Goal: Navigation & Orientation: Find specific page/section

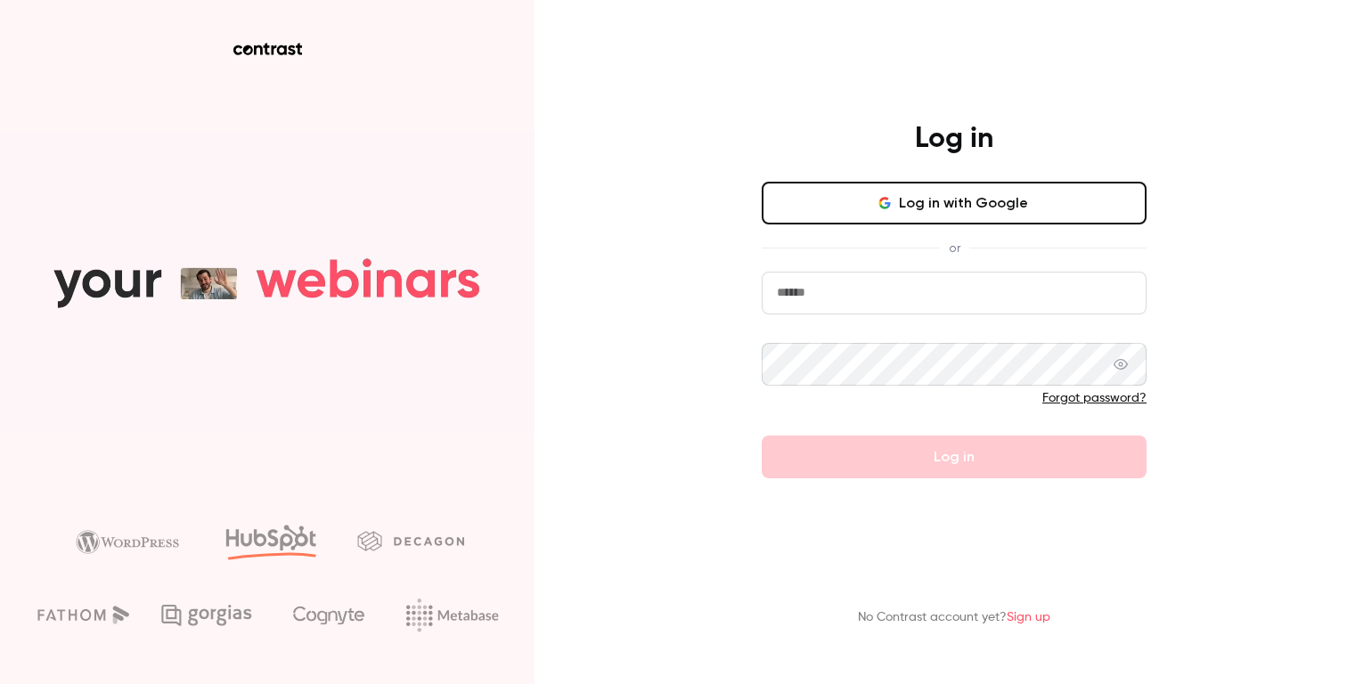
click at [863, 192] on button "Log in with Google" at bounding box center [954, 203] width 385 height 43
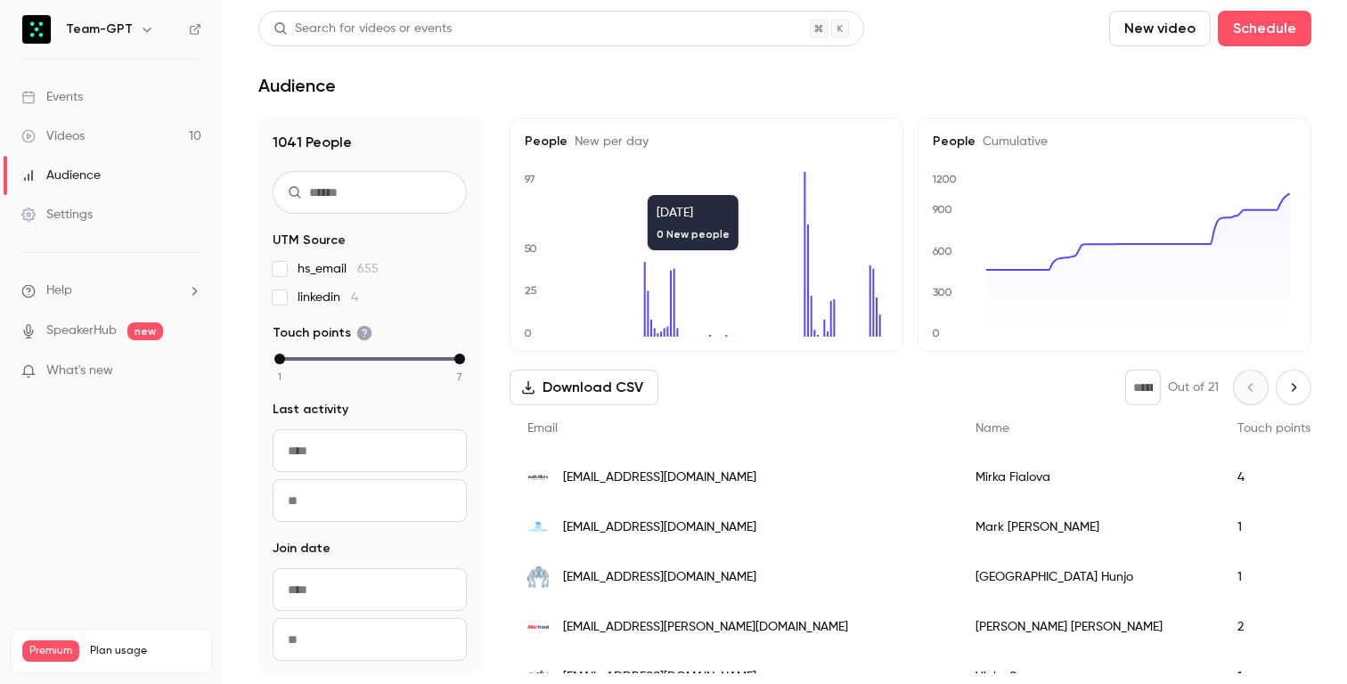
click at [66, 220] on div "Settings" at bounding box center [56, 215] width 71 height 18
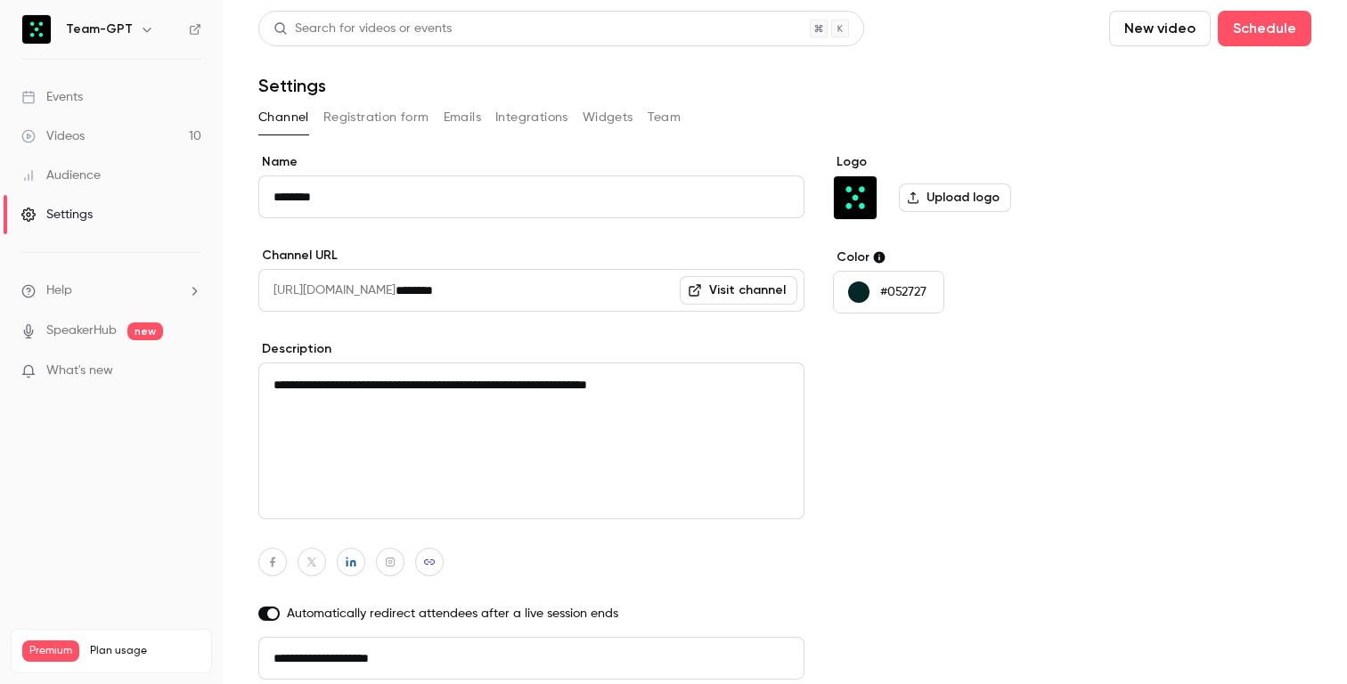
click at [86, 172] on div "Audience" at bounding box center [60, 176] width 79 height 18
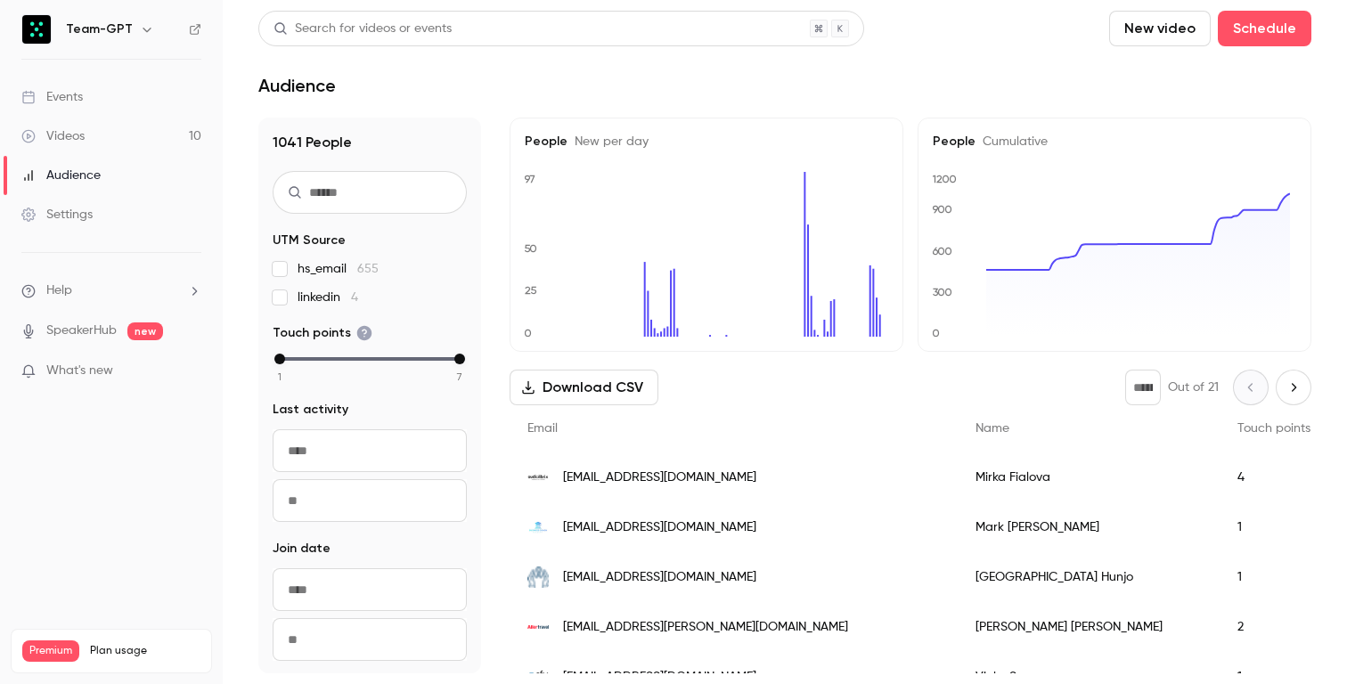
click at [78, 137] on div "Videos" at bounding box center [52, 136] width 63 height 18
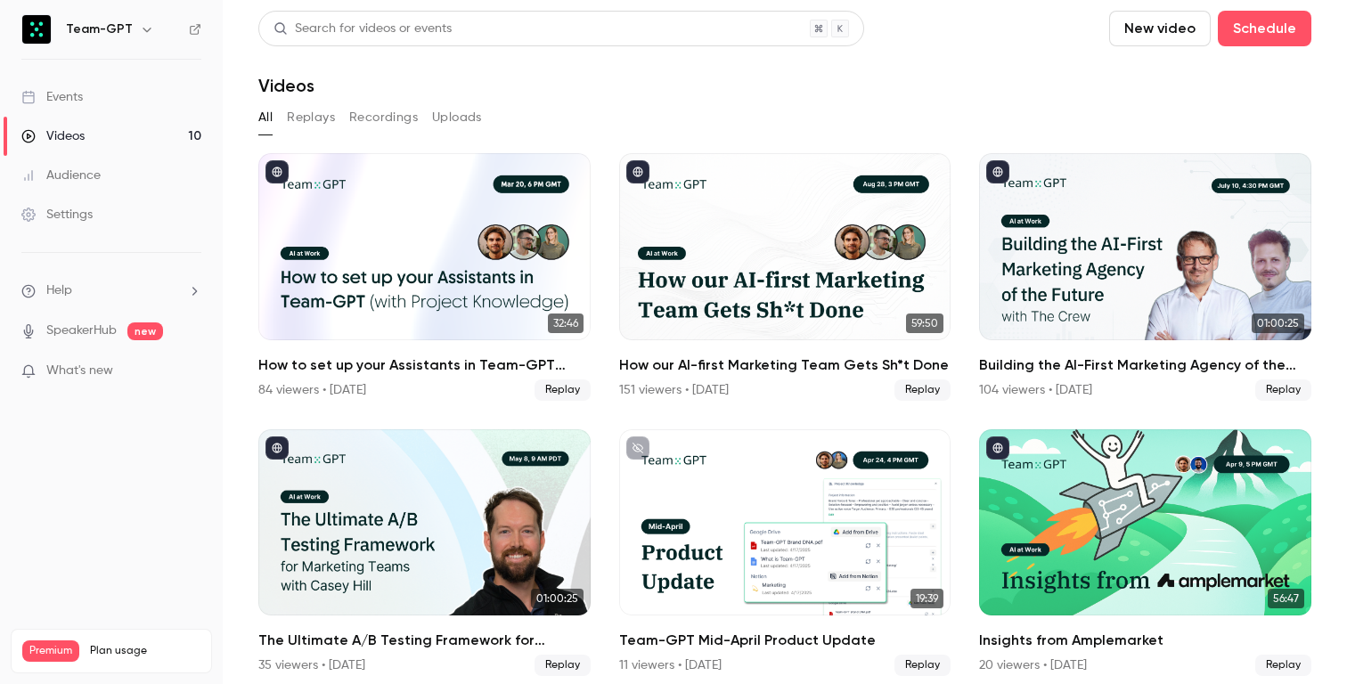
click at [79, 89] on div "Events" at bounding box center [51, 97] width 61 height 18
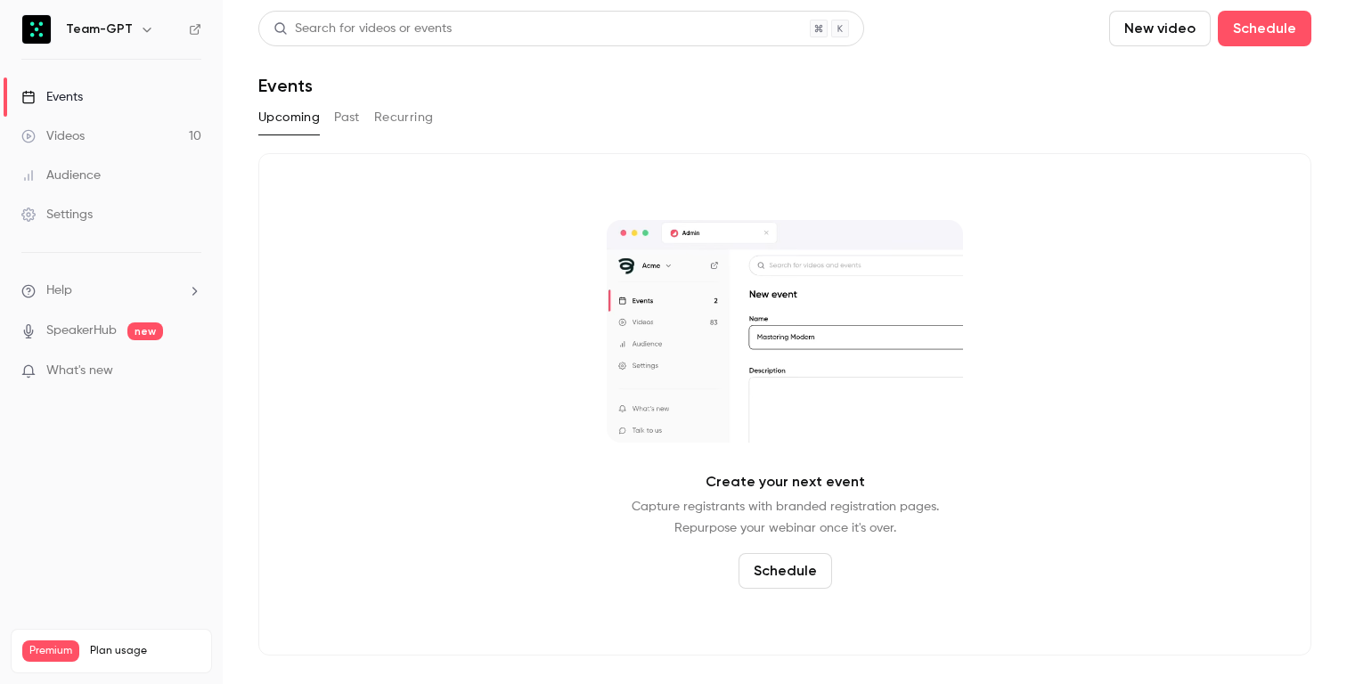
click at [74, 217] on div "Settings" at bounding box center [56, 215] width 71 height 18
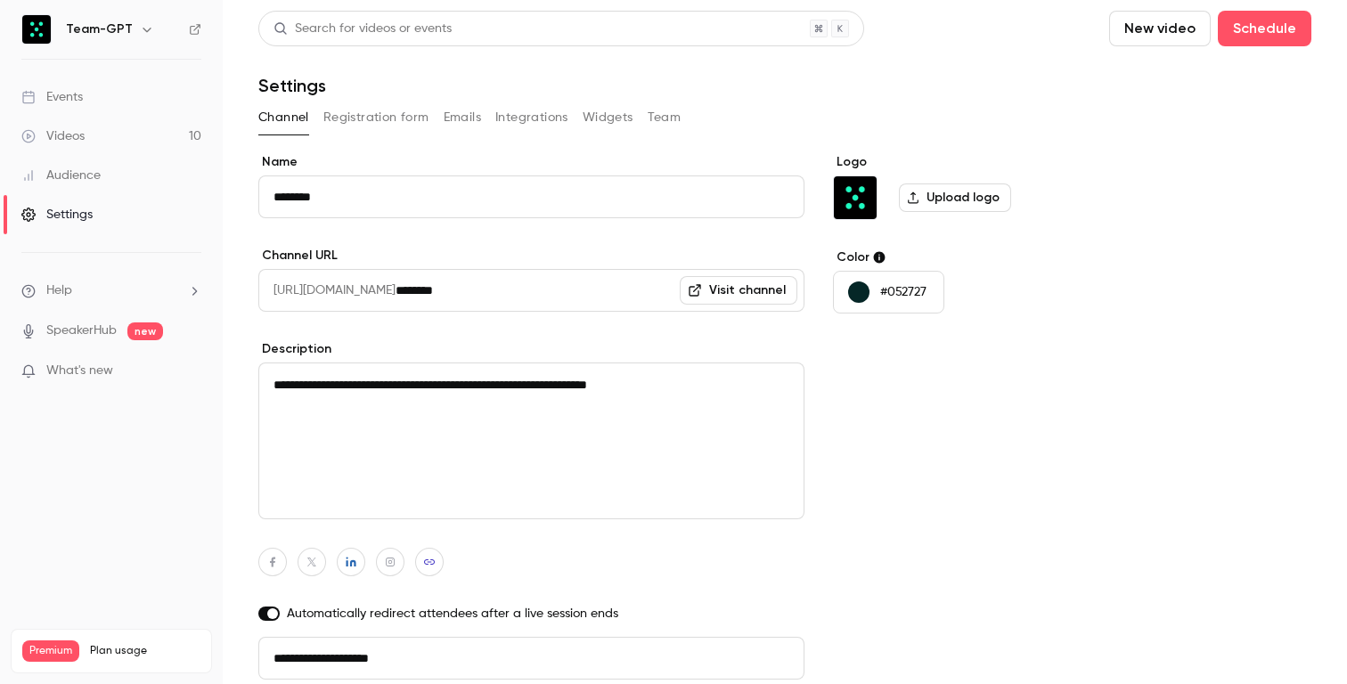
click at [39, 84] on link "Events" at bounding box center [111, 97] width 223 height 39
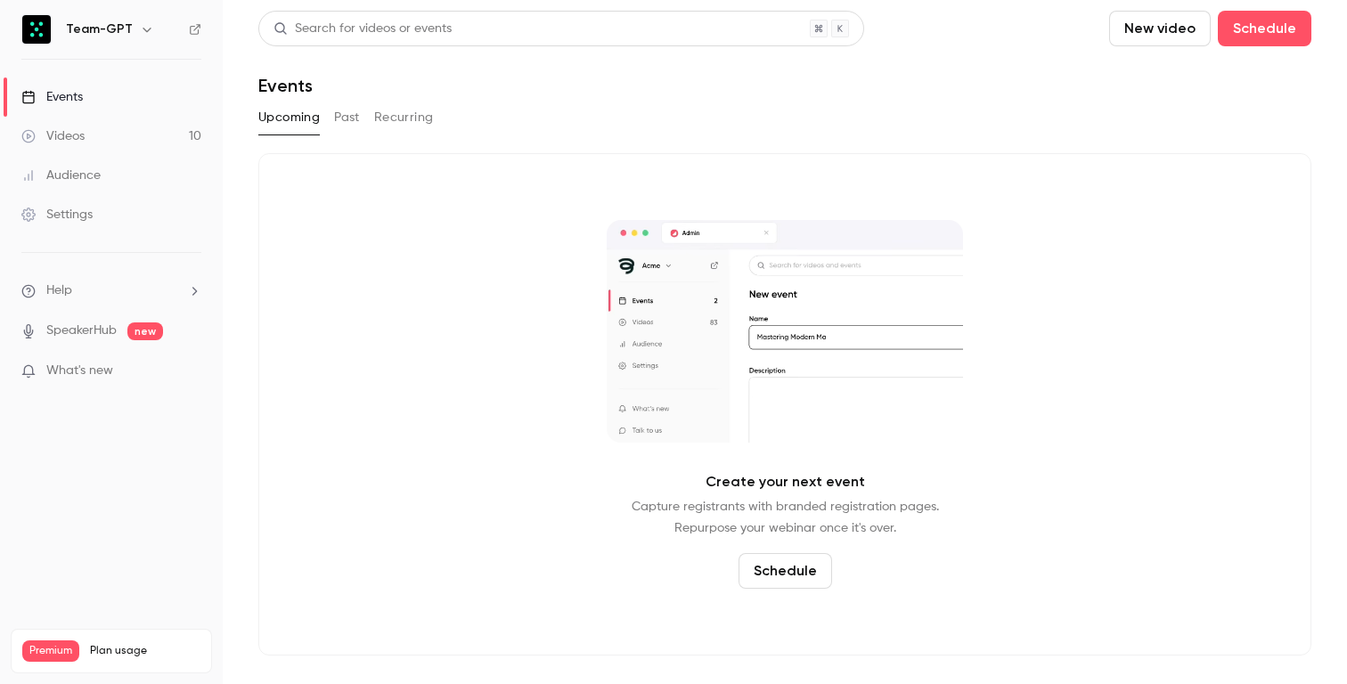
click at [80, 136] on div "Videos" at bounding box center [52, 136] width 63 height 18
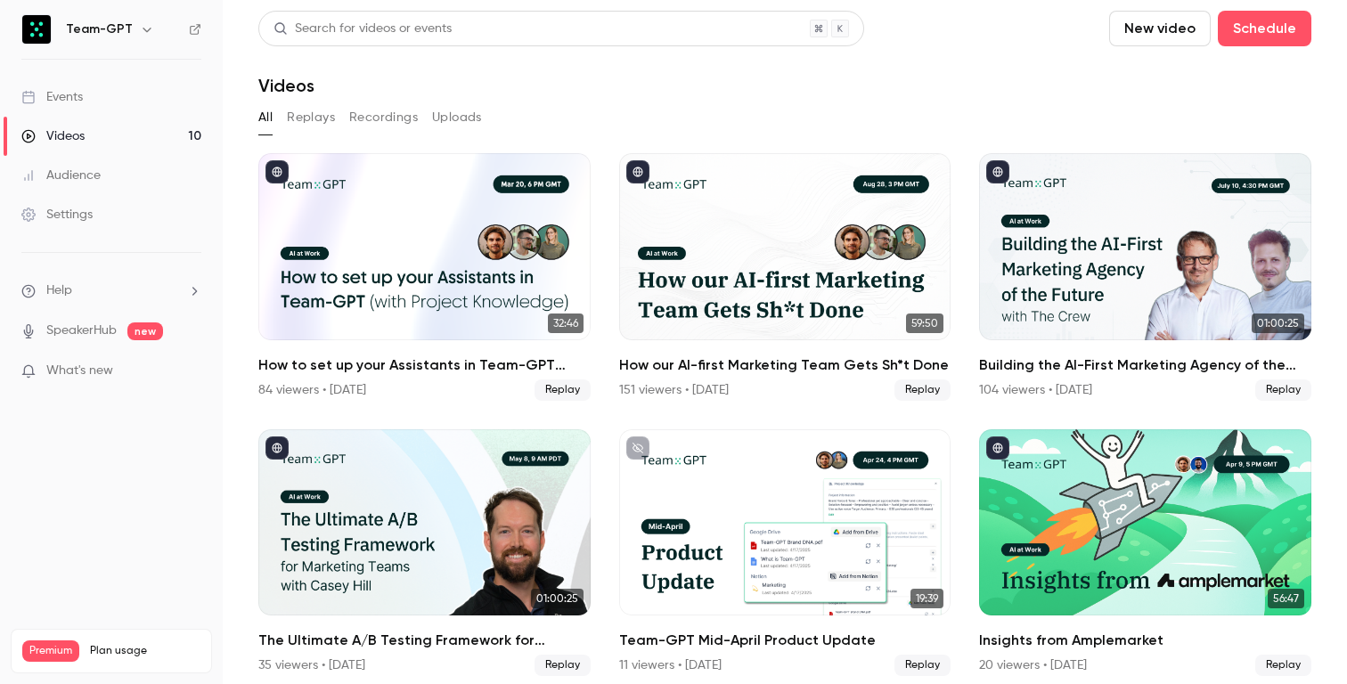
click at [78, 82] on link "Events" at bounding box center [111, 97] width 223 height 39
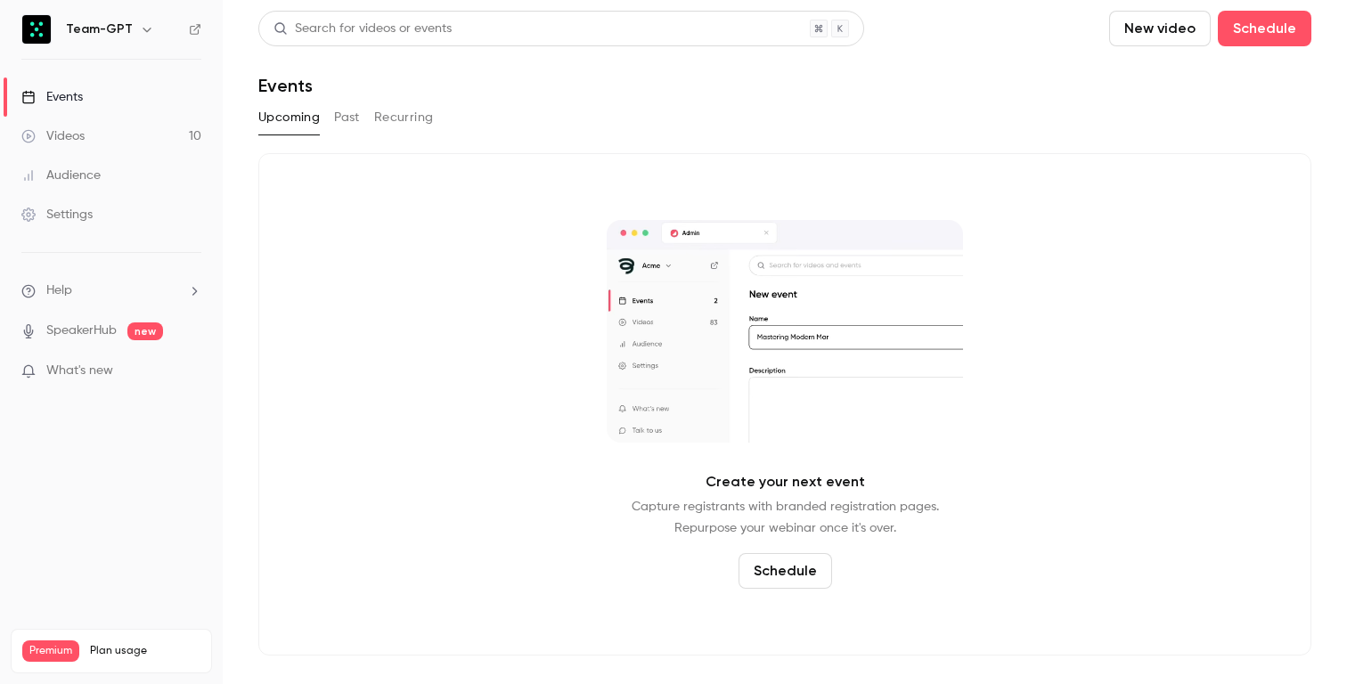
click at [80, 137] on div "Videos" at bounding box center [52, 136] width 63 height 18
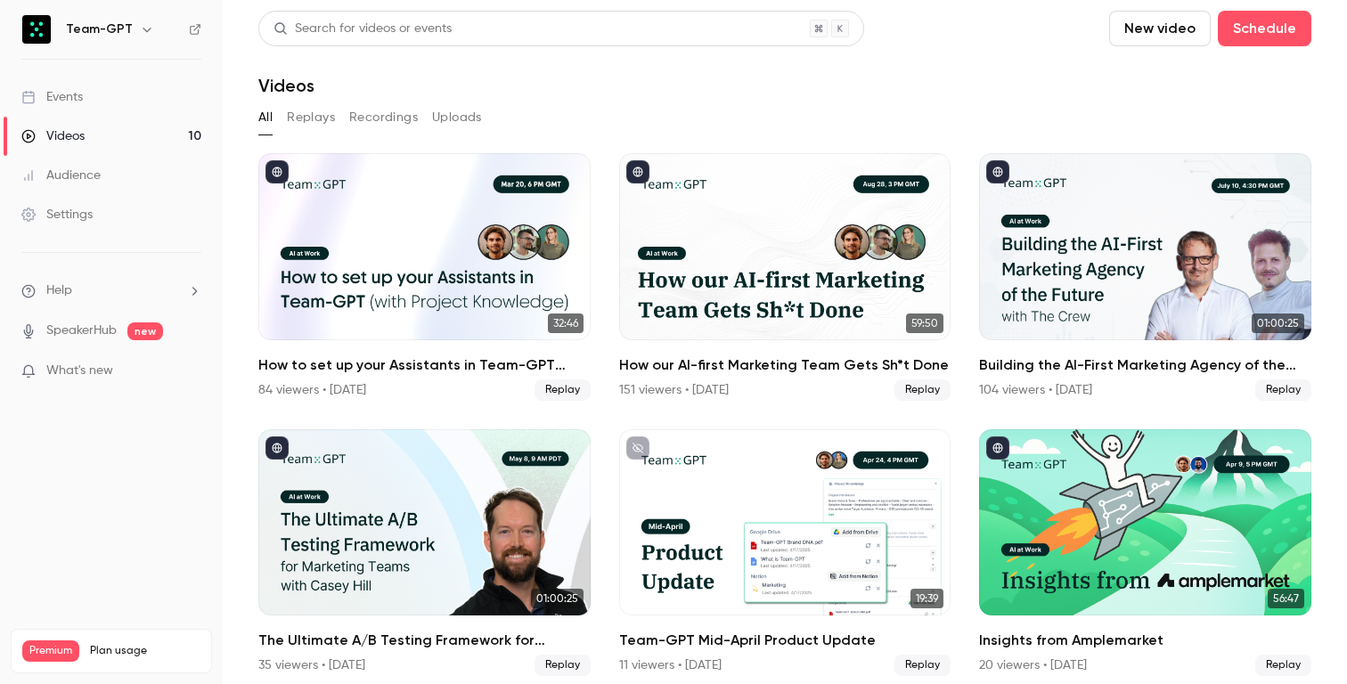
click at [98, 170] on div "Audience" at bounding box center [60, 176] width 79 height 18
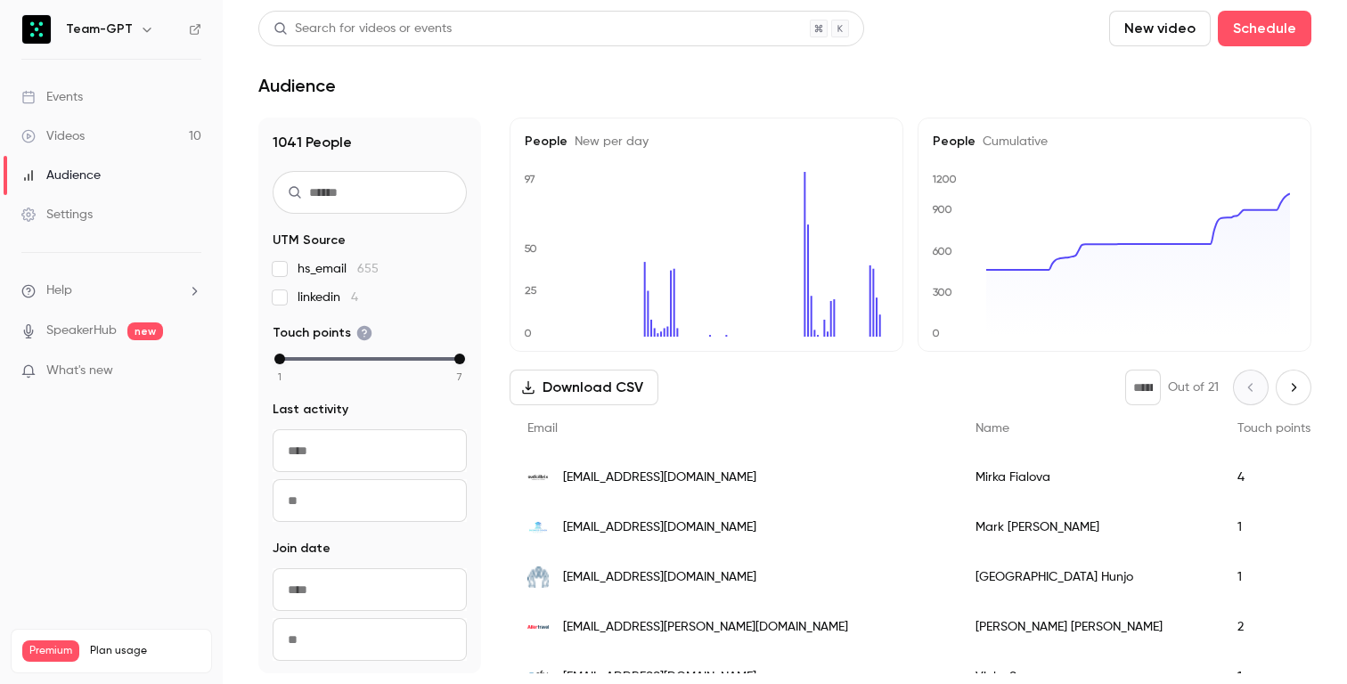
click at [93, 201] on link "Settings" at bounding box center [111, 214] width 223 height 39
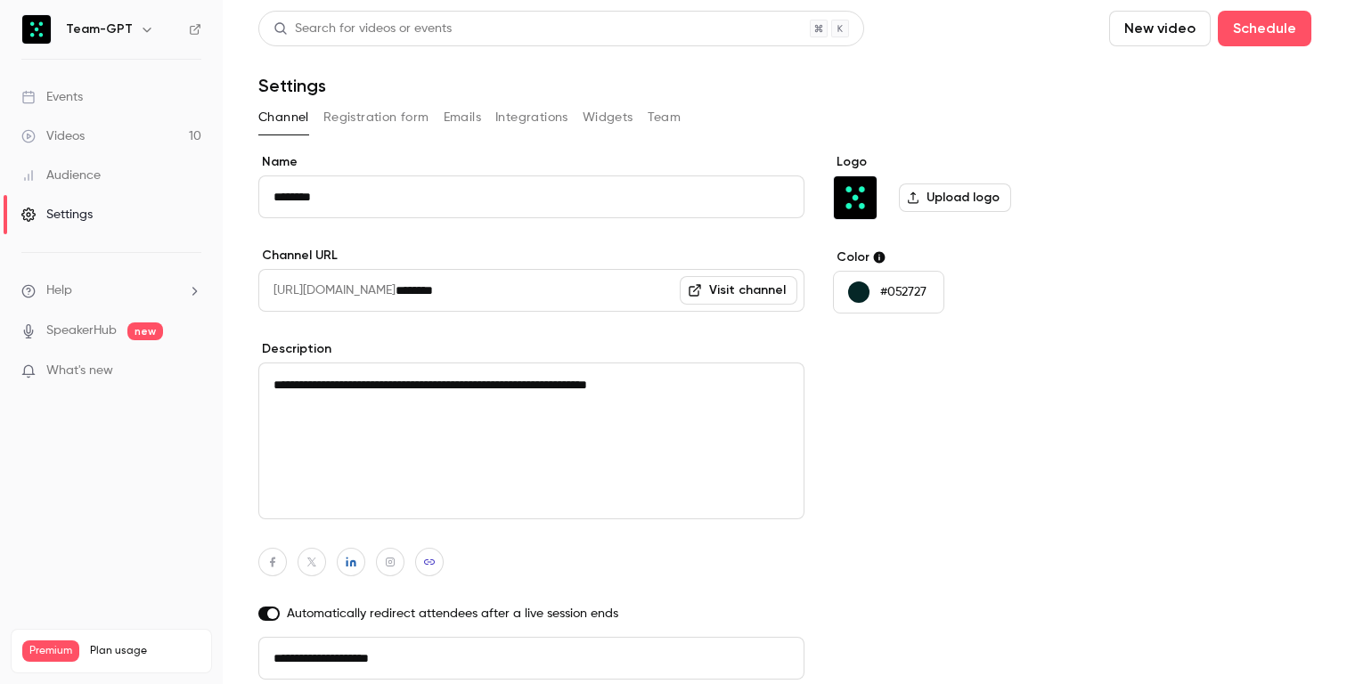
click at [75, 100] on div "Events" at bounding box center [51, 97] width 61 height 18
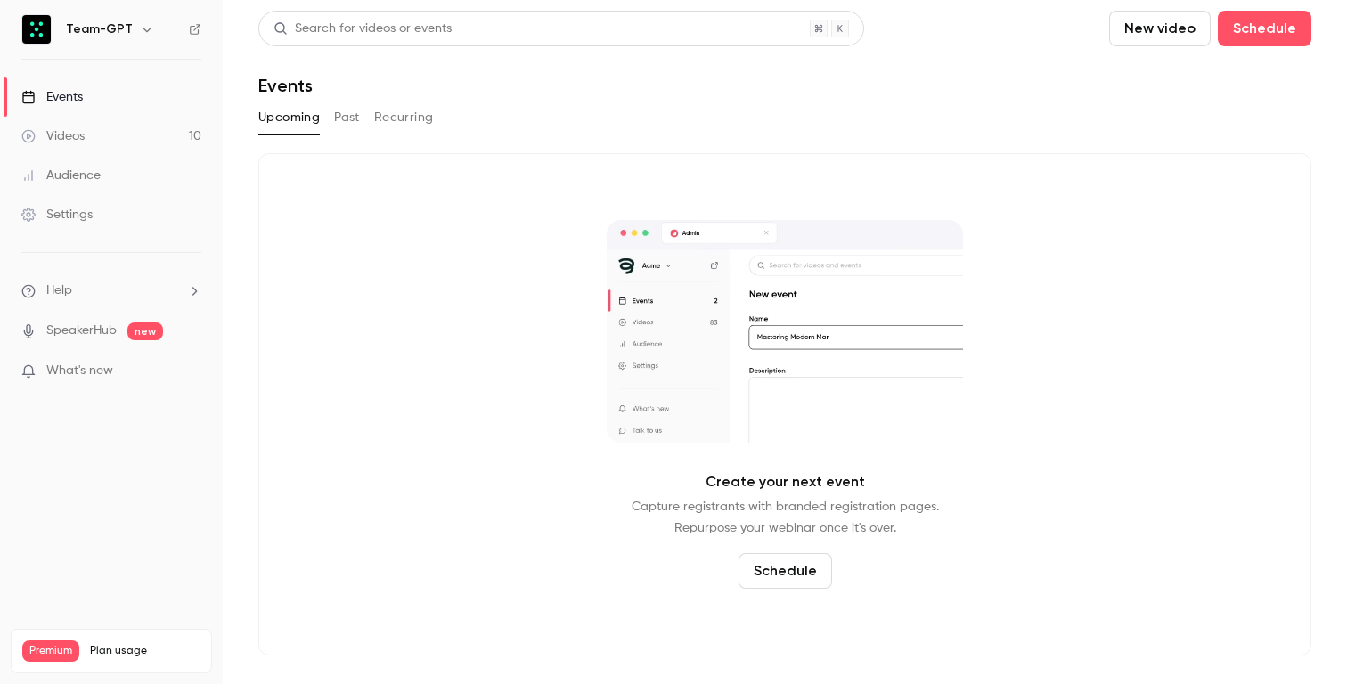
click at [74, 224] on link "Settings" at bounding box center [111, 214] width 223 height 39
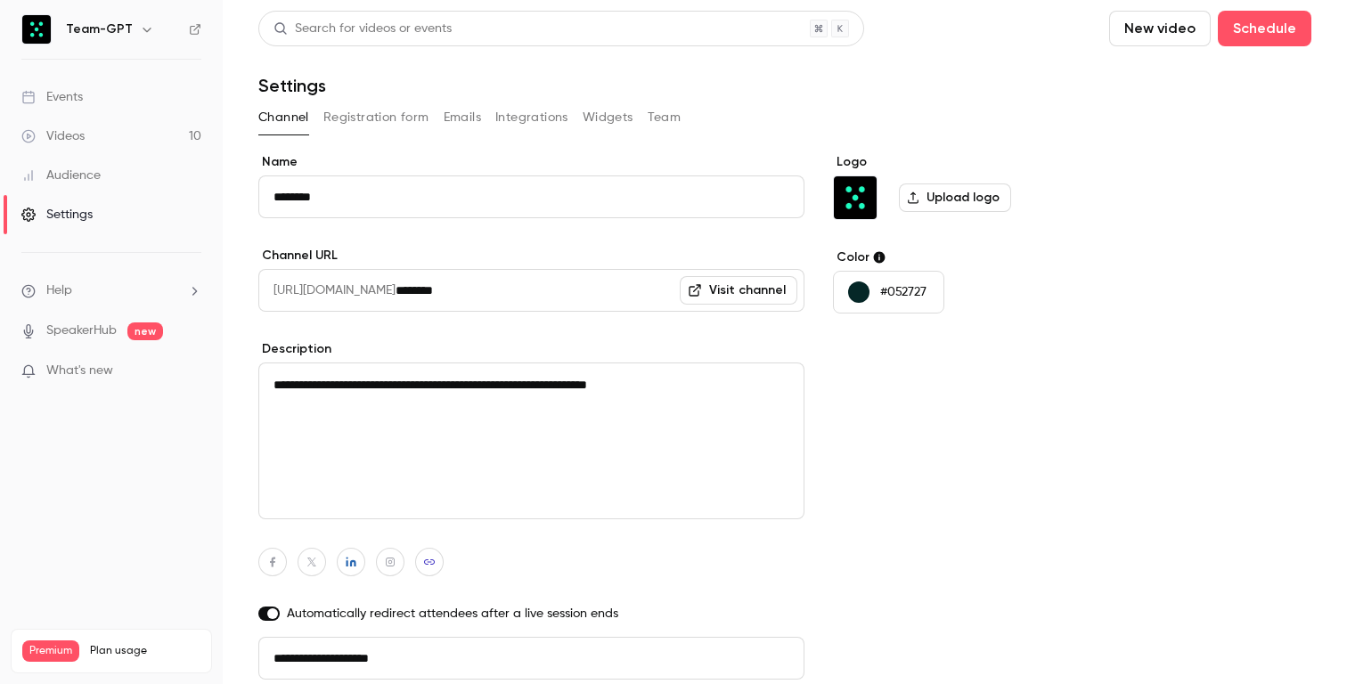
click at [75, 373] on span "What's new" at bounding box center [79, 371] width 67 height 19
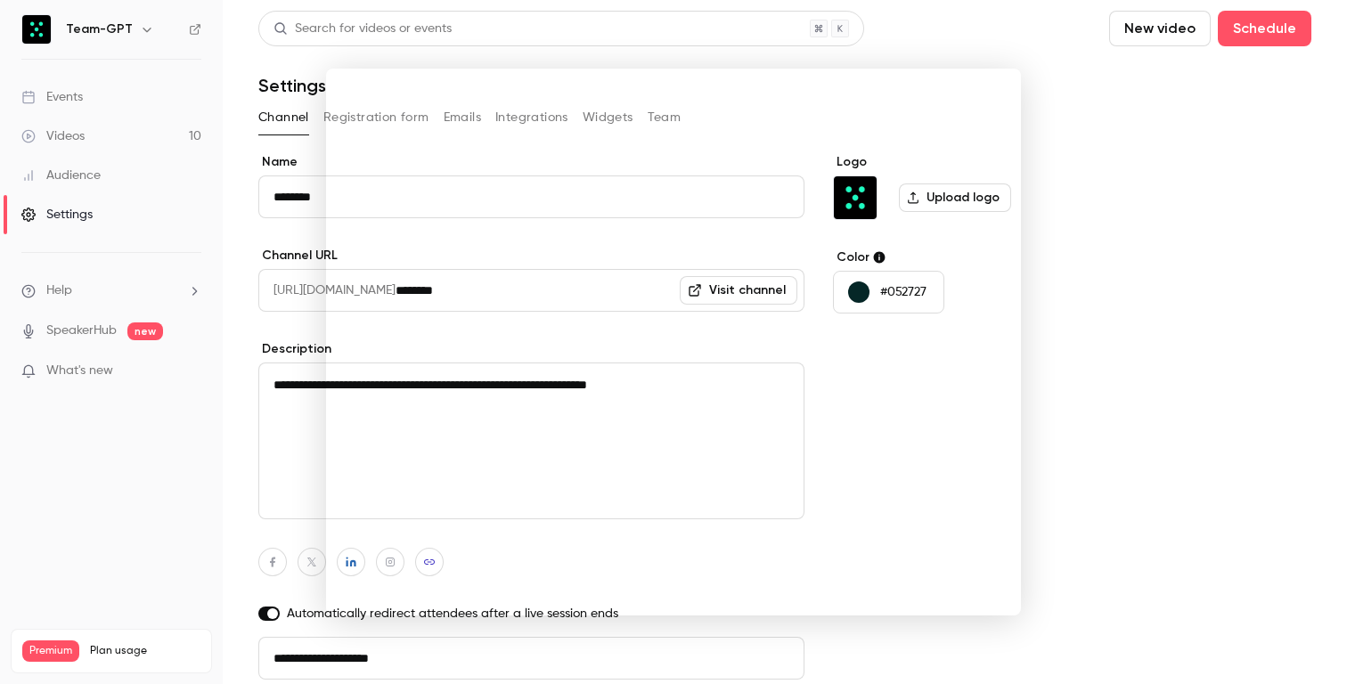
drag, startPoint x: 210, startPoint y: 480, endPoint x: 226, endPoint y: 379, distance: 102.9
click at [210, 480] on div at bounding box center [673, 342] width 1347 height 684
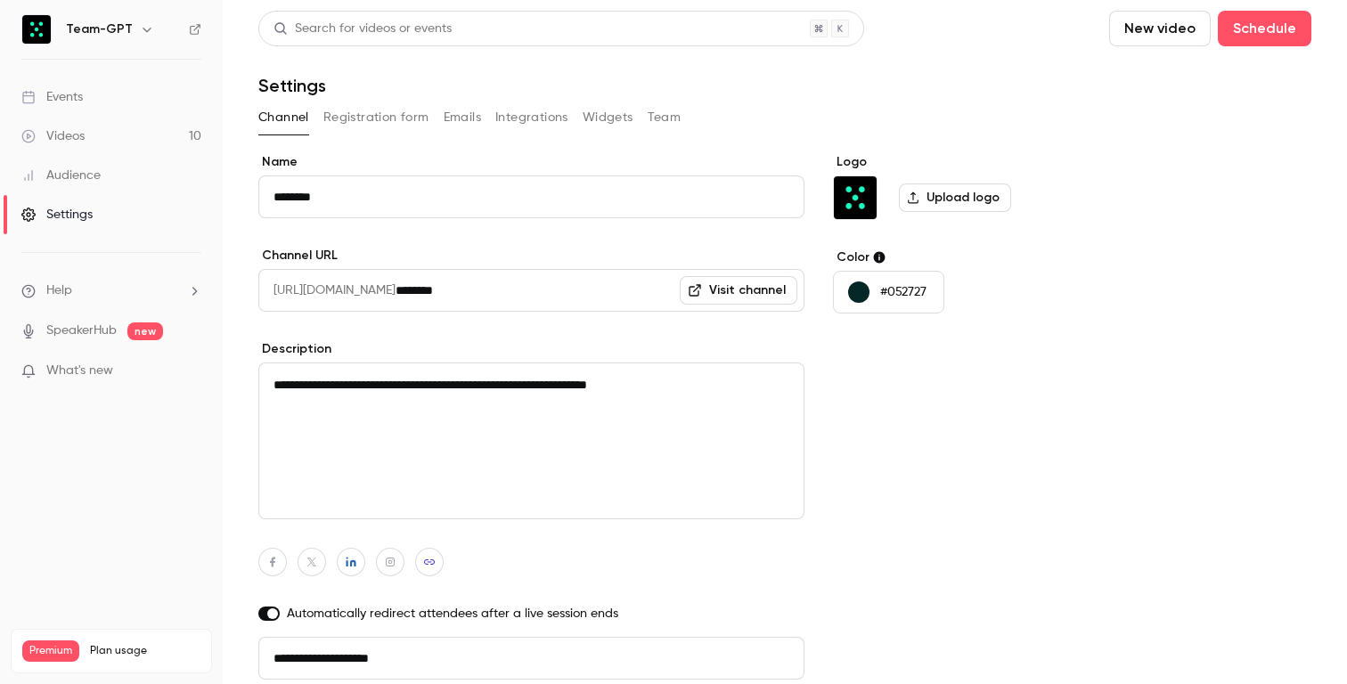
click at [90, 103] on link "Events" at bounding box center [111, 97] width 223 height 39
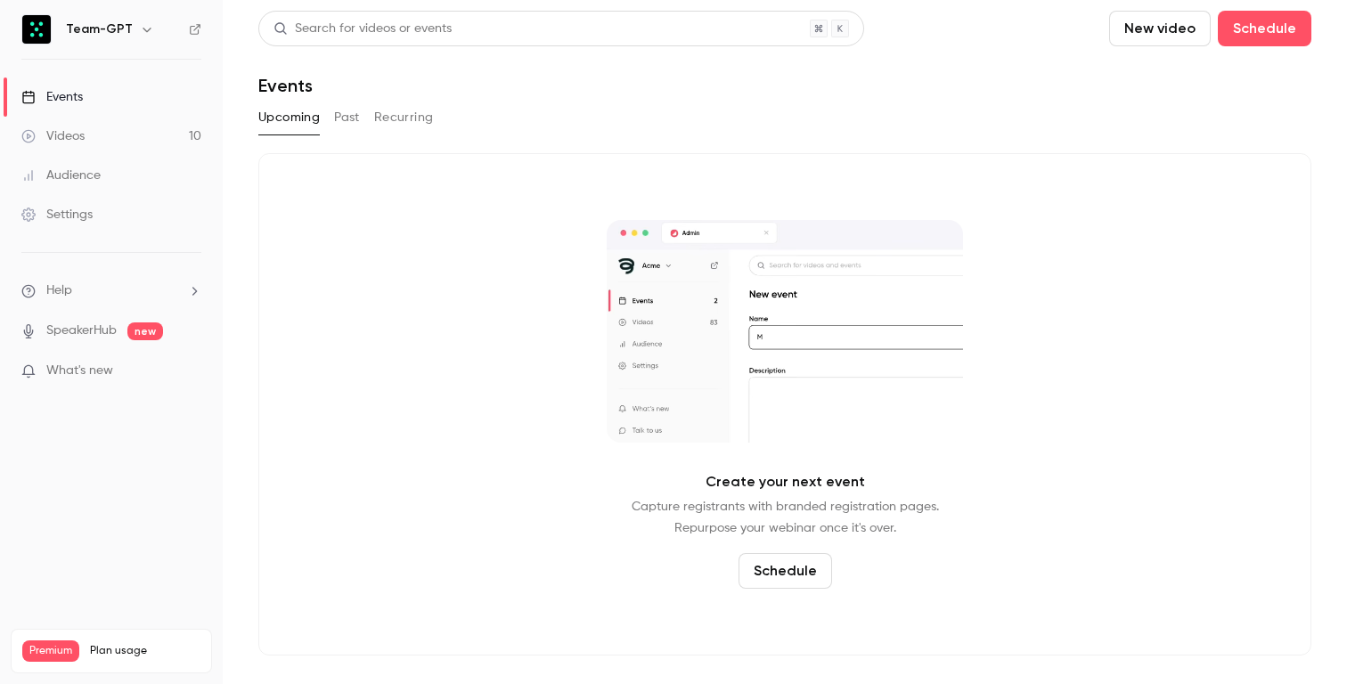
click at [489, 242] on div "Create your next event Capture registrants with branded registration pages. Rep…" at bounding box center [784, 404] width 1053 height 503
click at [83, 144] on div "Videos" at bounding box center [52, 136] width 63 height 18
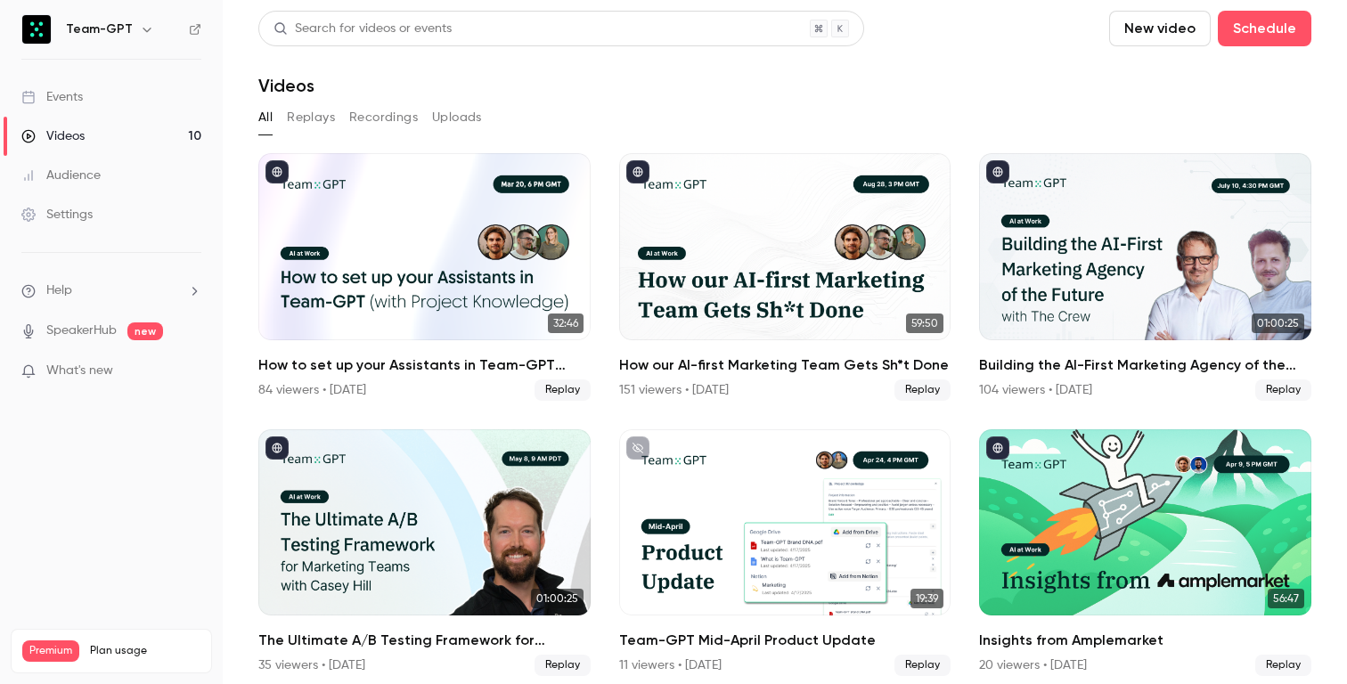
click at [85, 110] on link "Events" at bounding box center [111, 97] width 223 height 39
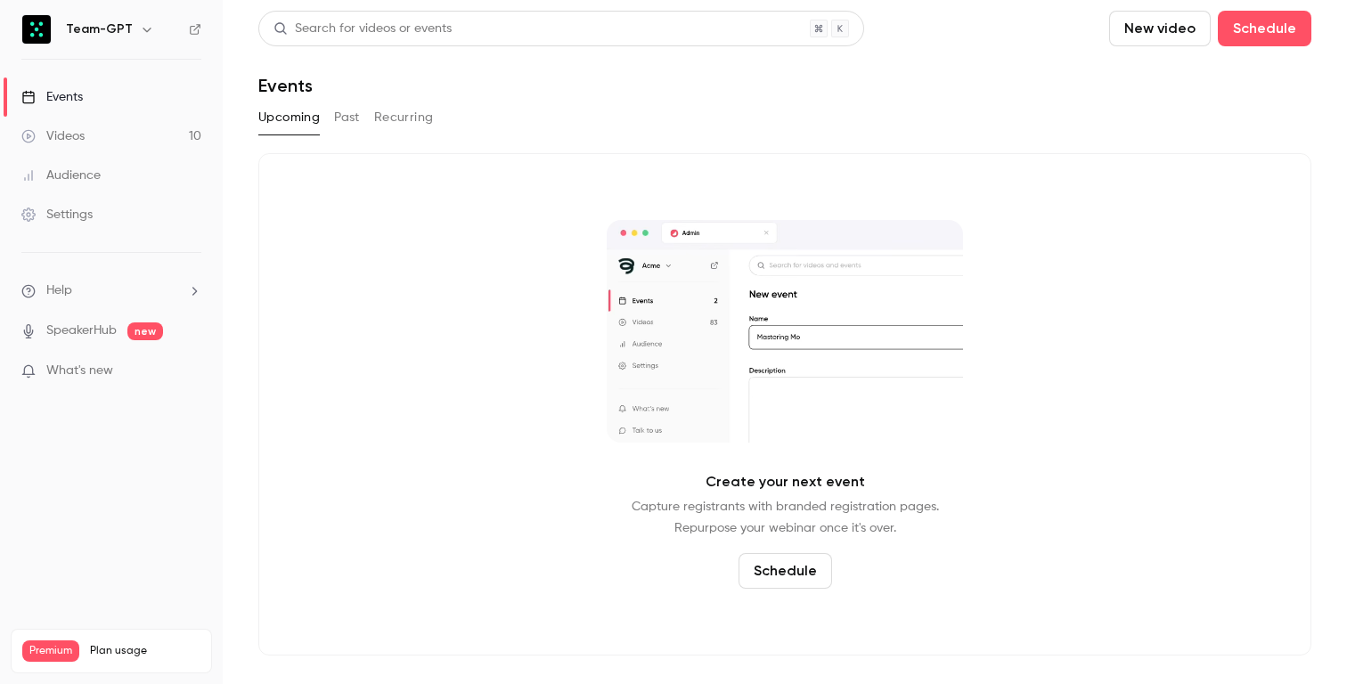
click at [417, 545] on div "Create your next event Capture registrants with branded registration pages. Rep…" at bounding box center [784, 404] width 1053 height 503
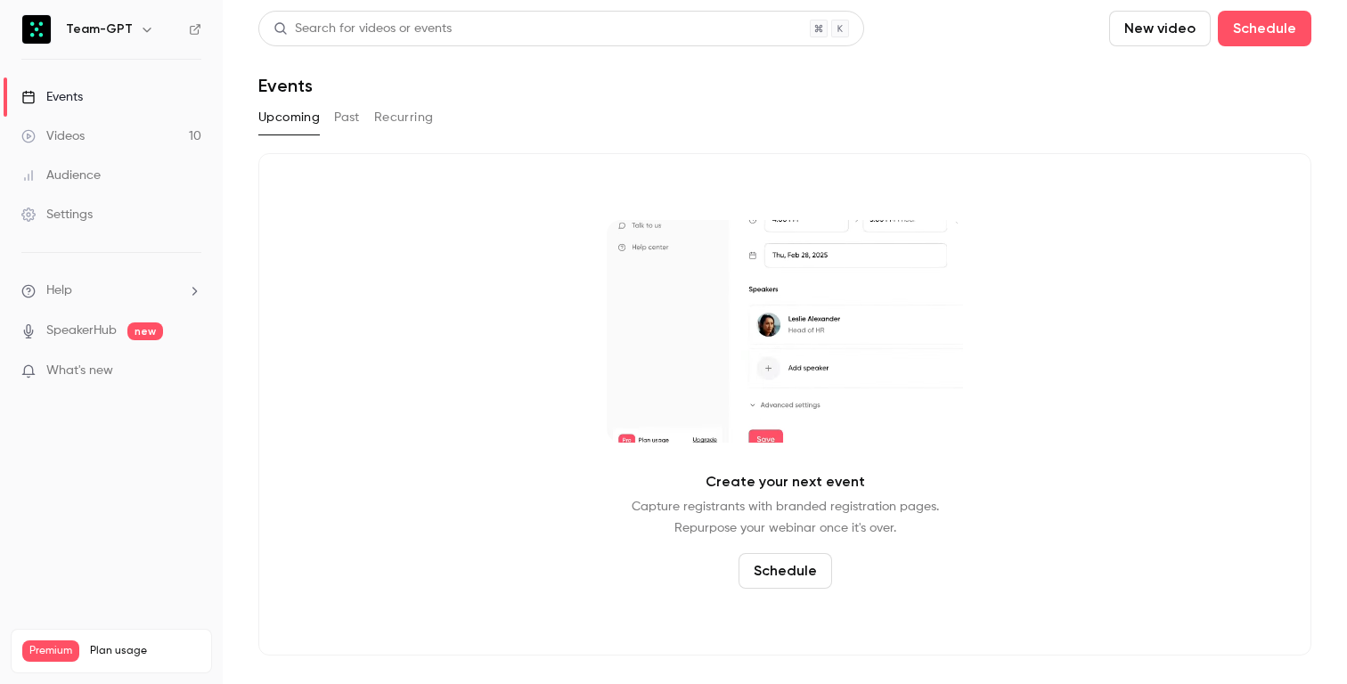
click at [233, 545] on main "Search for videos or events New video Schedule Events Upcoming Past Recurring C…" at bounding box center [785, 342] width 1125 height 684
click at [134, 373] on p "What's new" at bounding box center [97, 371] width 152 height 19
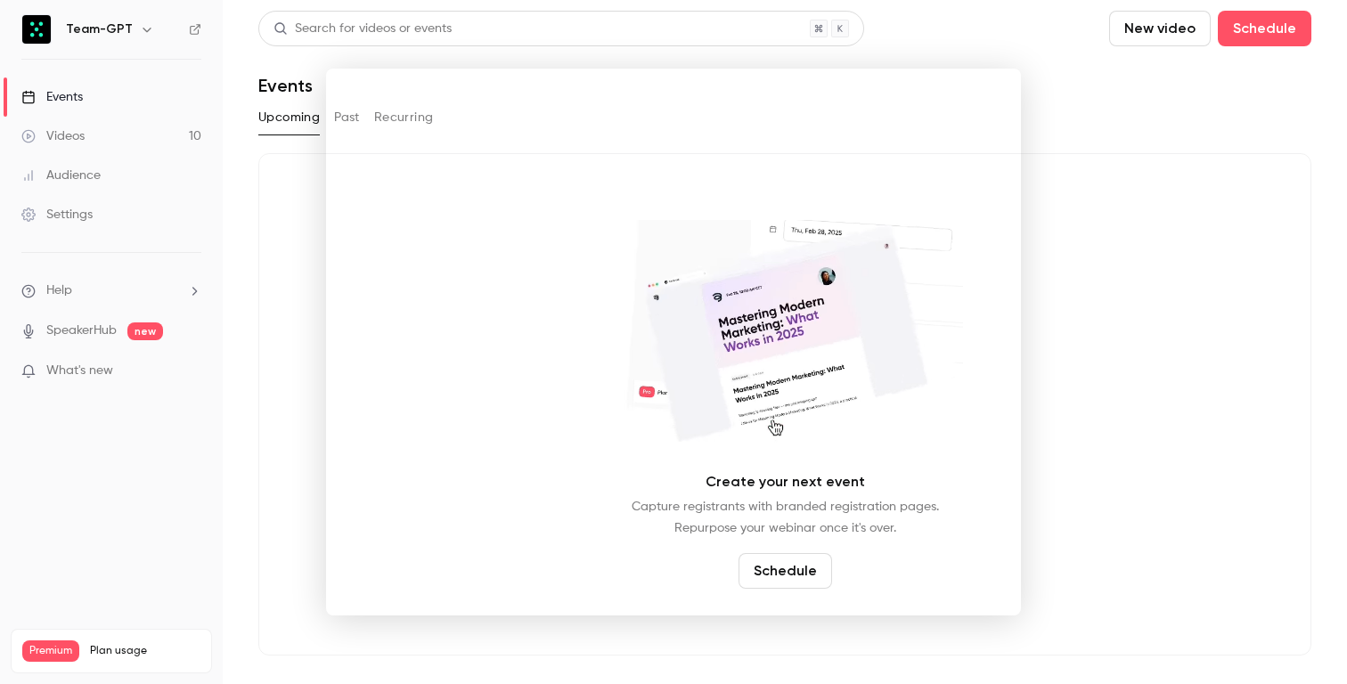
click at [274, 467] on div at bounding box center [673, 342] width 1347 height 684
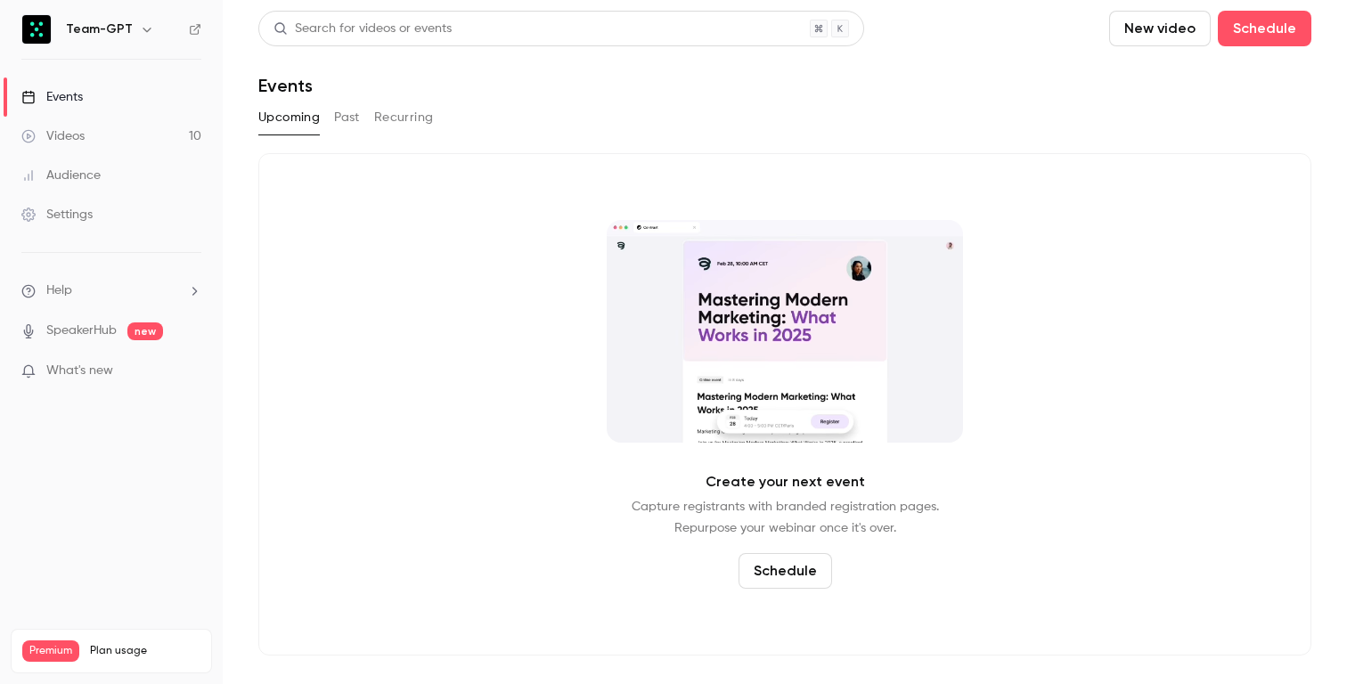
click at [76, 103] on div "Events" at bounding box center [51, 97] width 61 height 18
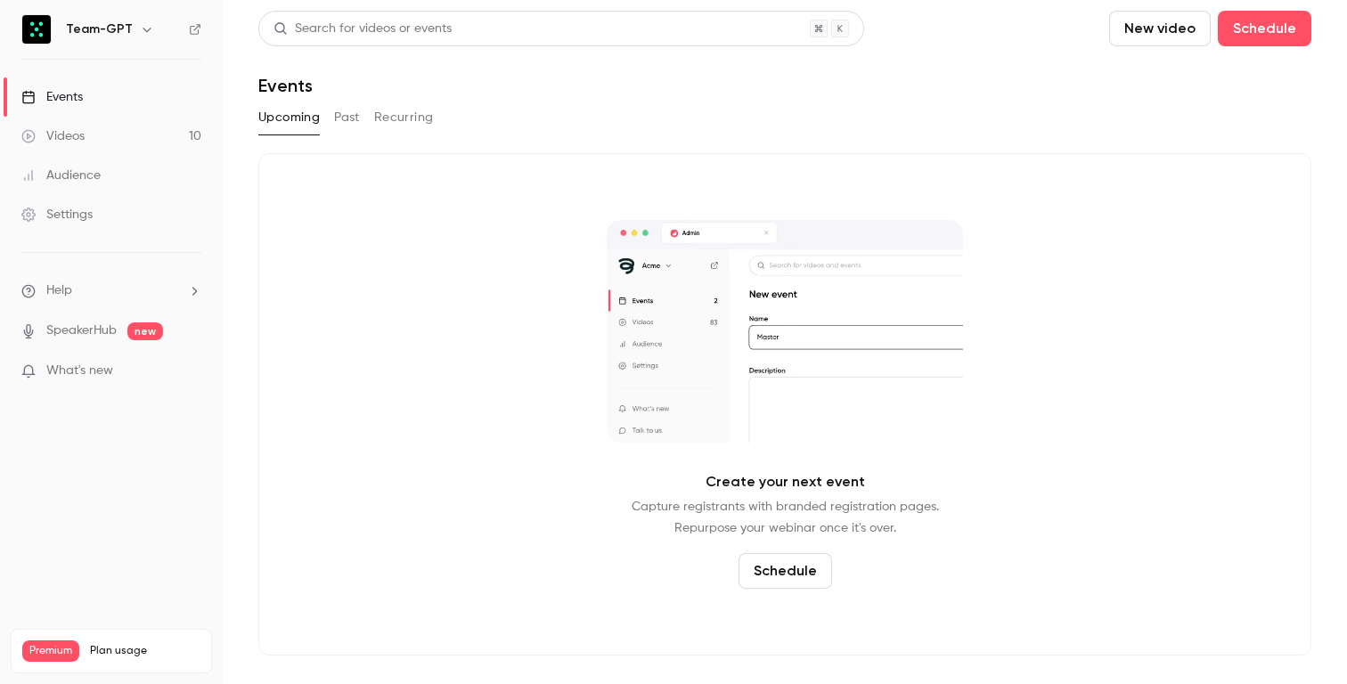
click at [93, 30] on h6 "Team-GPT" at bounding box center [99, 29] width 67 height 18
click at [33, 30] on img at bounding box center [36, 29] width 29 height 29
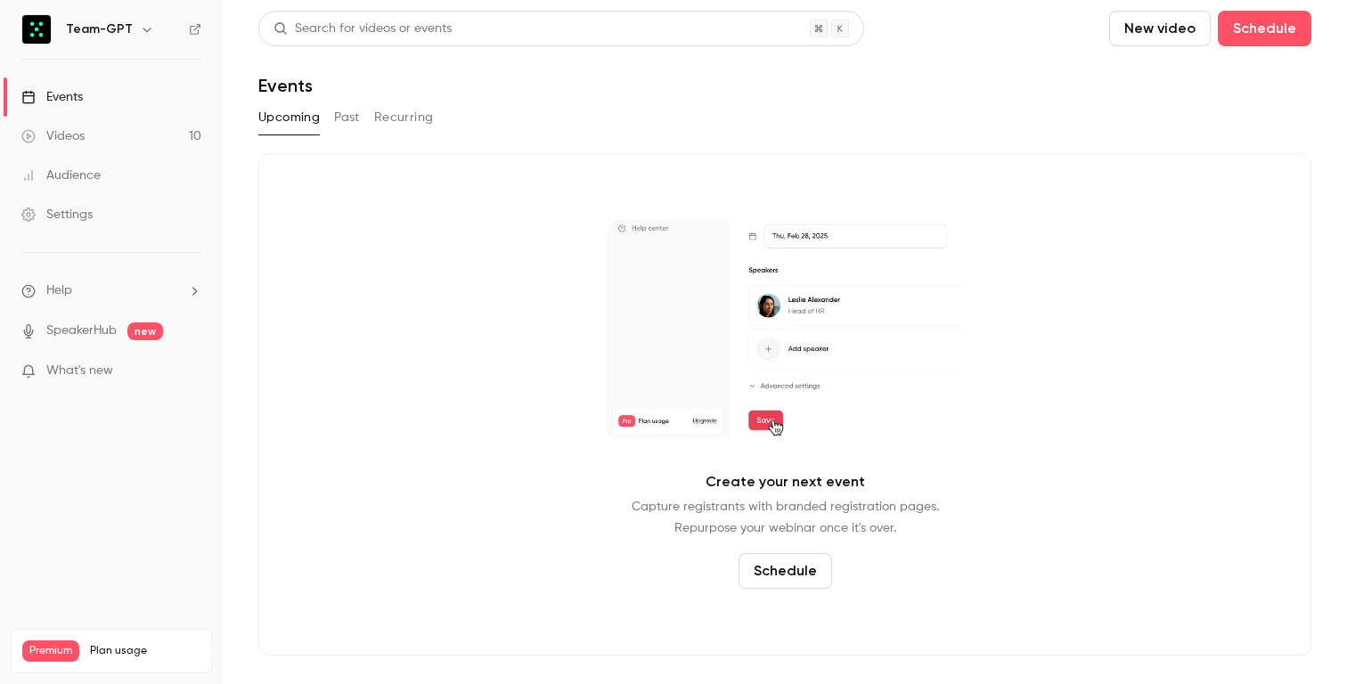
click at [70, 391] on ul "Help SpeakerHub new What's new" at bounding box center [111, 333] width 223 height 160
click at [68, 378] on span "What's new" at bounding box center [79, 371] width 67 height 19
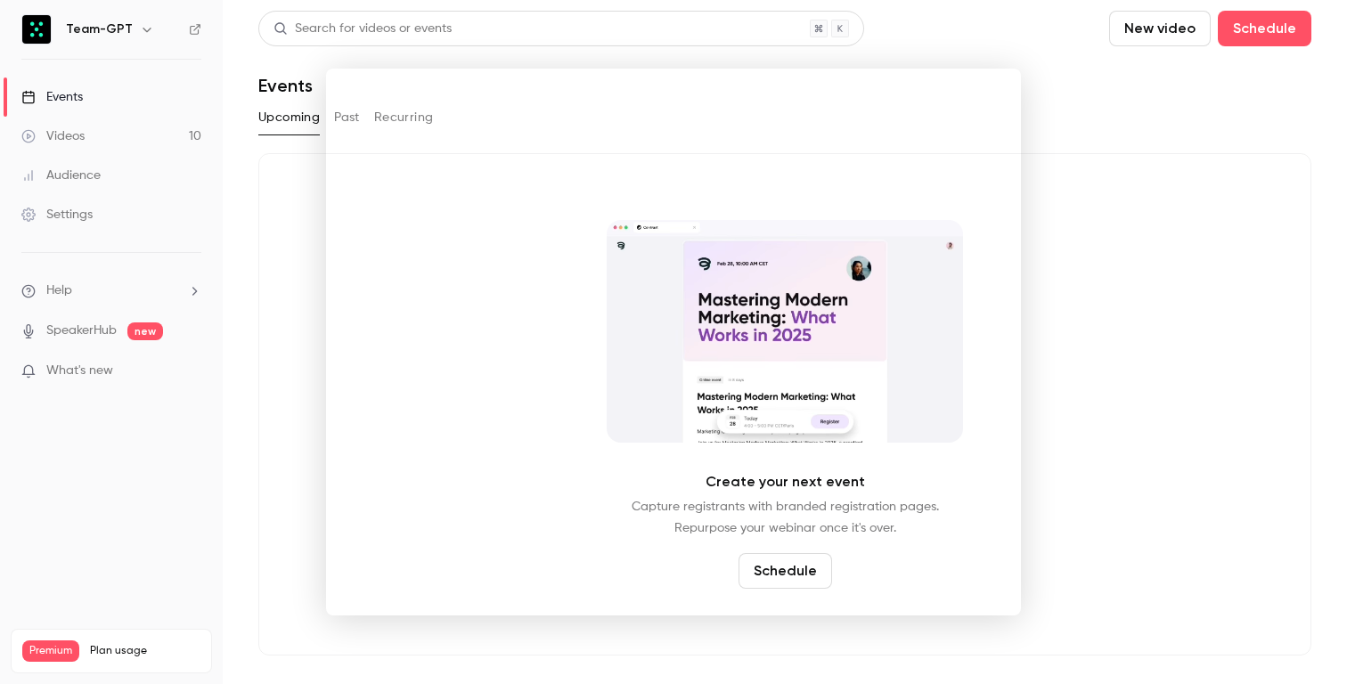
click at [46, 133] on div at bounding box center [673, 342] width 1347 height 684
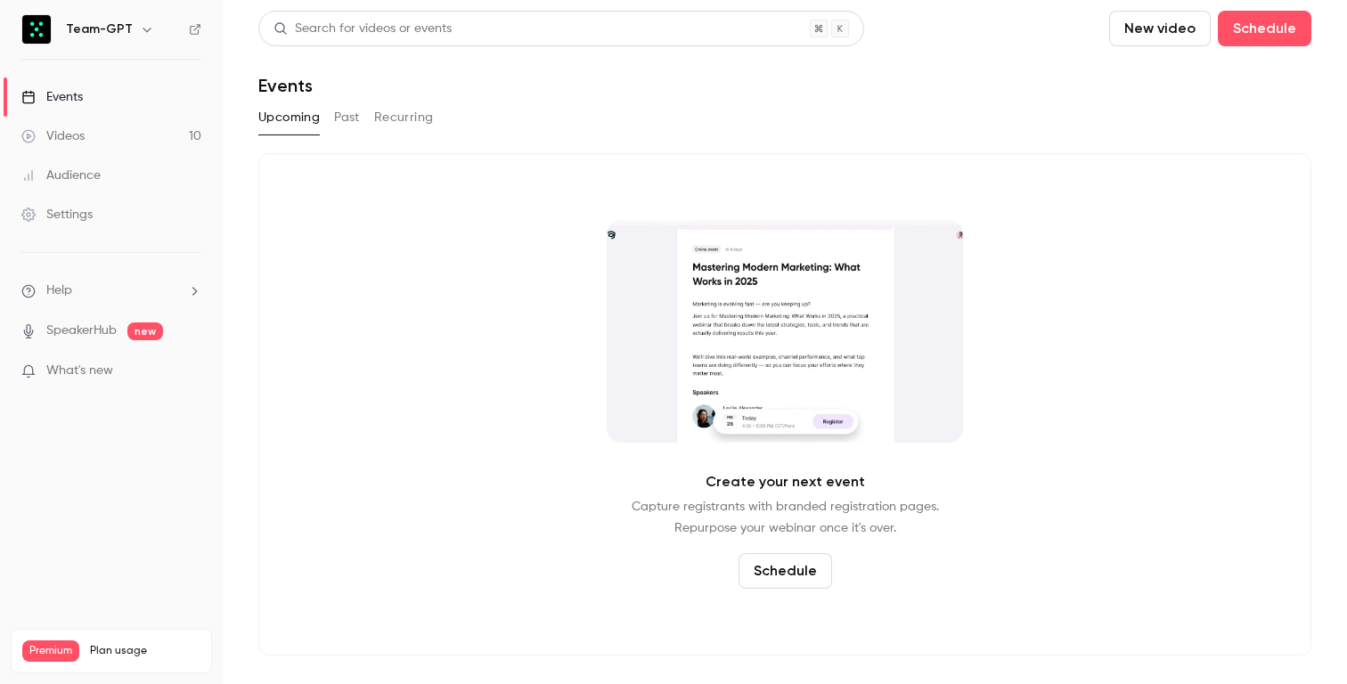
click at [82, 134] on div "Videos" at bounding box center [52, 136] width 63 height 18
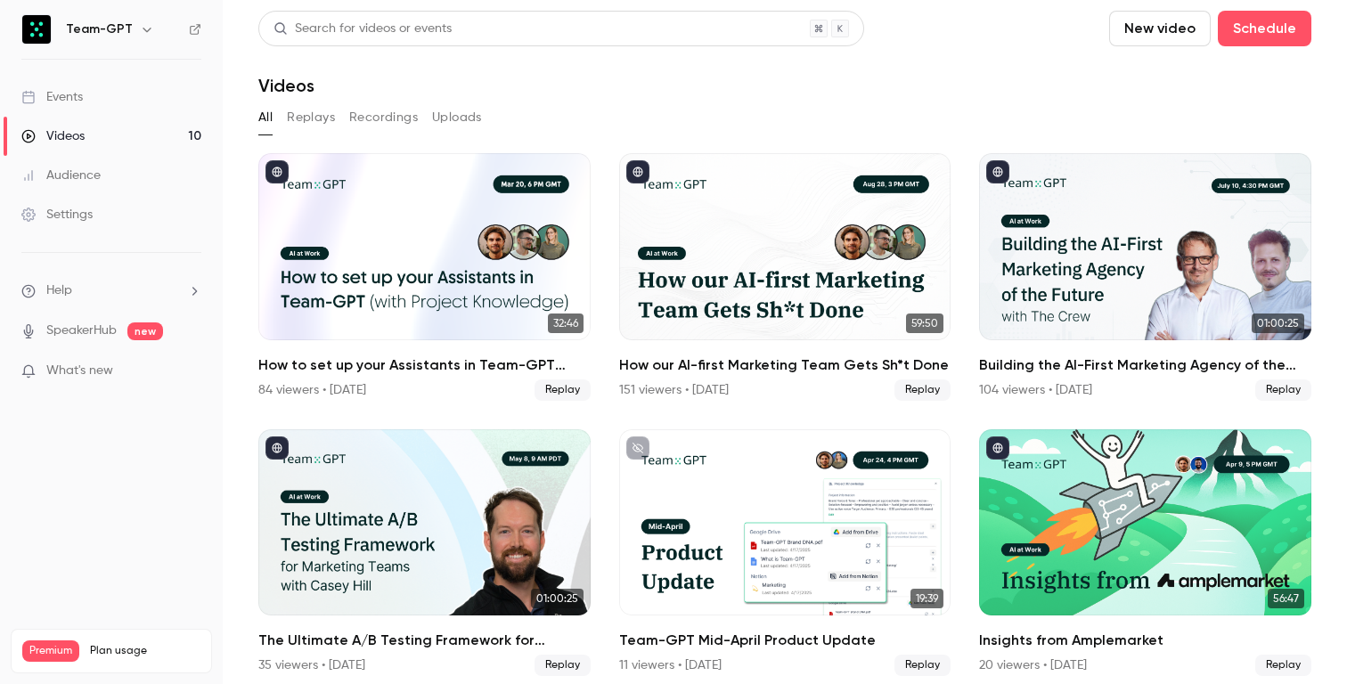
click at [94, 26] on h6 "Team-GPT" at bounding box center [99, 29] width 67 height 18
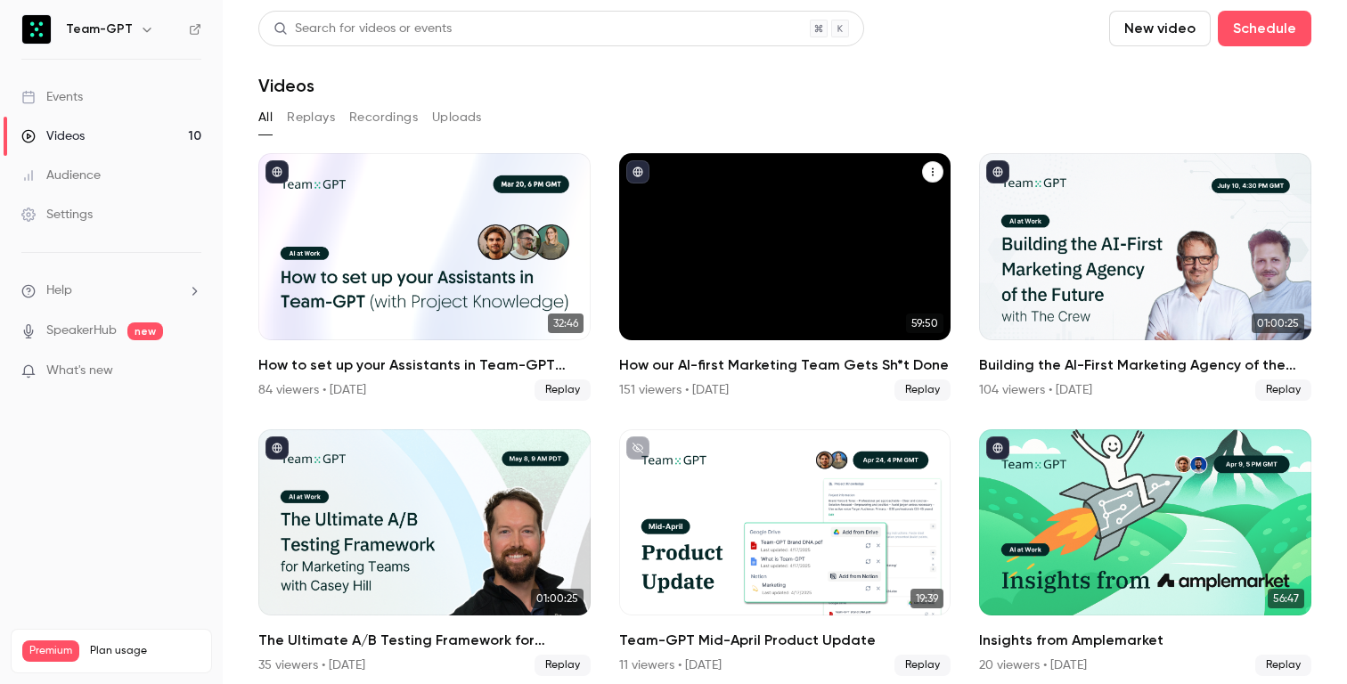
scroll to position [480, 0]
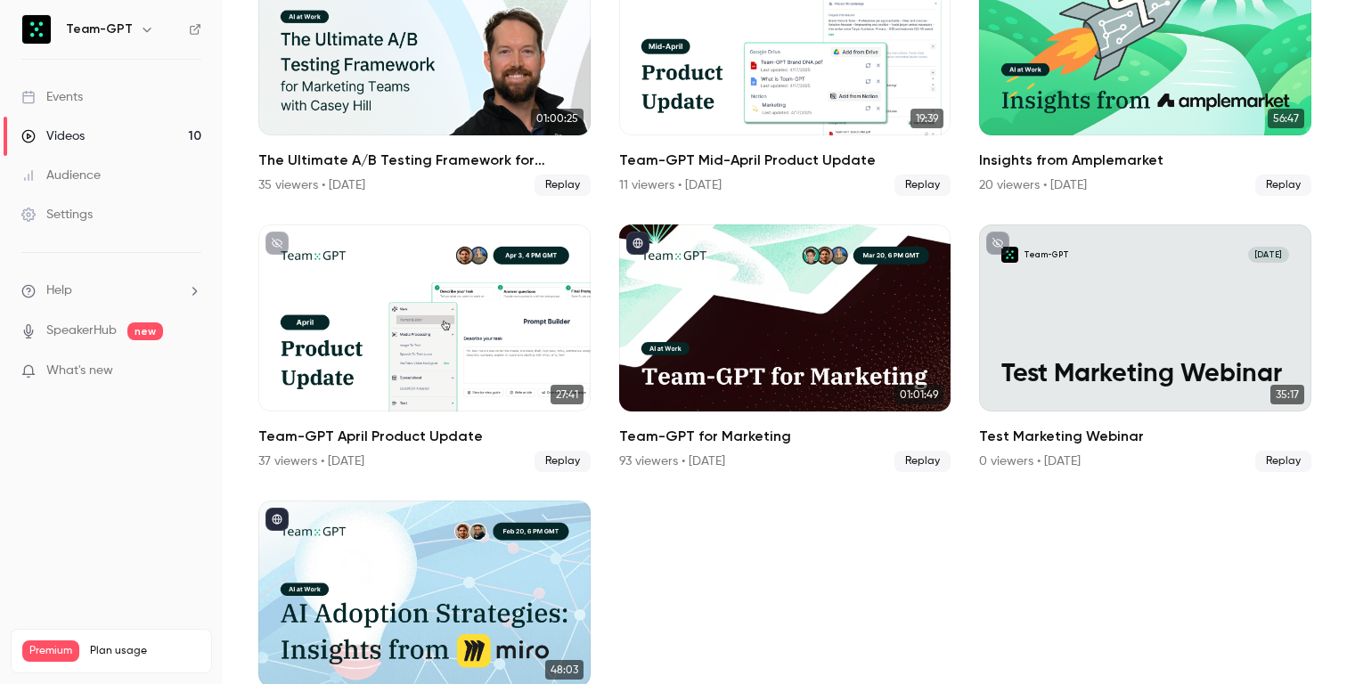
click at [45, 94] on div "Events" at bounding box center [51, 97] width 61 height 18
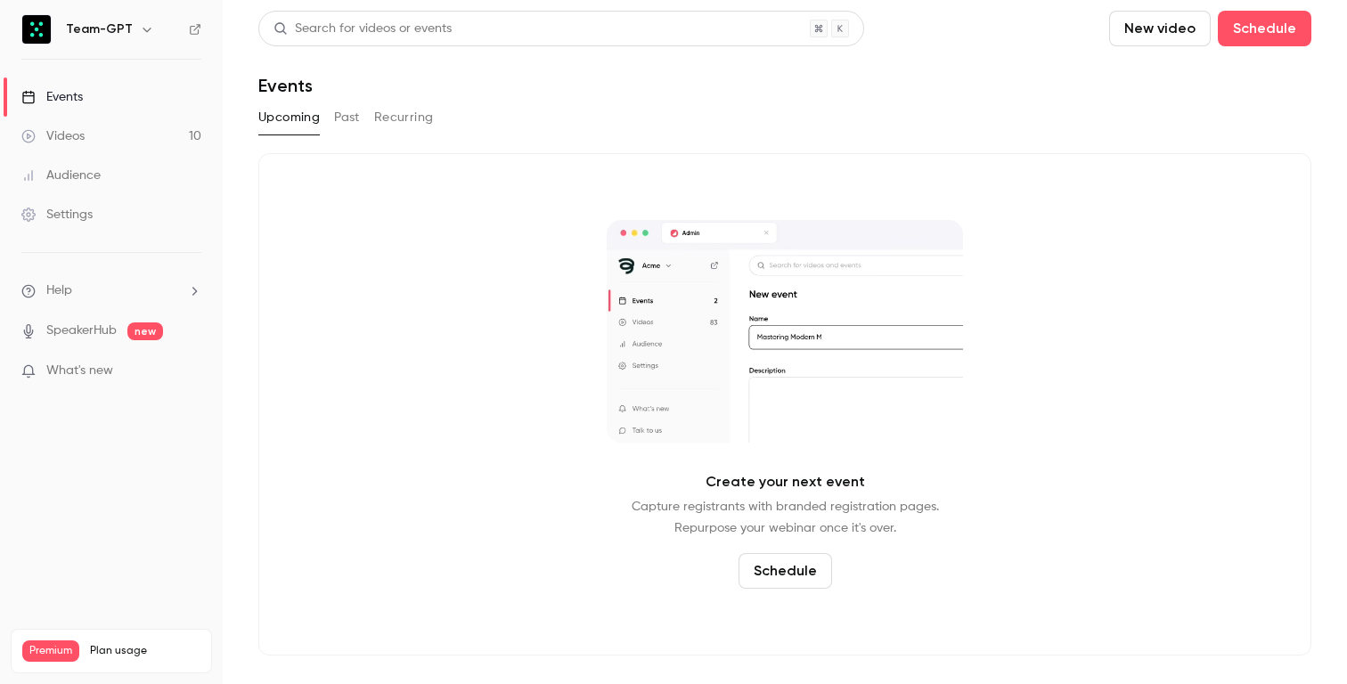
click at [105, 368] on span "What's new" at bounding box center [79, 371] width 67 height 19
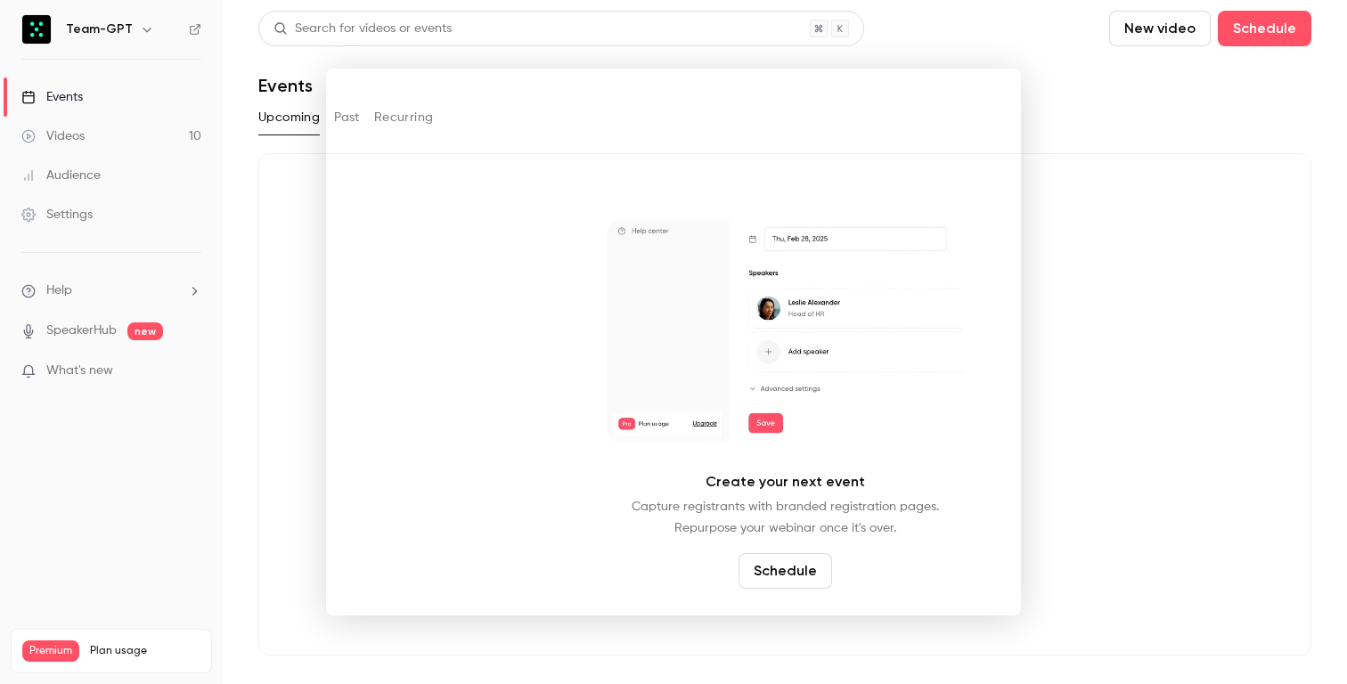
click at [133, 648] on div at bounding box center [673, 342] width 1347 height 684
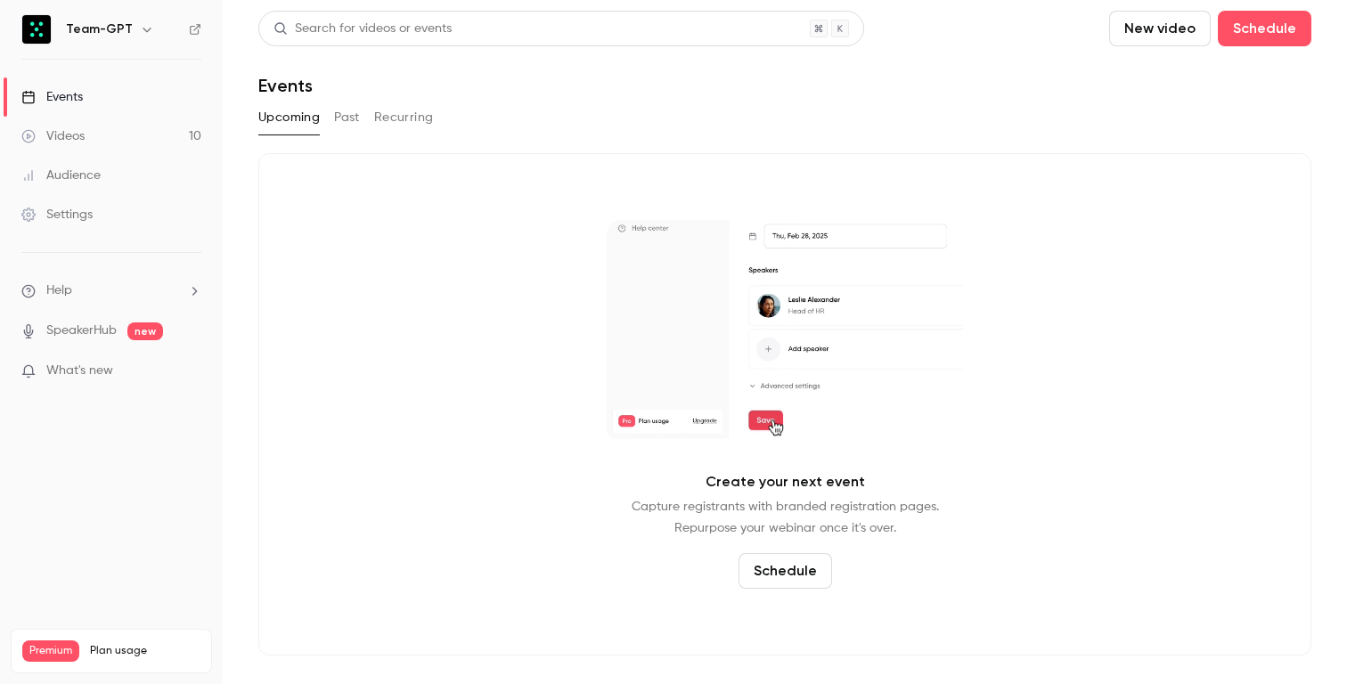
click at [99, 644] on span "Plan usage" at bounding box center [145, 651] width 111 height 14
click at [140, 29] on icon "button" at bounding box center [147, 29] width 14 height 14
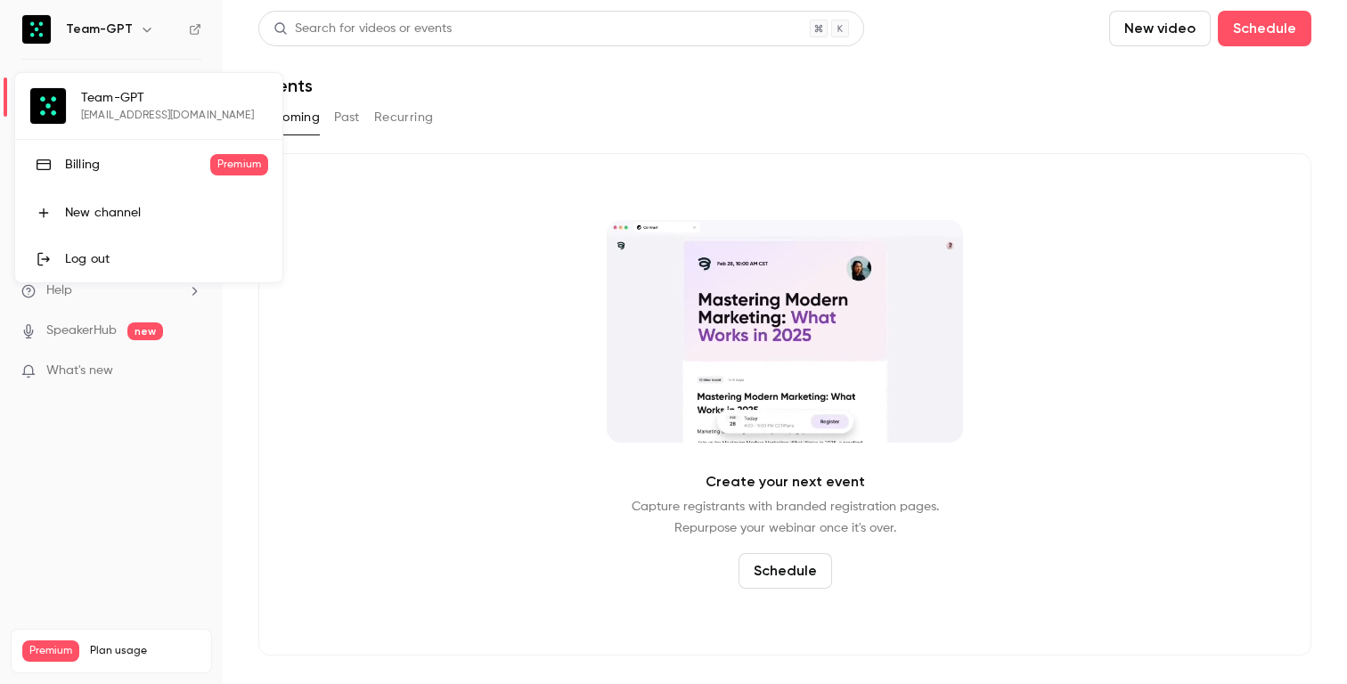
click at [92, 152] on link "Billing Premium" at bounding box center [148, 165] width 267 height 50
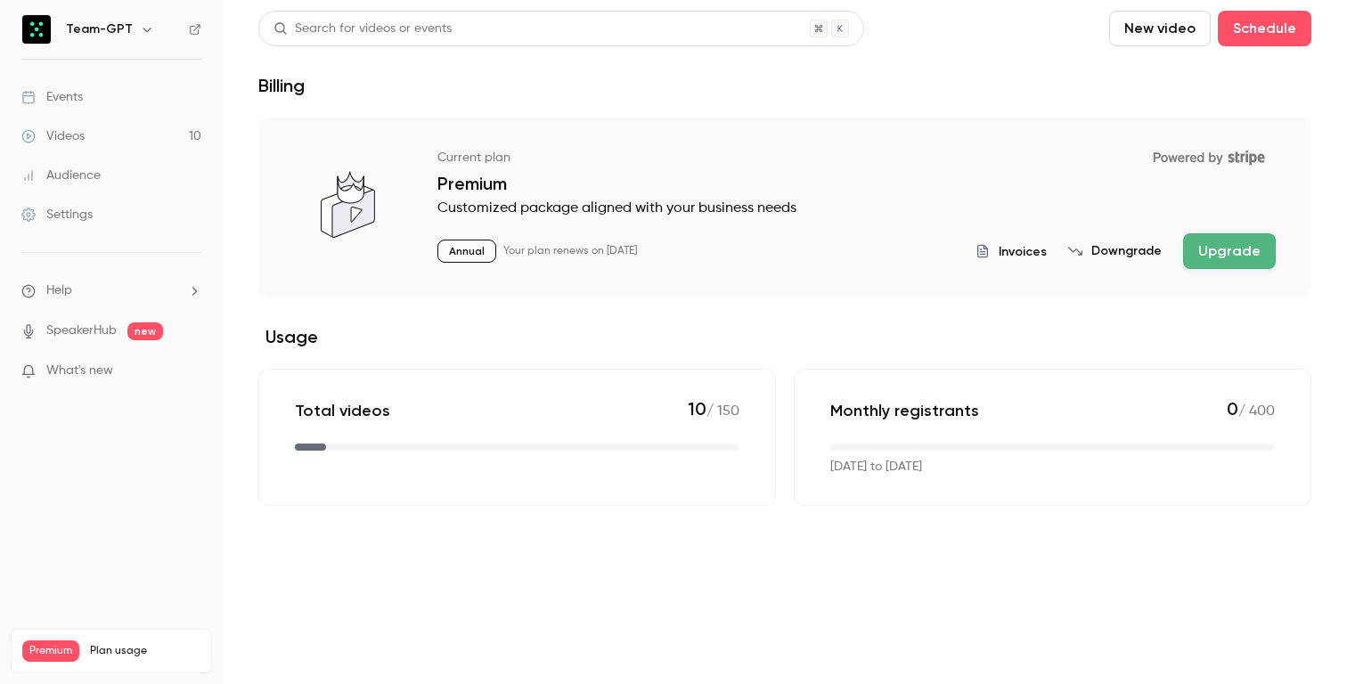
click at [730, 404] on p "10 / 150" at bounding box center [714, 410] width 52 height 24
drag, startPoint x: 682, startPoint y: 406, endPoint x: 759, endPoint y: 421, distance: 78.8
click at [759, 421] on div "Total videos 10 / 150" at bounding box center [517, 437] width 518 height 137
click at [759, 430] on div "Total videos 10 / 150" at bounding box center [517, 437] width 518 height 137
drag, startPoint x: 691, startPoint y: 408, endPoint x: 777, endPoint y: 416, distance: 86.8
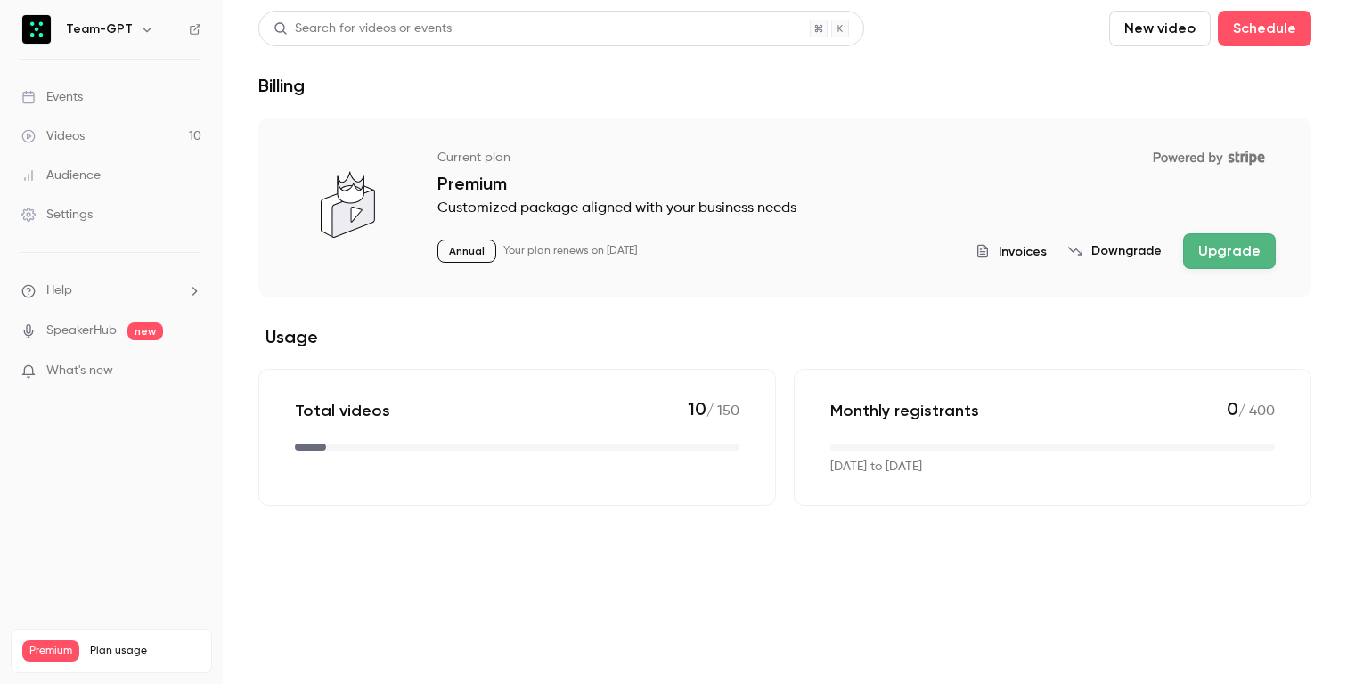
click at [777, 416] on div "Total videos 10 / 150 Monthly registrants 0 / 400 Sep 16, 2025 to Oct 16, 2025" at bounding box center [784, 437] width 1053 height 137
click at [715, 408] on p "10 / 150" at bounding box center [714, 410] width 52 height 24
drag, startPoint x: 679, startPoint y: 401, endPoint x: 755, endPoint y: 426, distance: 79.8
click at [755, 426] on div "Total videos 10 / 150" at bounding box center [517, 437] width 518 height 137
click at [115, 168] on link "Audience" at bounding box center [111, 175] width 223 height 39
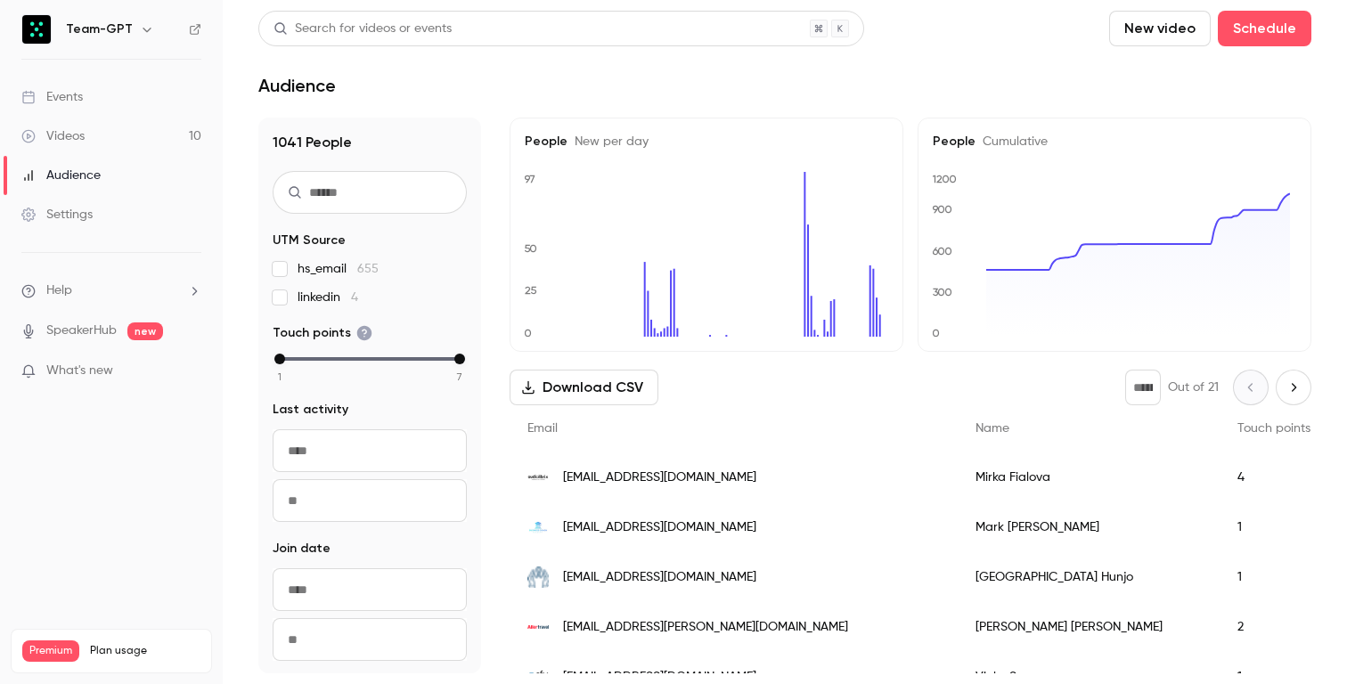
click at [81, 140] on div "Videos" at bounding box center [52, 136] width 63 height 18
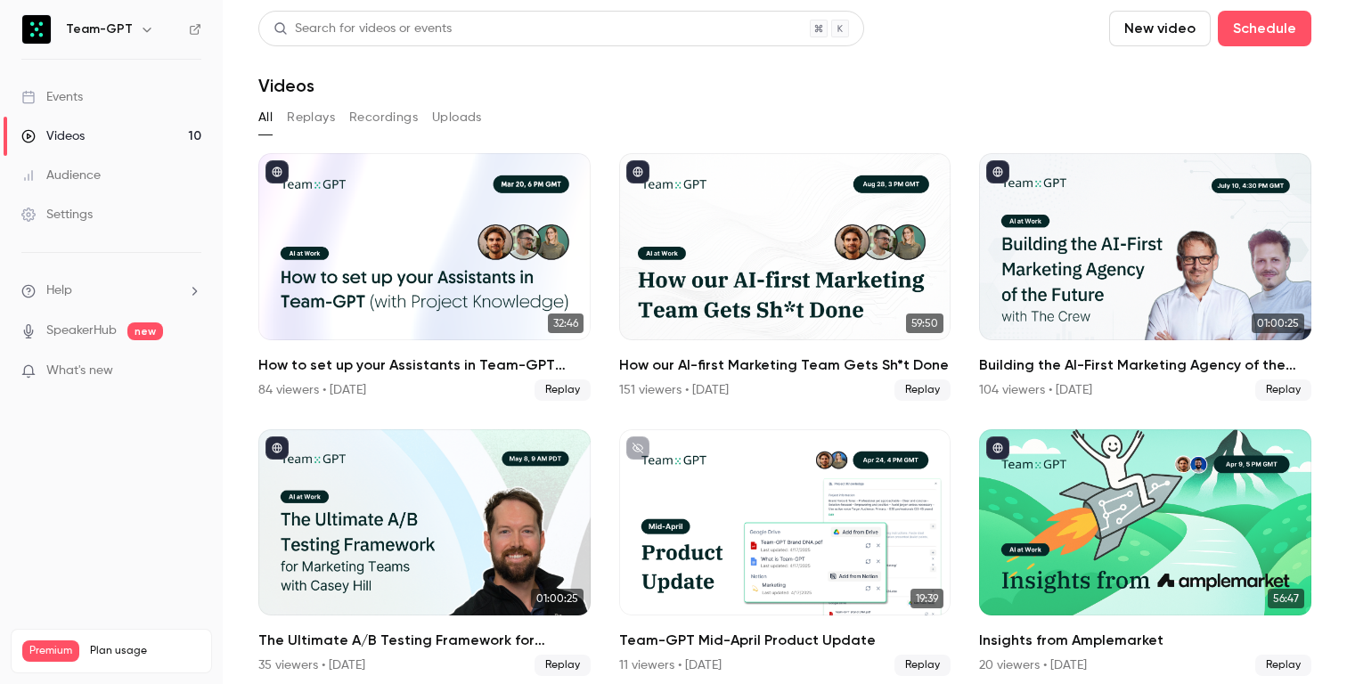
click at [77, 93] on div "Events" at bounding box center [51, 97] width 61 height 18
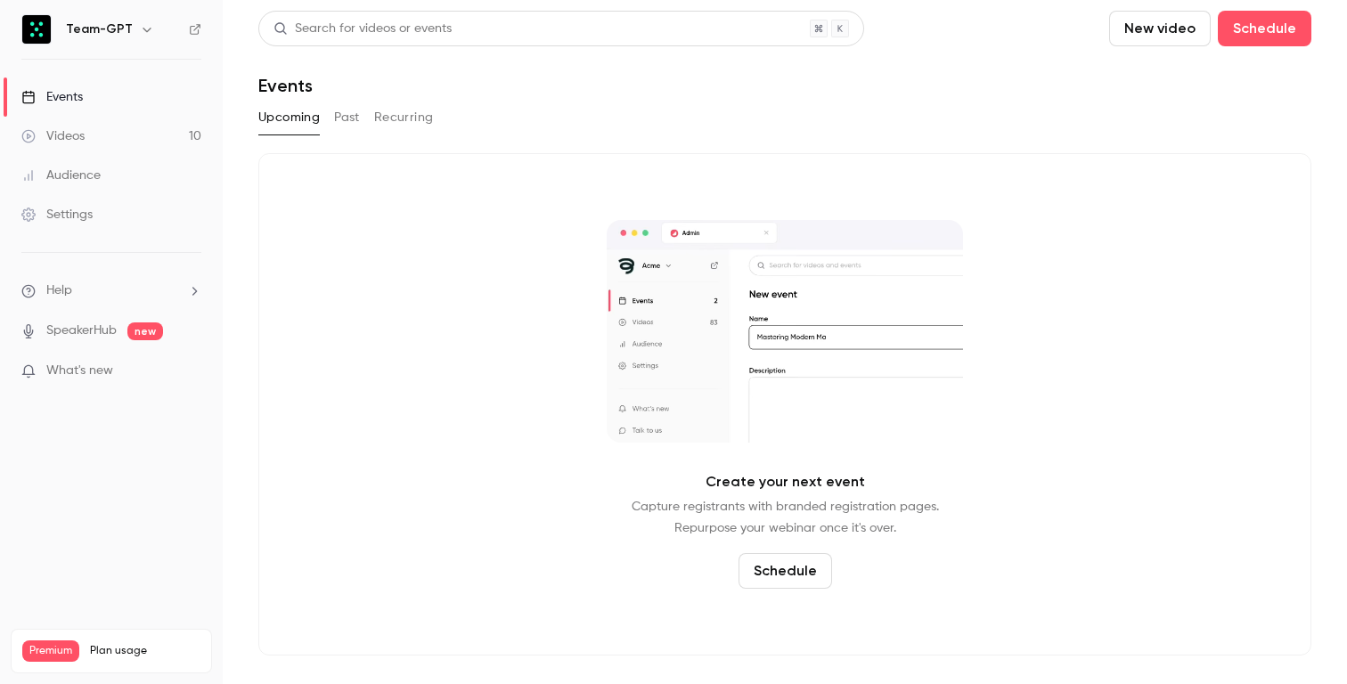
click at [94, 162] on link "Audience" at bounding box center [111, 175] width 223 height 39
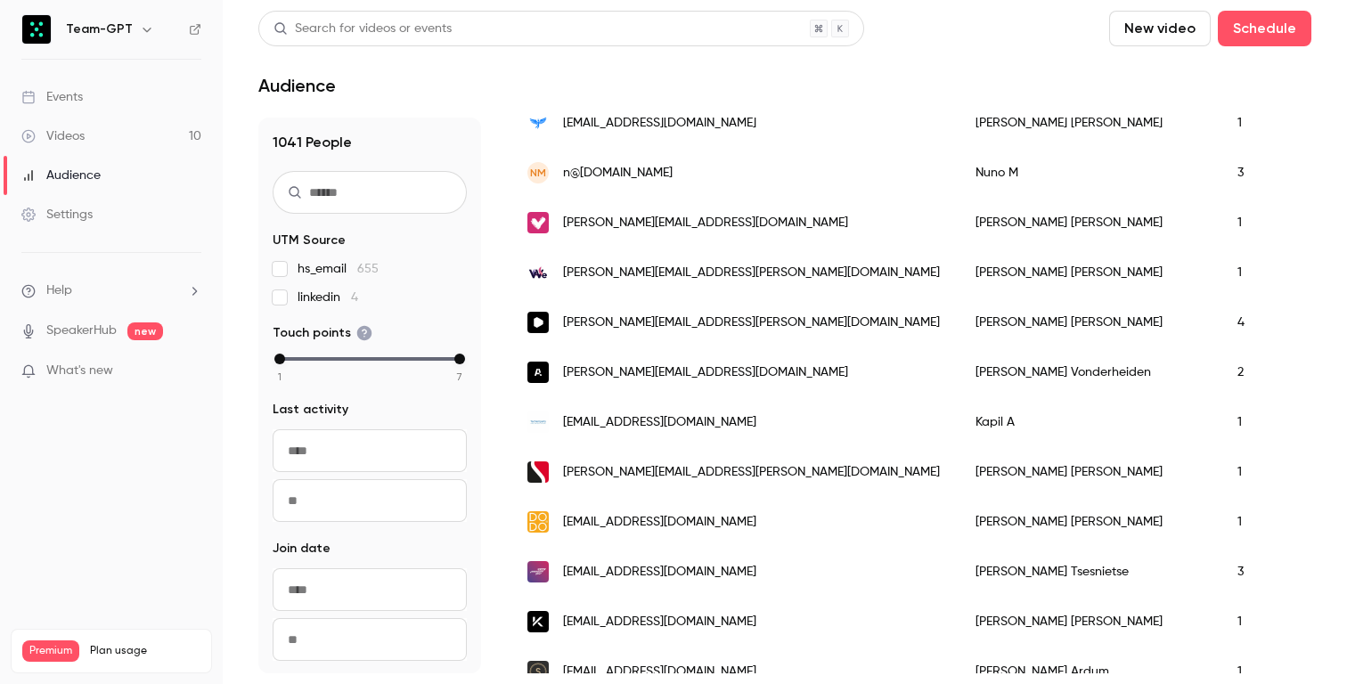
scroll to position [796, 0]
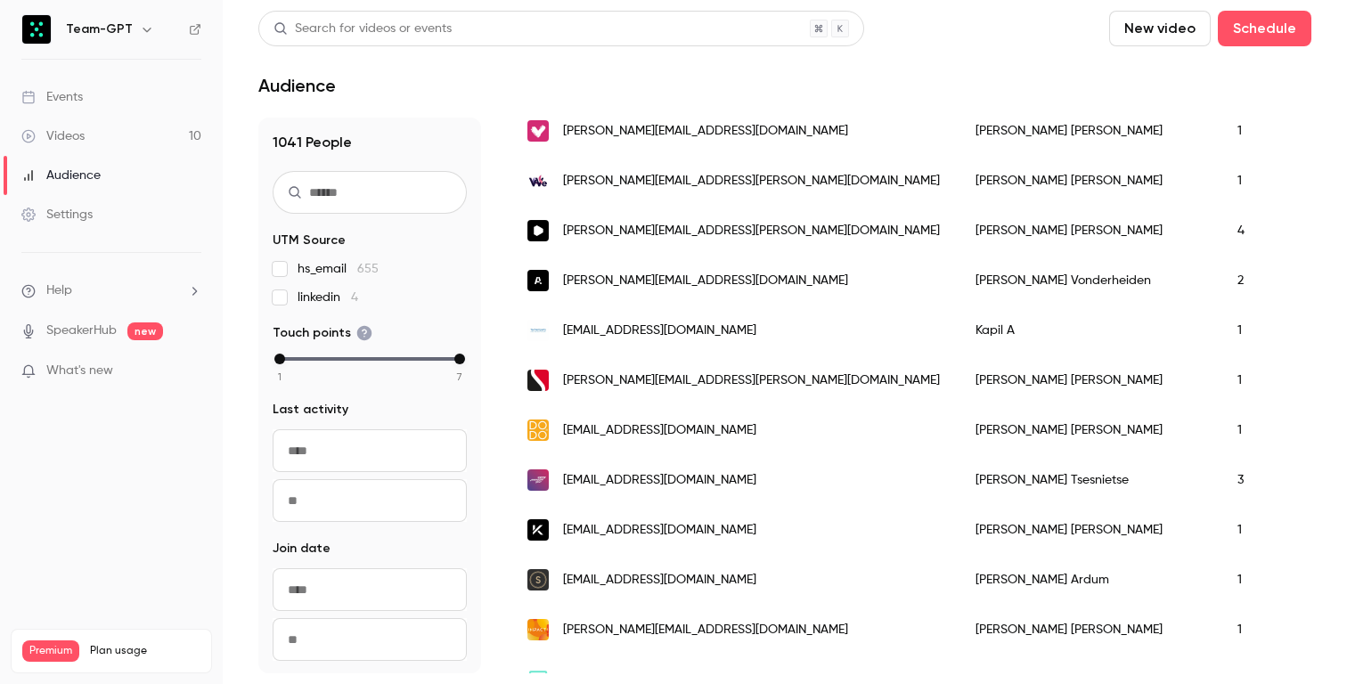
click at [68, 209] on div "Settings" at bounding box center [56, 215] width 71 height 18
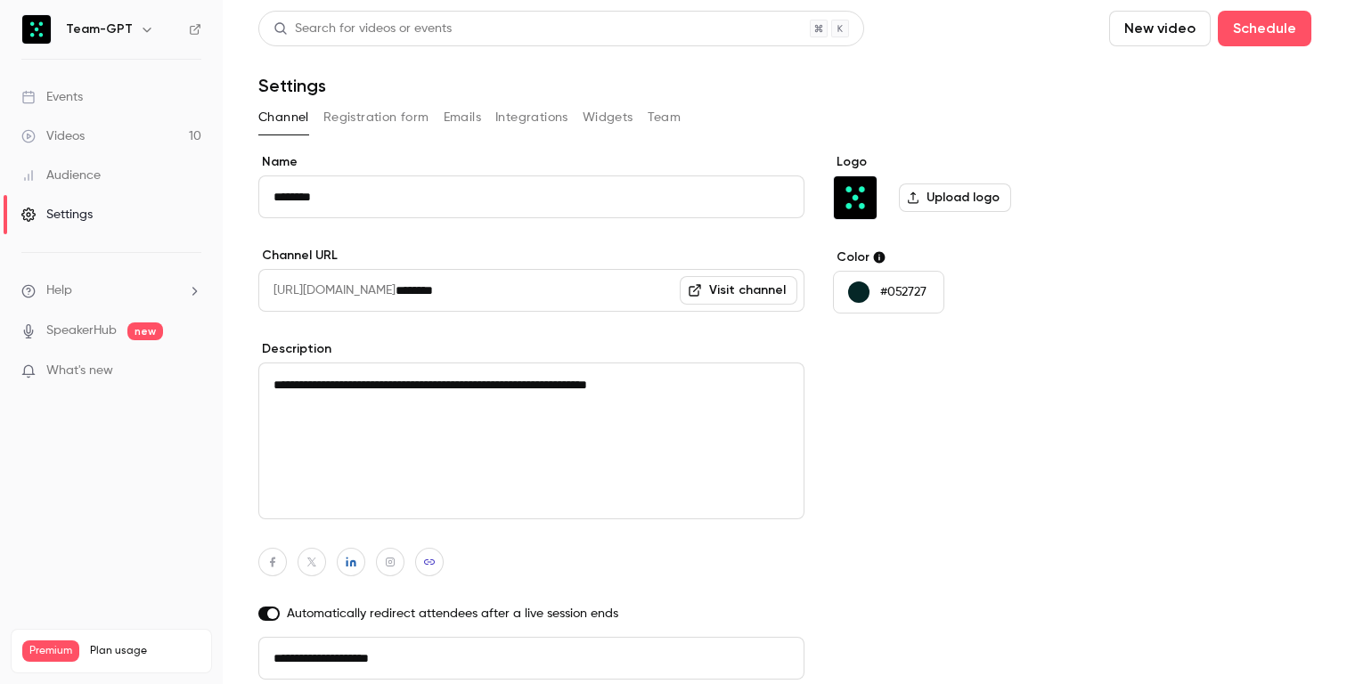
click at [71, 176] on div "Audience" at bounding box center [60, 176] width 79 height 18
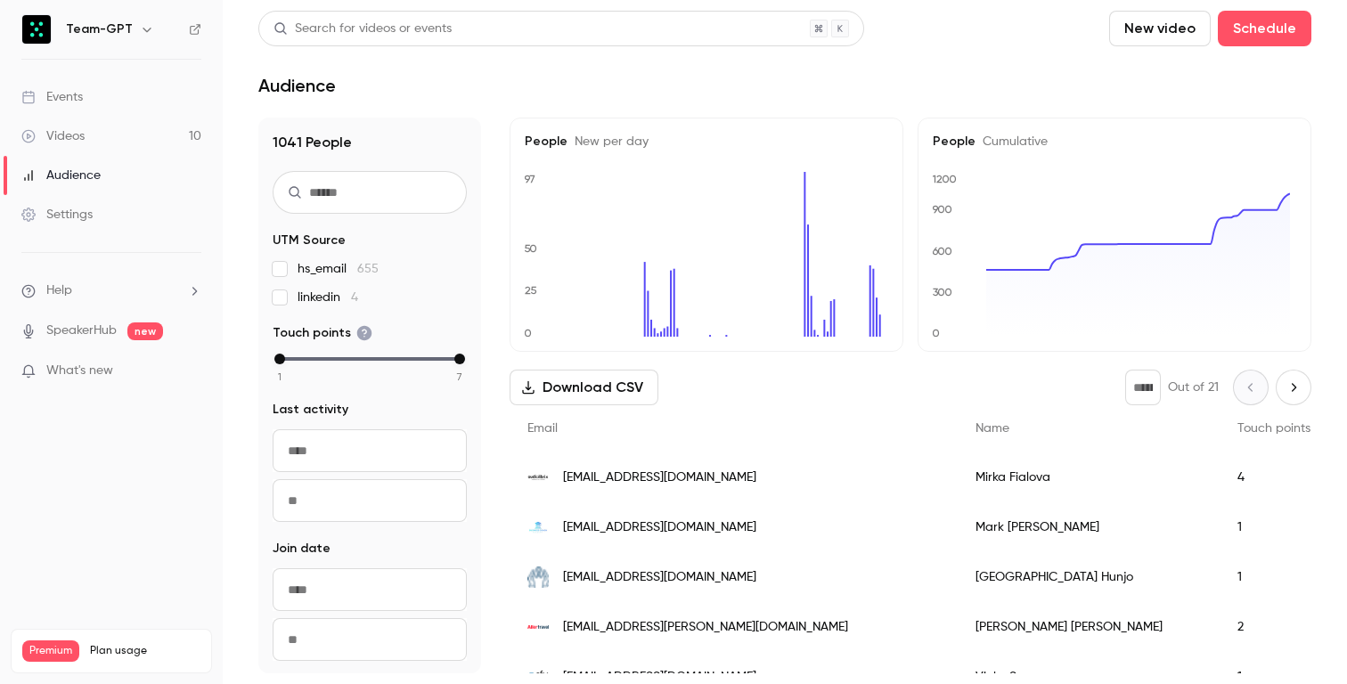
click at [76, 146] on link "Videos 10" at bounding box center [111, 136] width 223 height 39
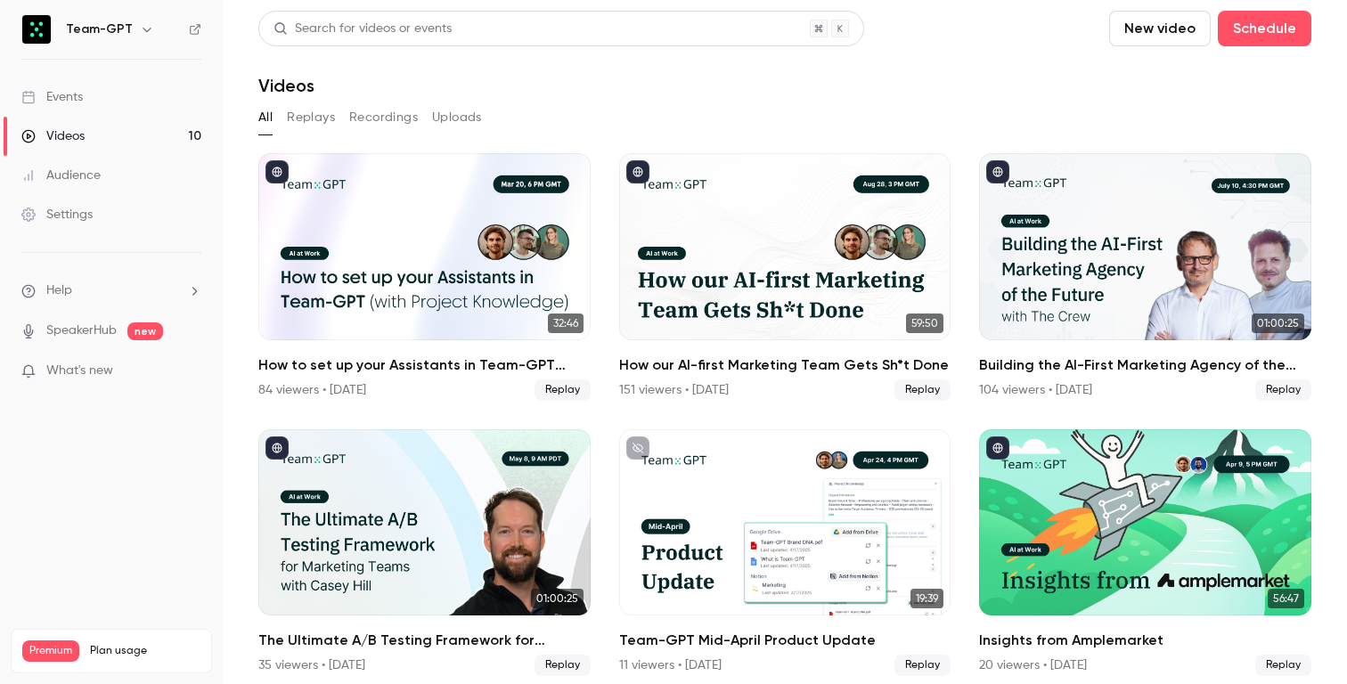
click at [83, 96] on div "Events" at bounding box center [51, 97] width 61 height 18
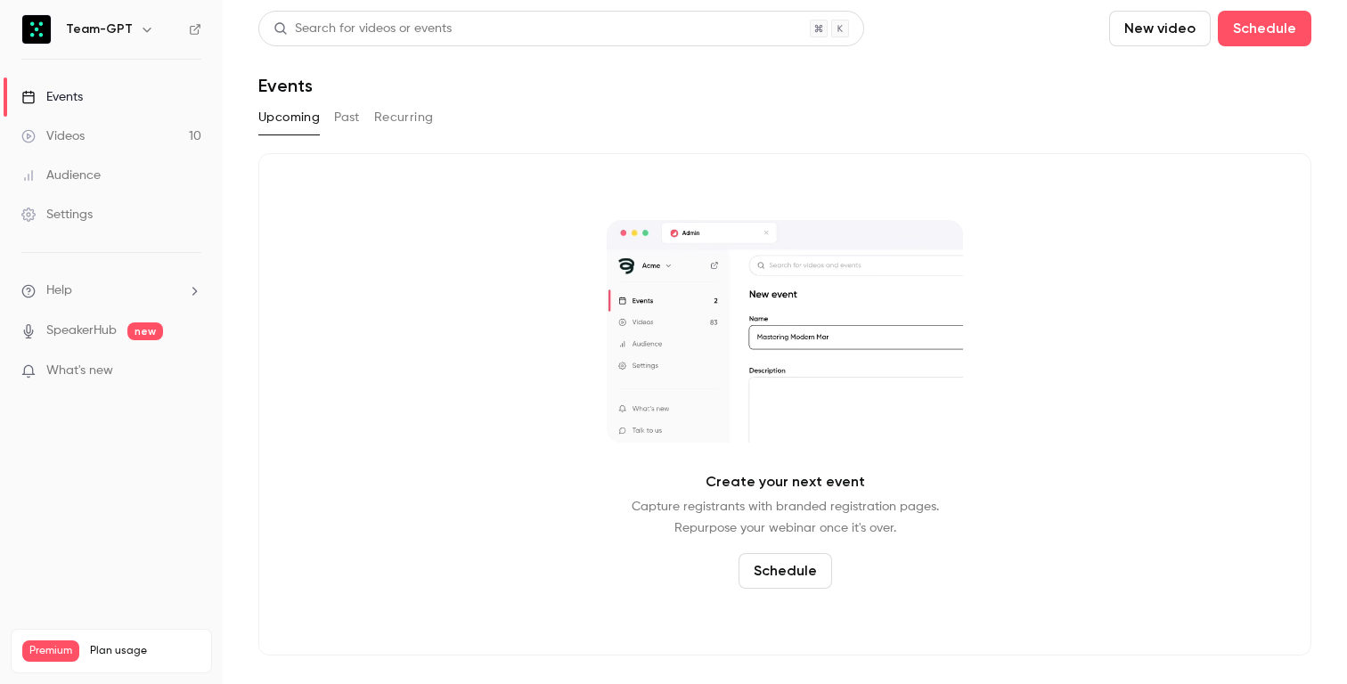
click at [89, 134] on link "Videos 10" at bounding box center [111, 136] width 223 height 39
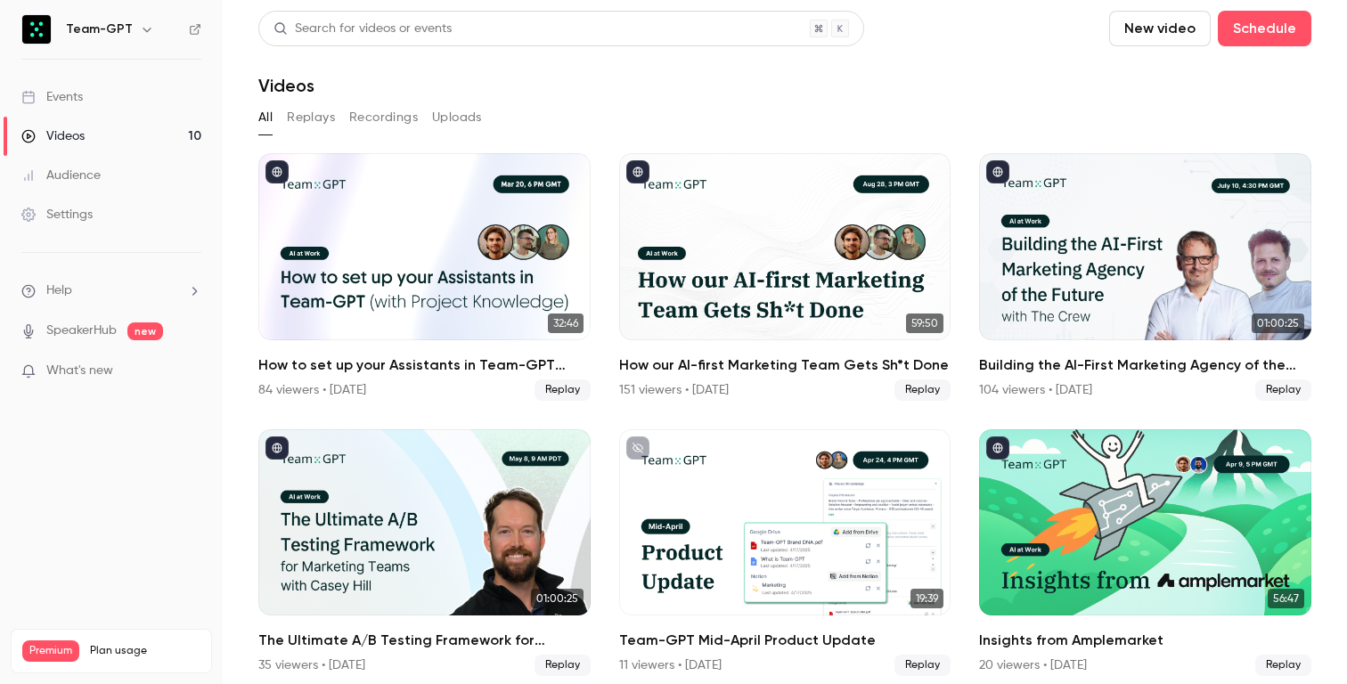
click at [95, 173] on div "Audience" at bounding box center [60, 176] width 79 height 18
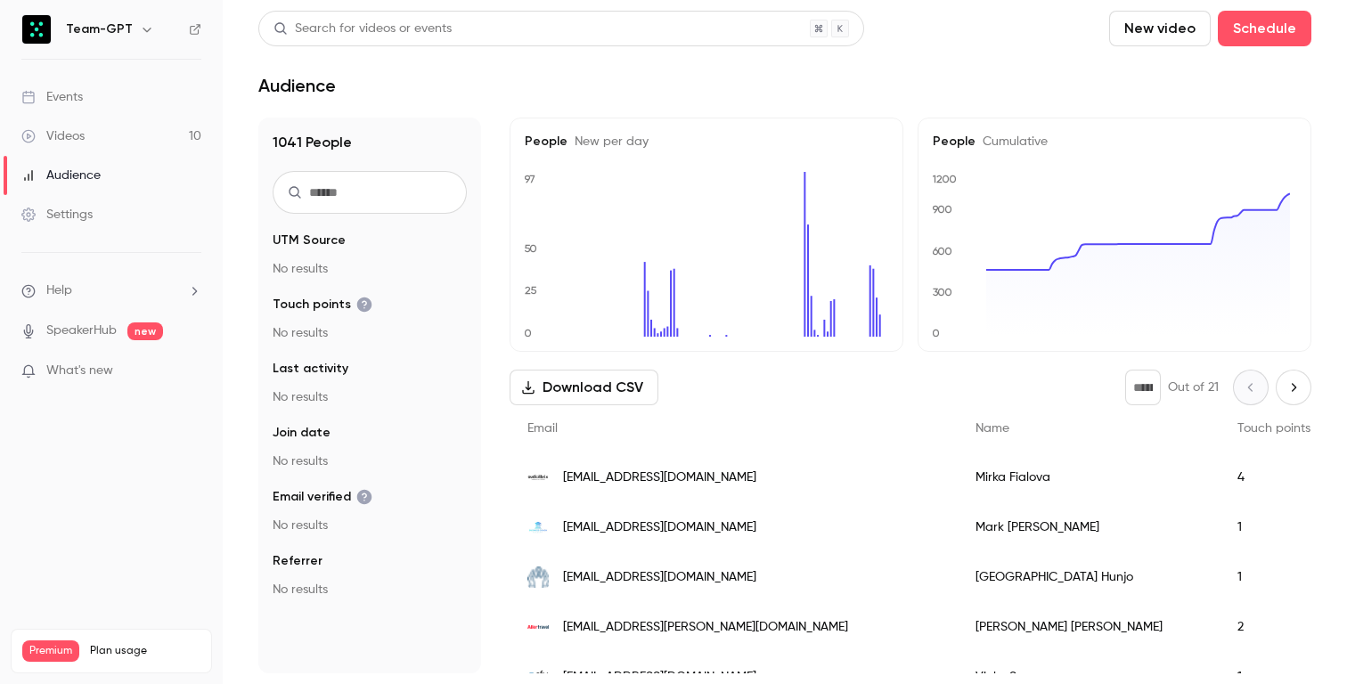
click at [94, 207] on link "Settings" at bounding box center [111, 214] width 223 height 39
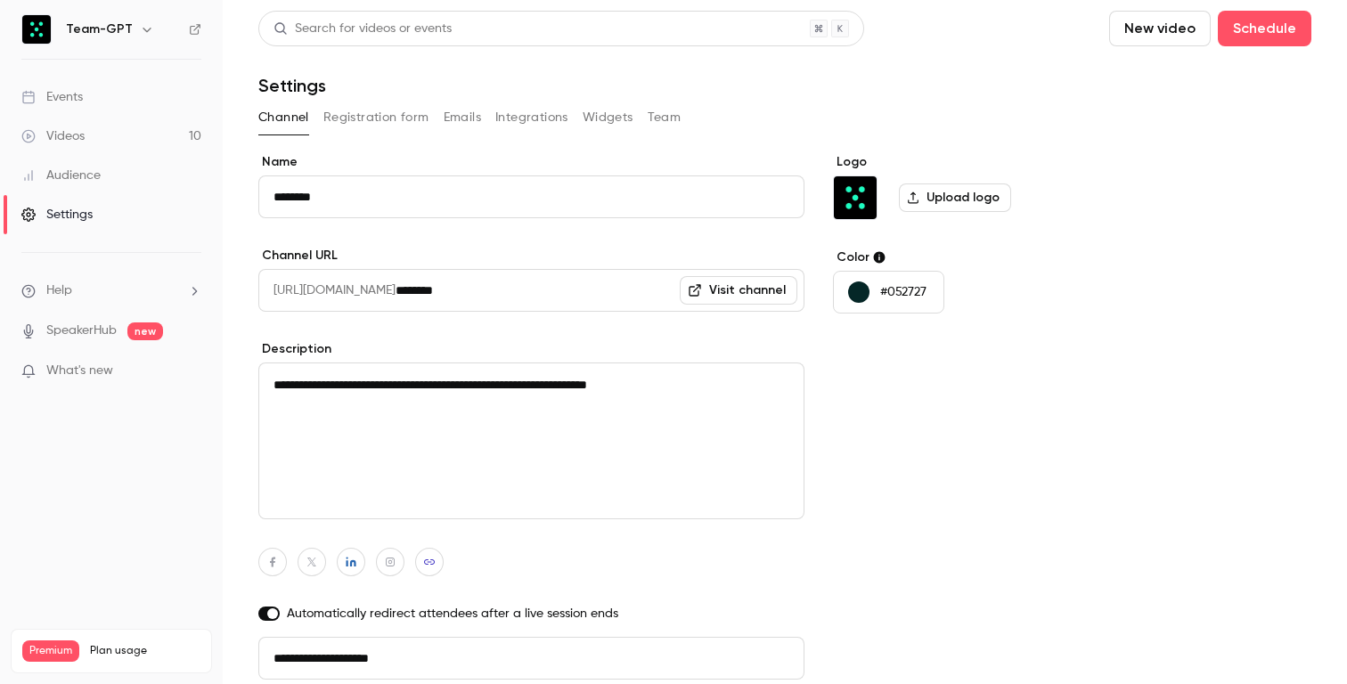
click at [101, 179] on link "Audience" at bounding box center [111, 175] width 223 height 39
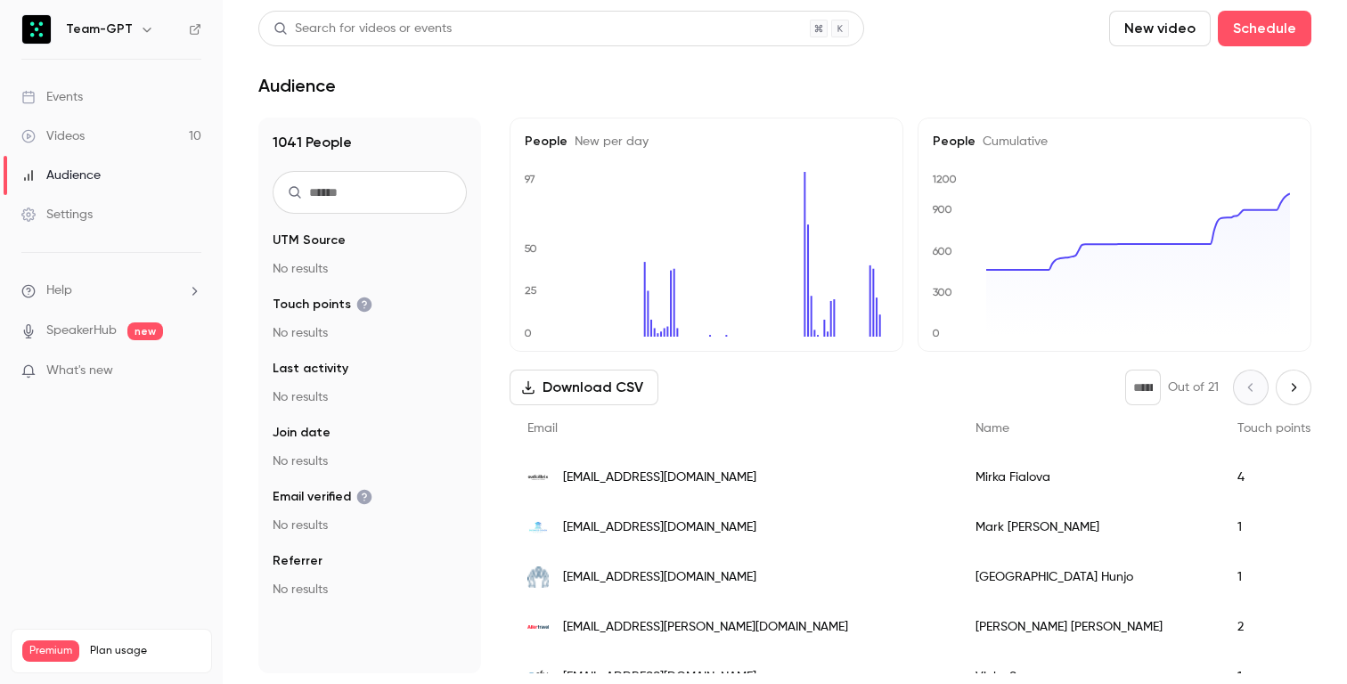
click at [94, 131] on link "Videos 10" at bounding box center [111, 136] width 223 height 39
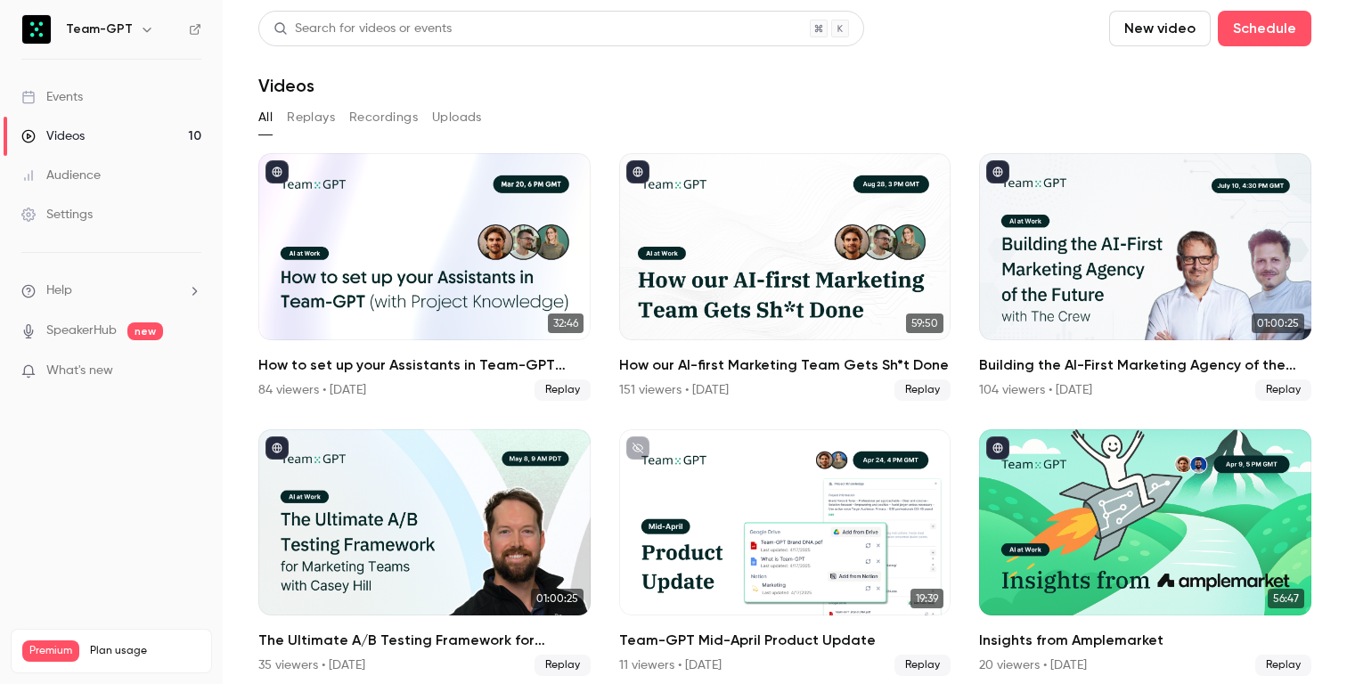
click at [95, 101] on link "Events" at bounding box center [111, 97] width 223 height 39
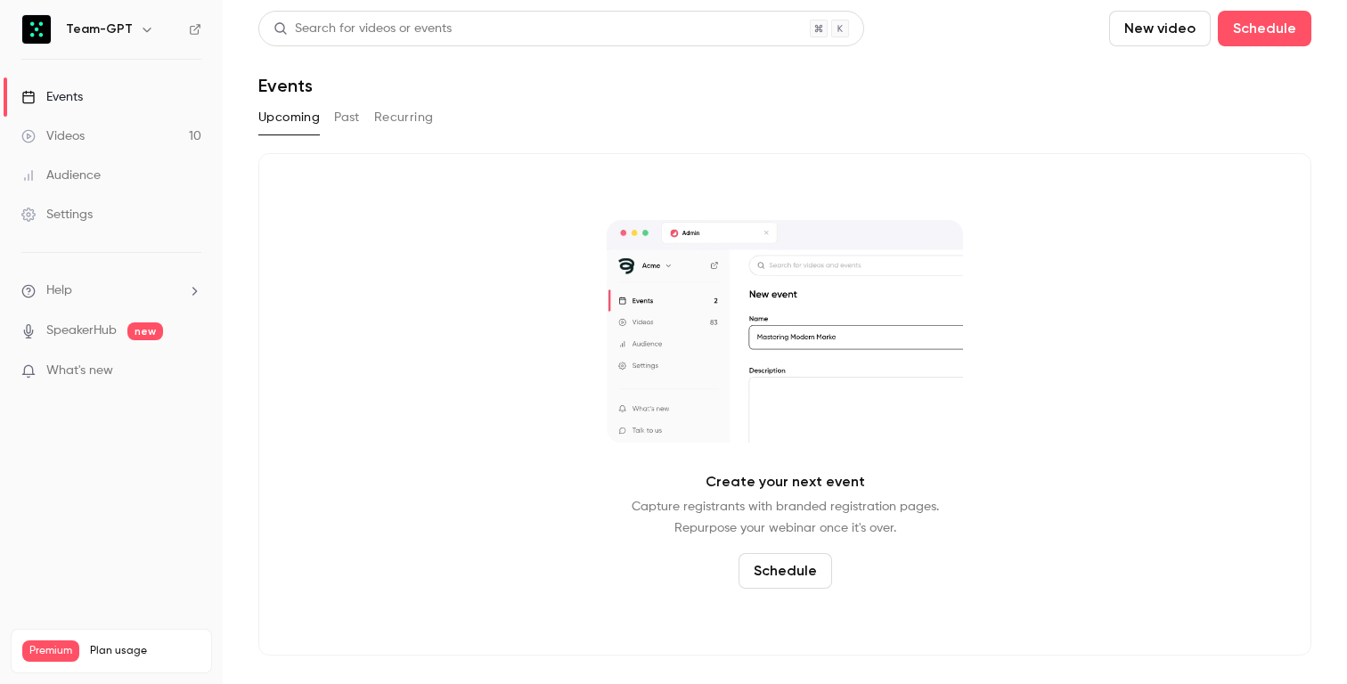
click at [470, 448] on div "Create your next event Capture registrants with branded registration pages. Rep…" at bounding box center [784, 404] width 1053 height 503
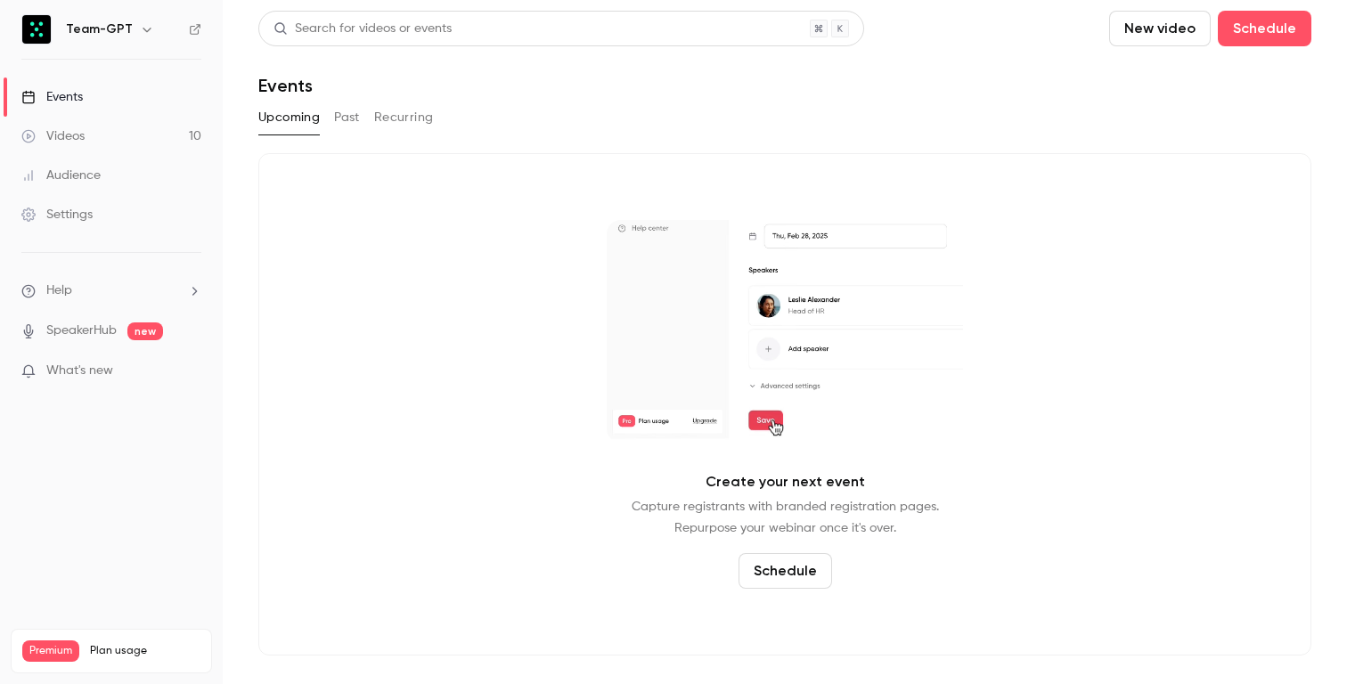
click at [86, 97] on link "Events" at bounding box center [111, 97] width 223 height 39
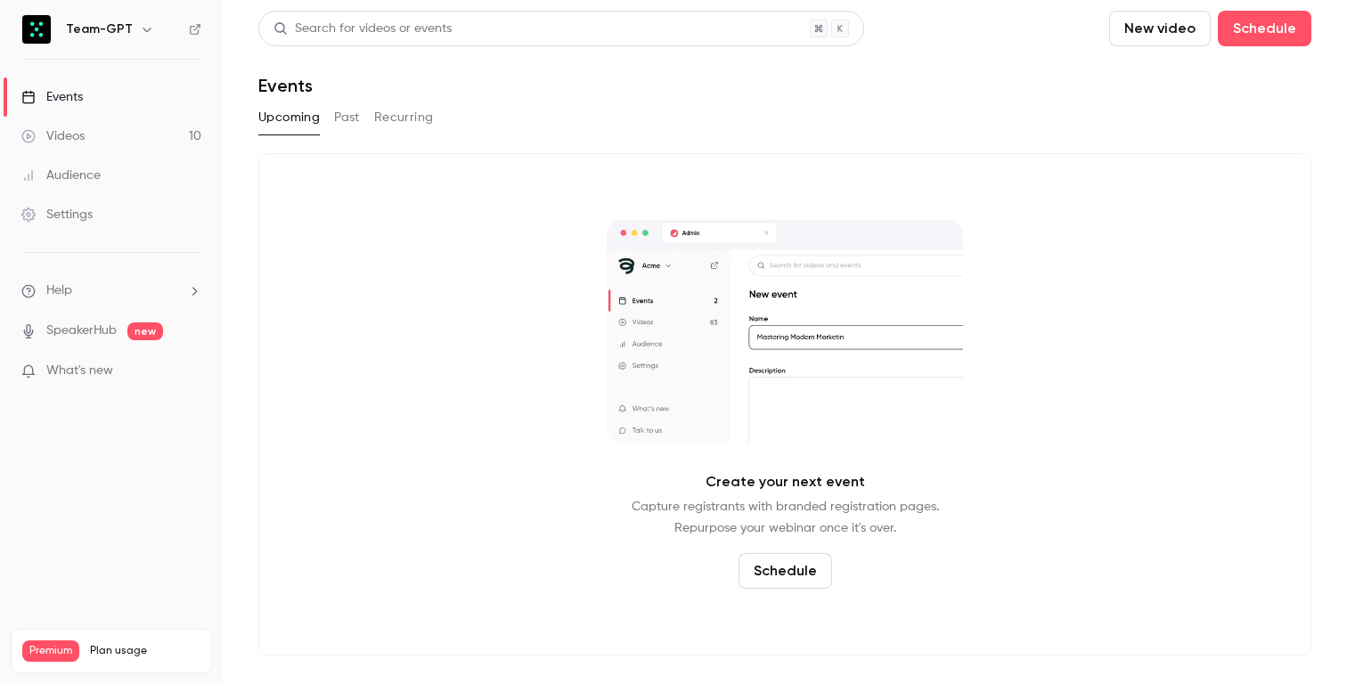
click at [63, 140] on div "Videos" at bounding box center [52, 136] width 63 height 18
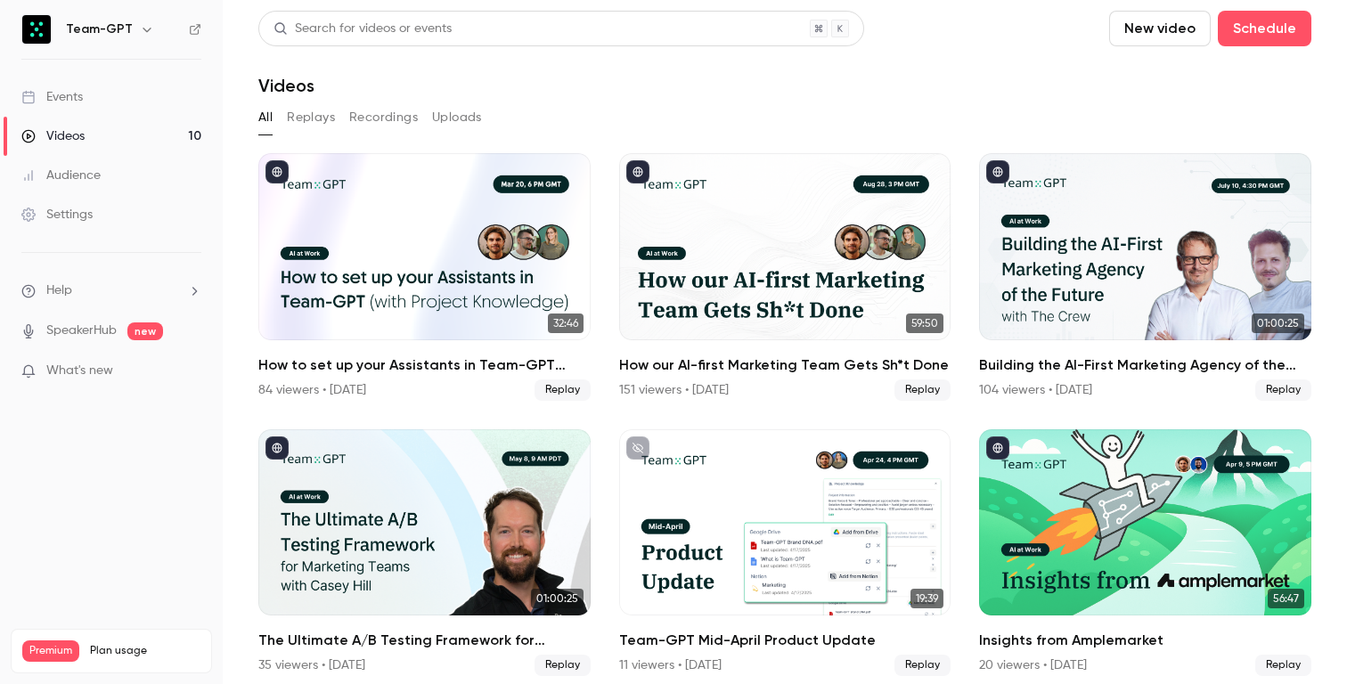
click at [79, 176] on div "Audience" at bounding box center [60, 176] width 79 height 18
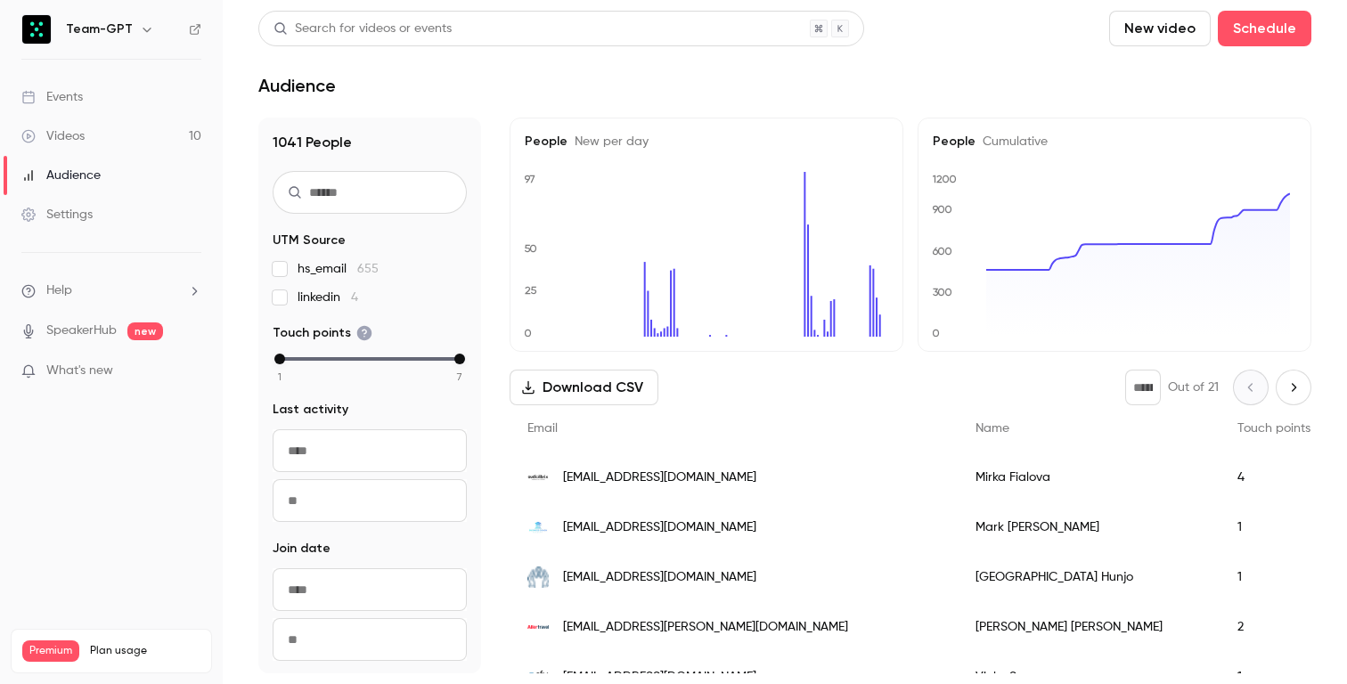
scroll to position [159, 0]
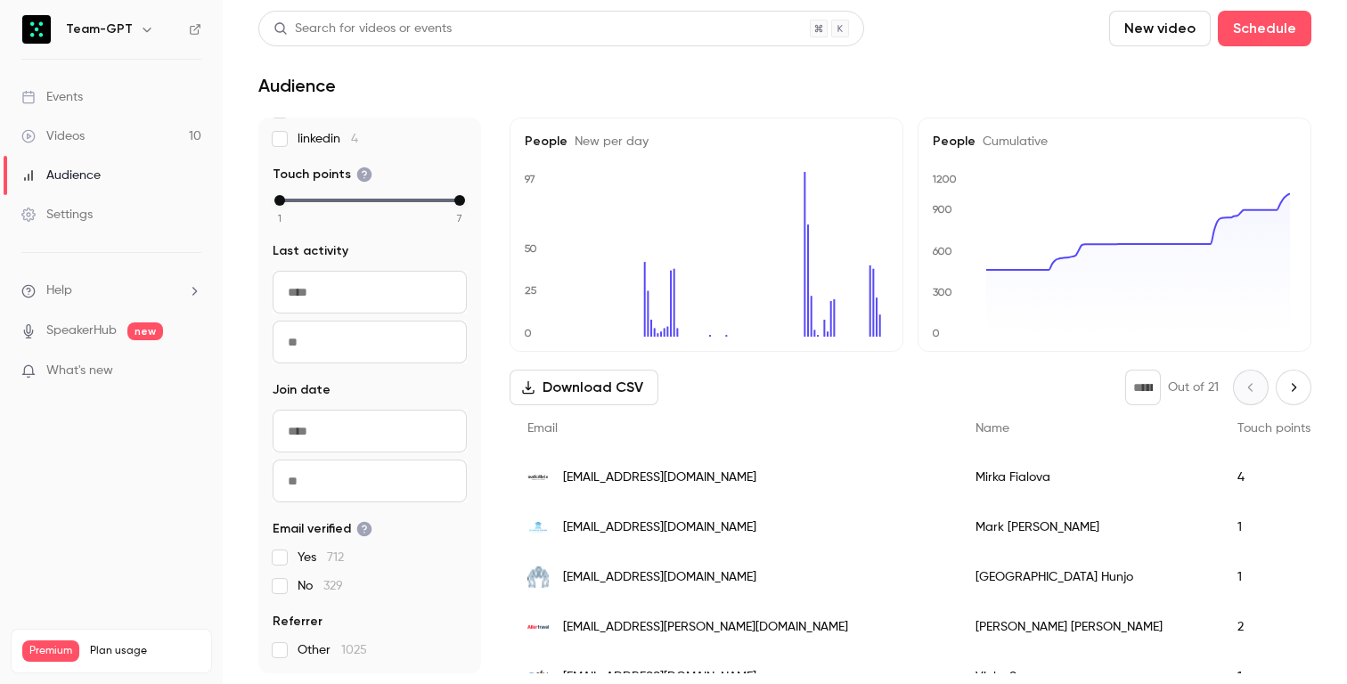
click at [73, 223] on div "Settings" at bounding box center [56, 215] width 71 height 18
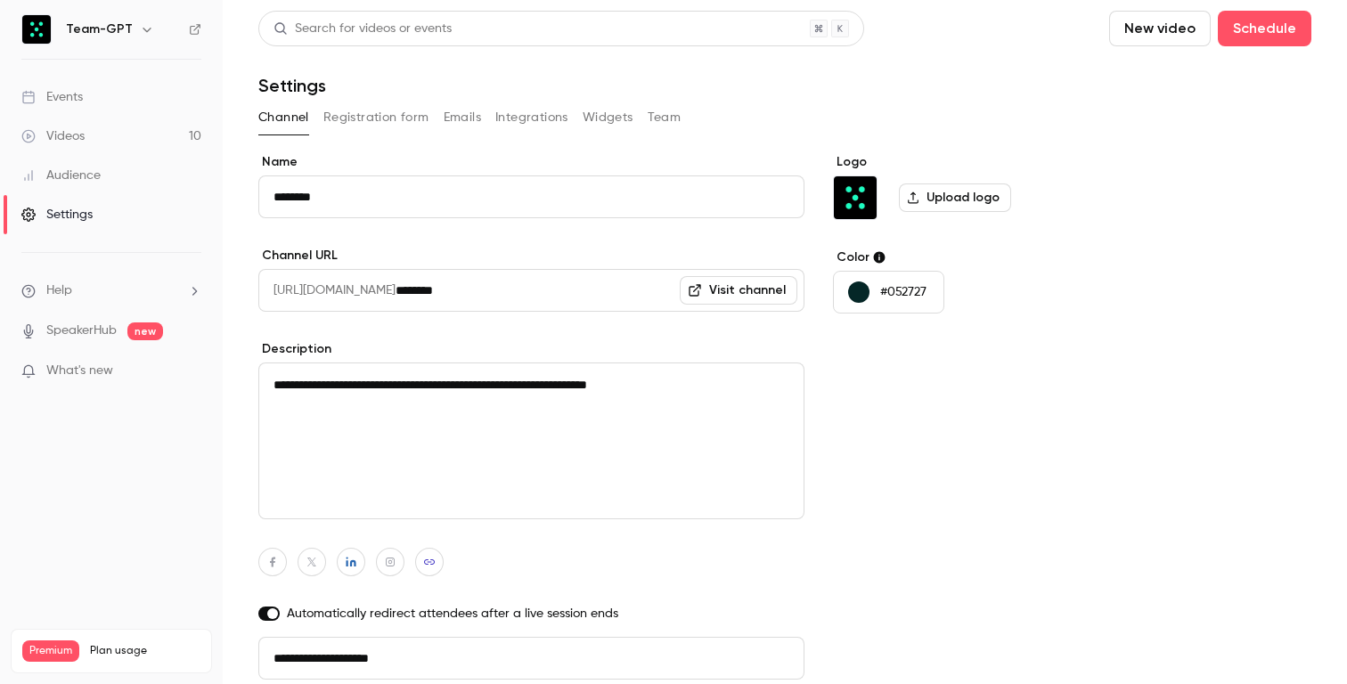
click at [58, 367] on span "What's new" at bounding box center [79, 371] width 67 height 19
click at [387, 121] on button "Registration form" at bounding box center [376, 117] width 106 height 29
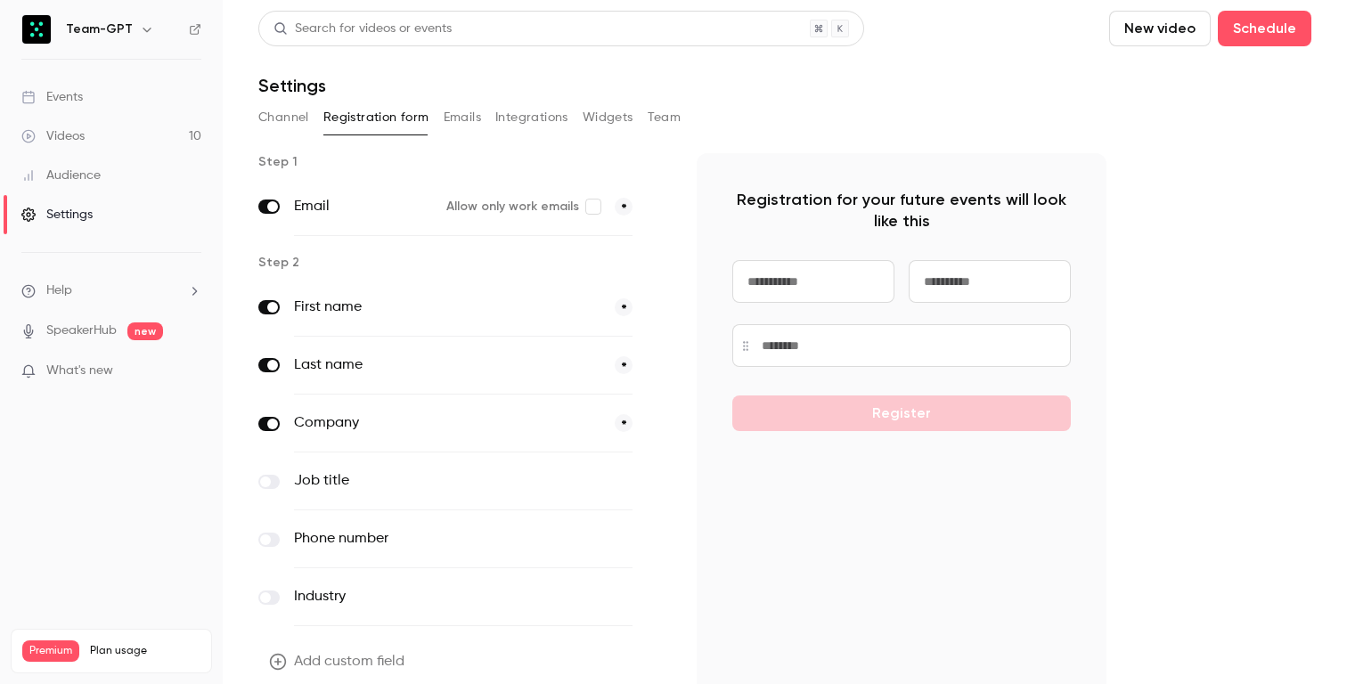
click at [470, 112] on button "Emails" at bounding box center [462, 117] width 37 height 29
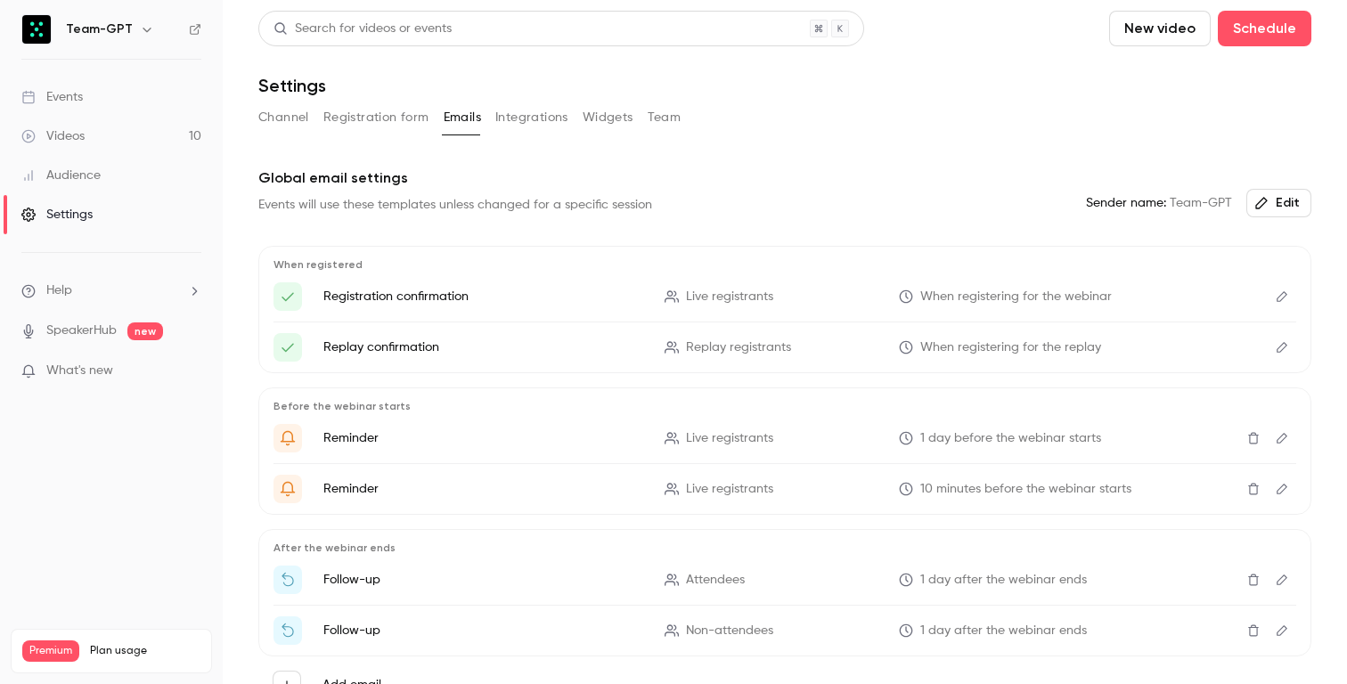
click at [541, 116] on button "Integrations" at bounding box center [531, 117] width 73 height 29
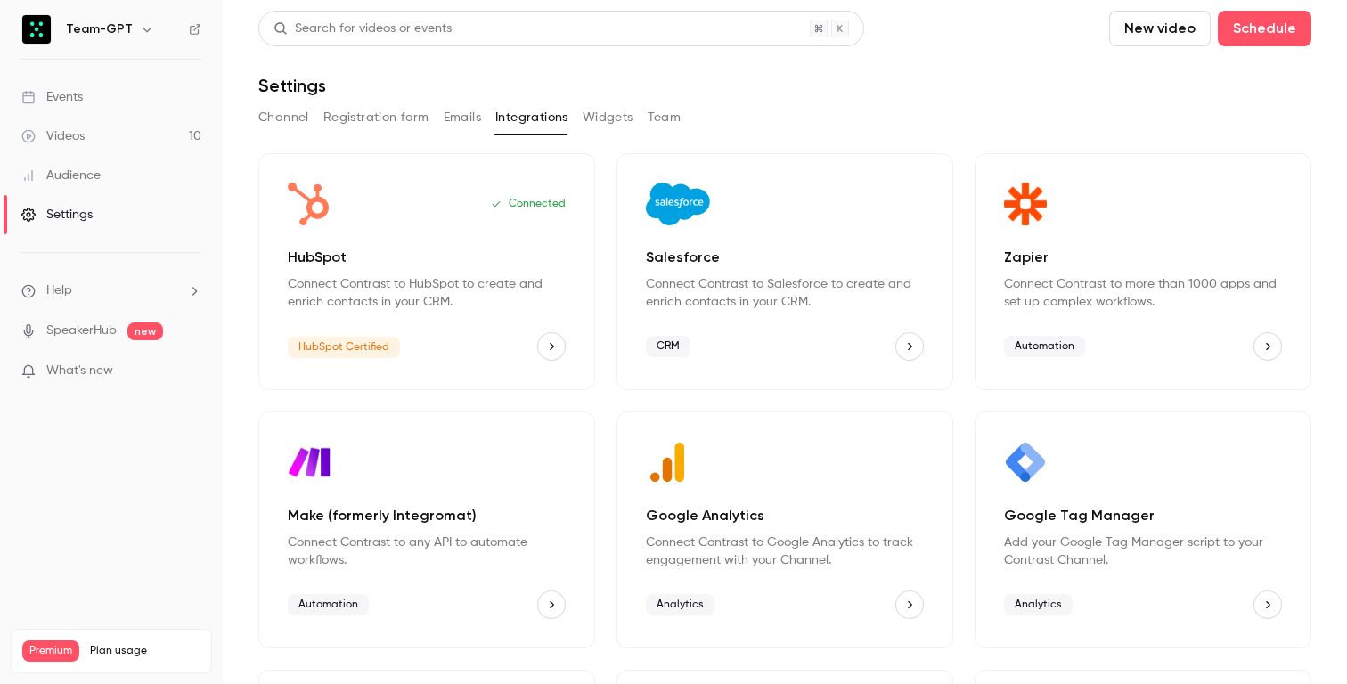
click at [613, 118] on button "Widgets" at bounding box center [608, 117] width 51 height 29
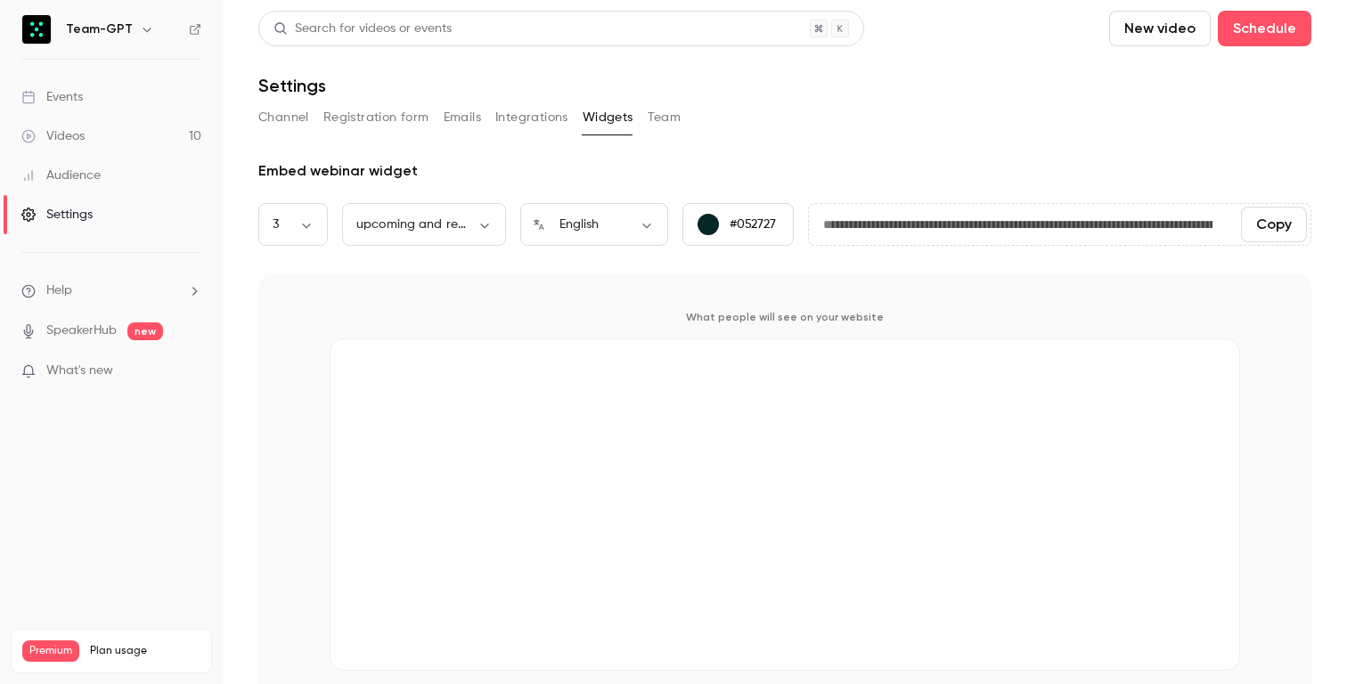
click at [678, 119] on button "Team" at bounding box center [665, 117] width 34 height 29
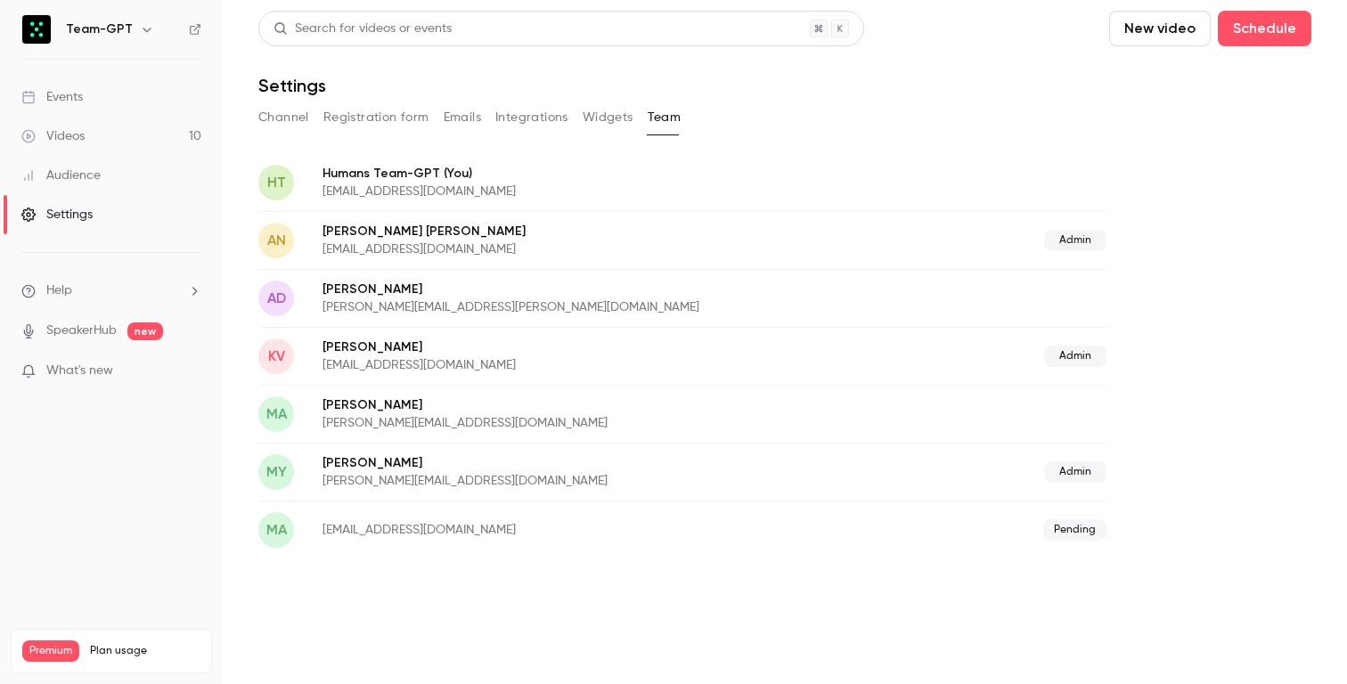
click at [618, 112] on button "Widgets" at bounding box center [608, 117] width 51 height 29
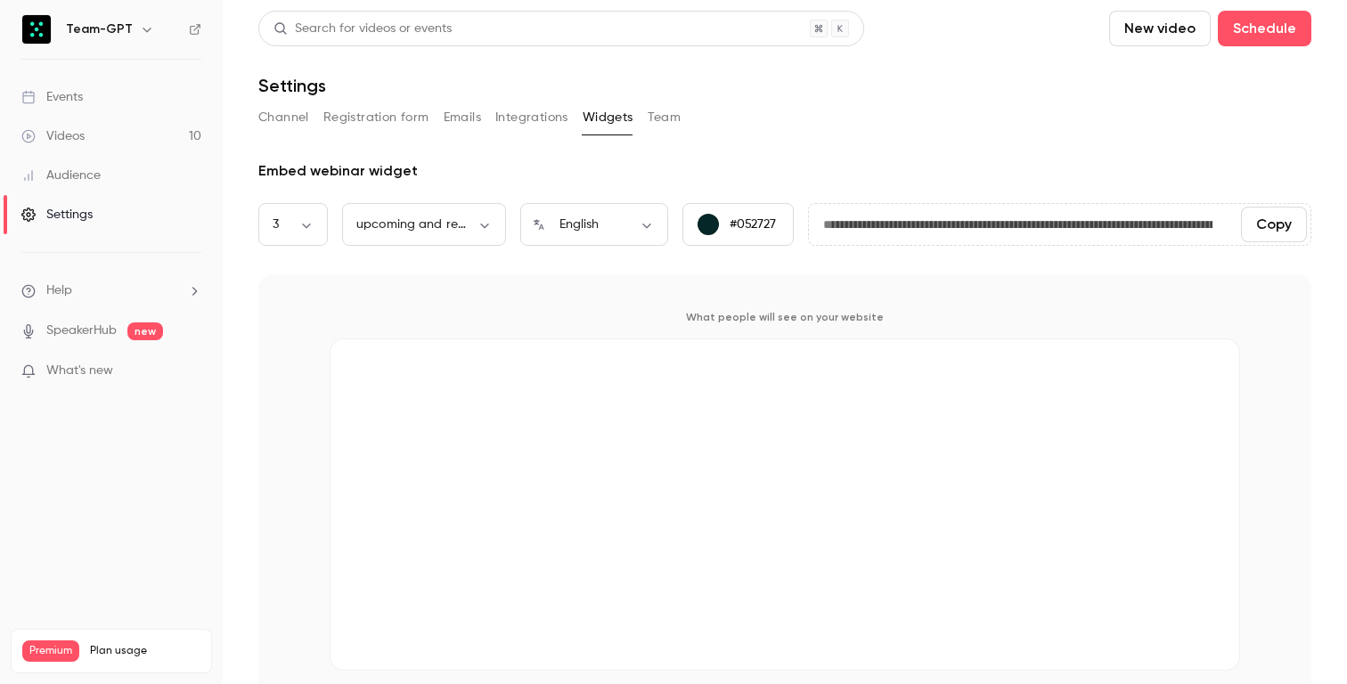
click at [662, 113] on button "Team" at bounding box center [665, 117] width 34 height 29
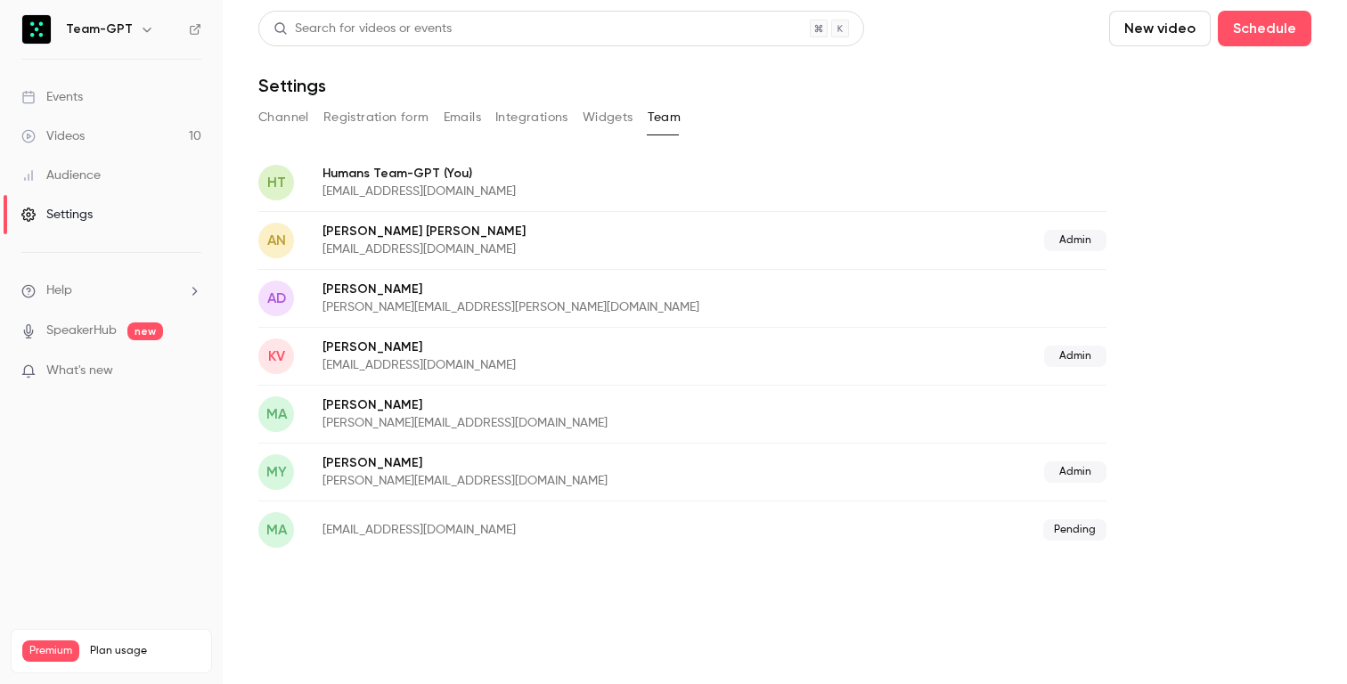
click at [431, 595] on main "Search for videos or events New video Schedule Settings Channel Registration fo…" at bounding box center [785, 342] width 1125 height 684
click at [450, 609] on main "Search for videos or events New video Schedule Settings Channel Registration fo…" at bounding box center [785, 342] width 1125 height 684
click at [64, 94] on div "Events" at bounding box center [51, 97] width 61 height 18
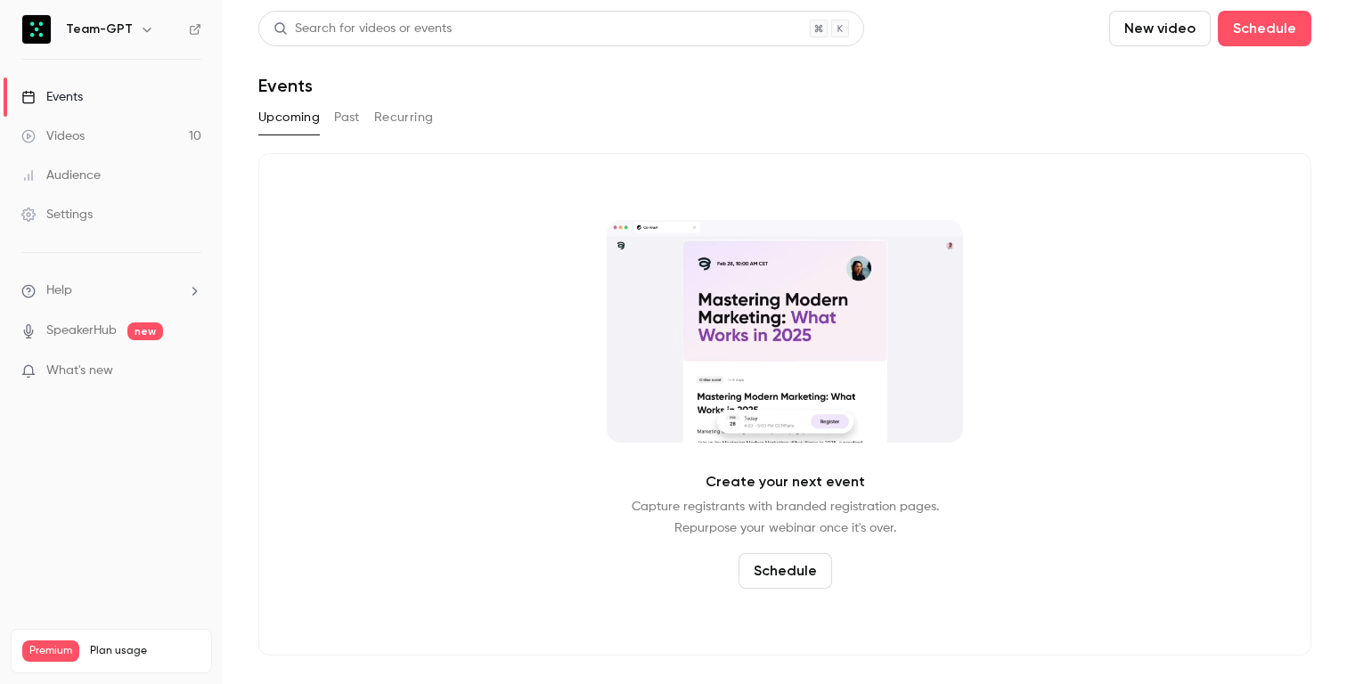
click at [347, 113] on button "Past" at bounding box center [347, 117] width 26 height 29
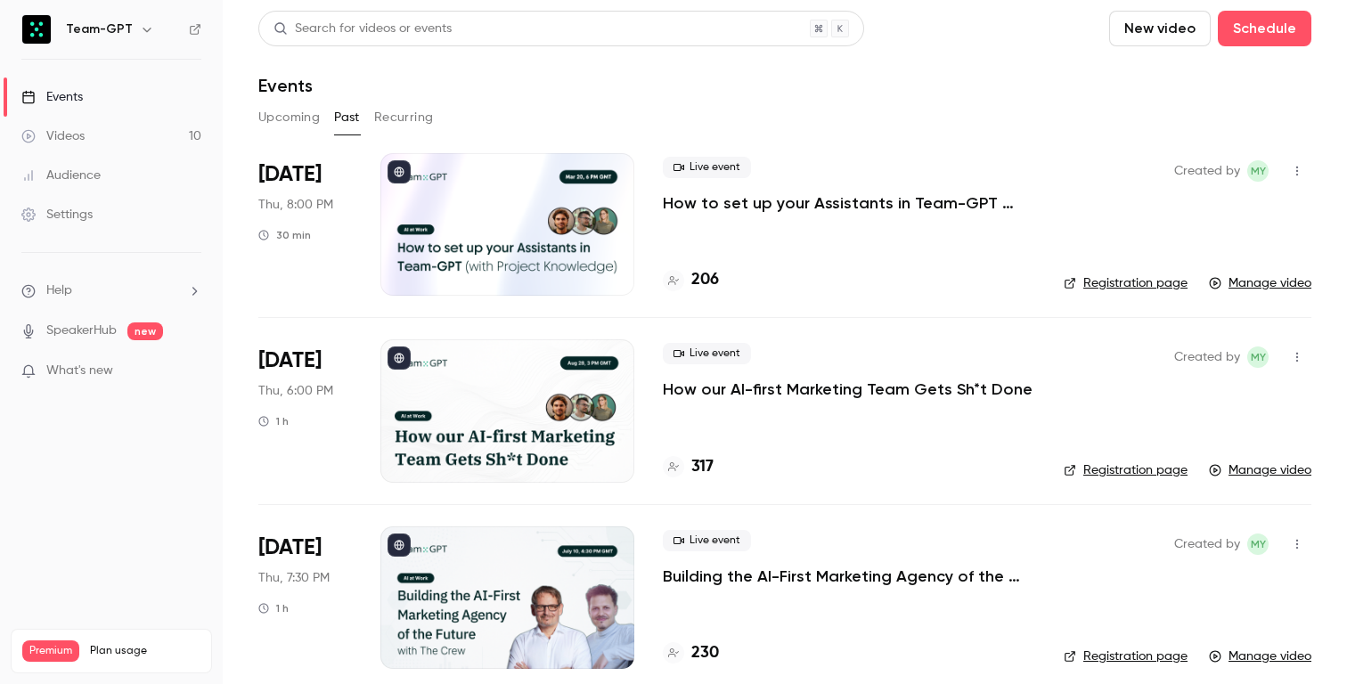
click at [101, 33] on h6 "Team-GPT" at bounding box center [99, 29] width 67 height 18
click at [45, 26] on img at bounding box center [36, 29] width 29 height 29
click at [73, 210] on div "Settings" at bounding box center [56, 215] width 71 height 18
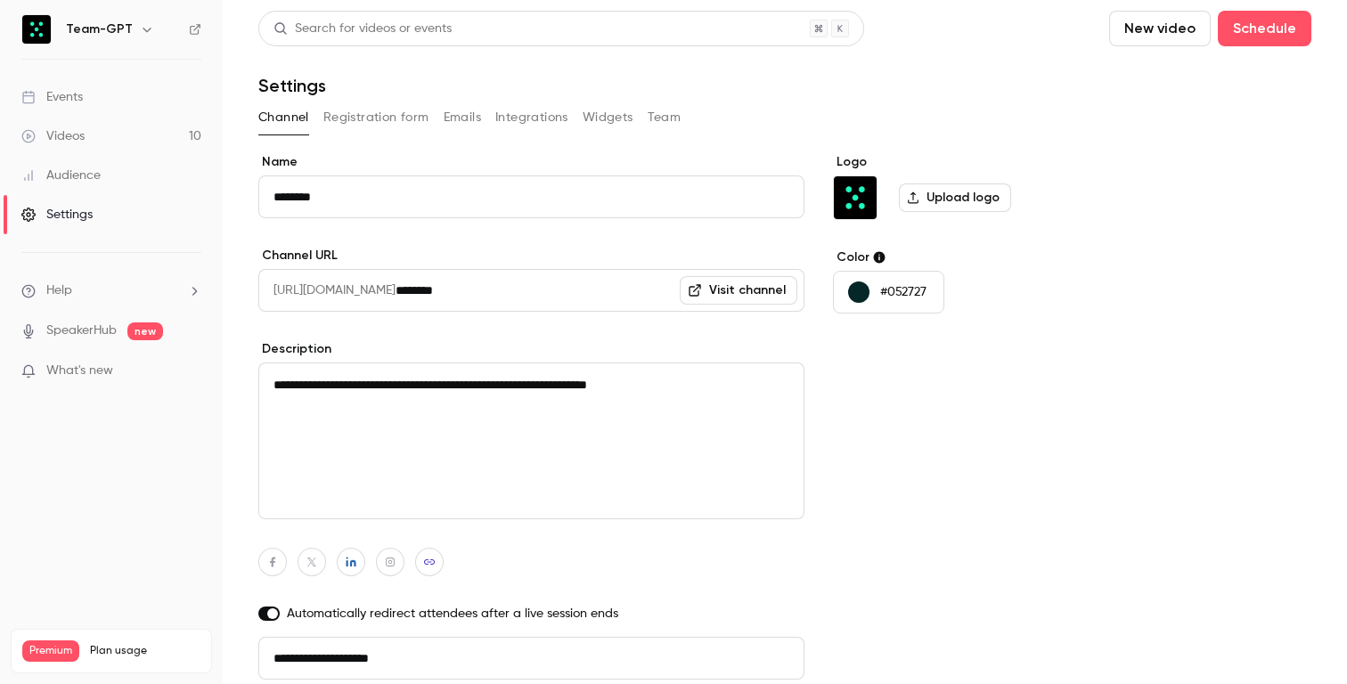
click at [653, 108] on button "Team" at bounding box center [665, 117] width 34 height 29
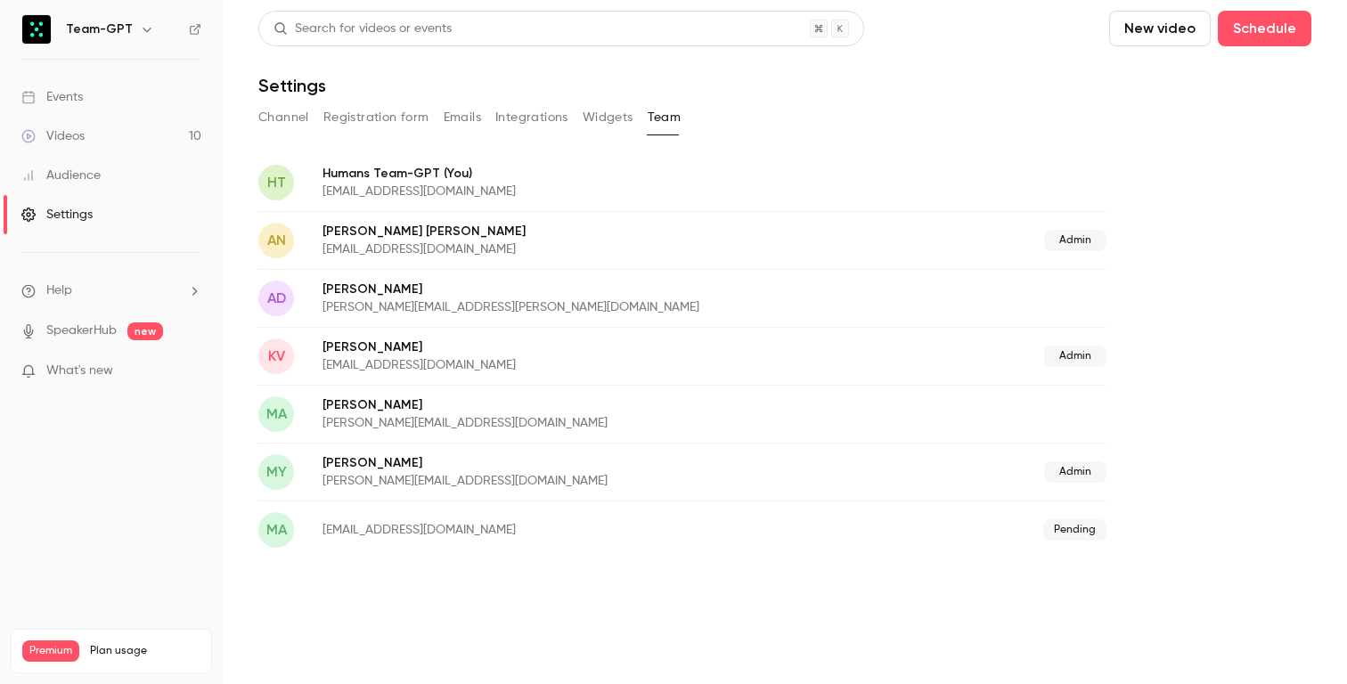
click at [316, 115] on div "Channel Registration form Emails Integrations Widgets Team" at bounding box center [784, 117] width 1053 height 29
click at [346, 109] on button "Registration form" at bounding box center [376, 117] width 106 height 29
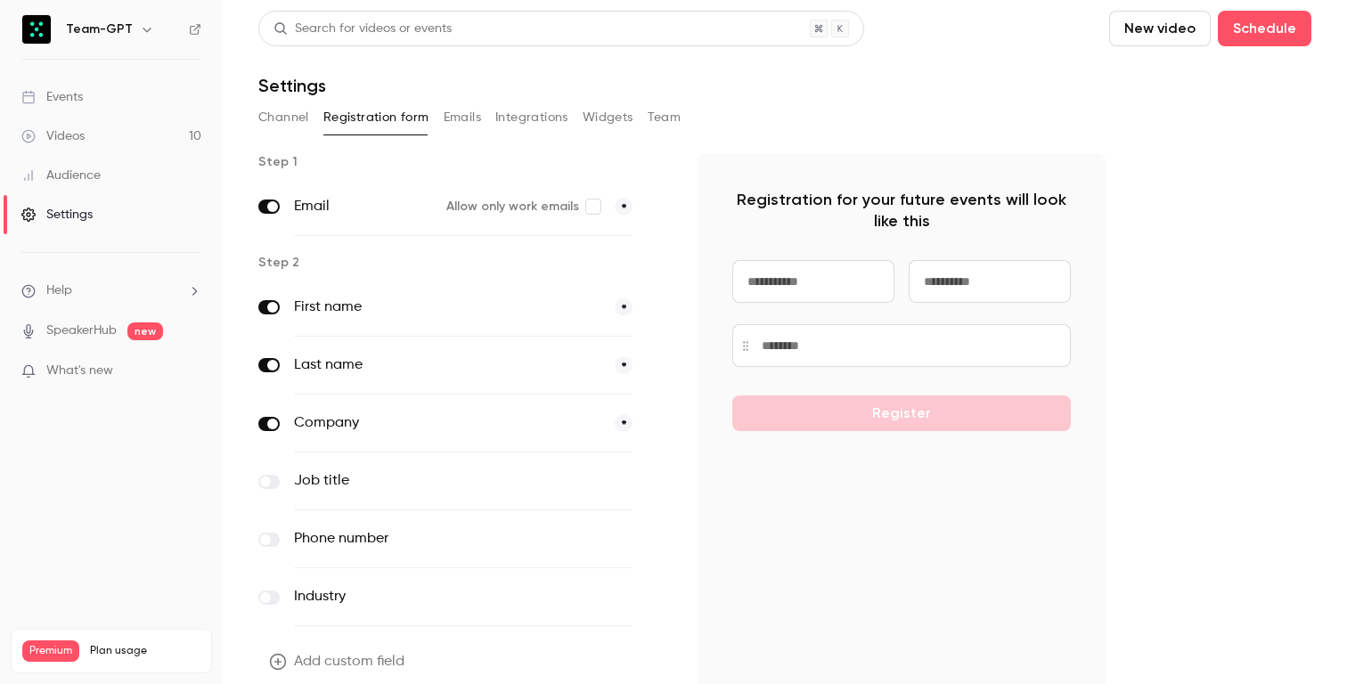
click at [471, 117] on button "Emails" at bounding box center [462, 117] width 37 height 29
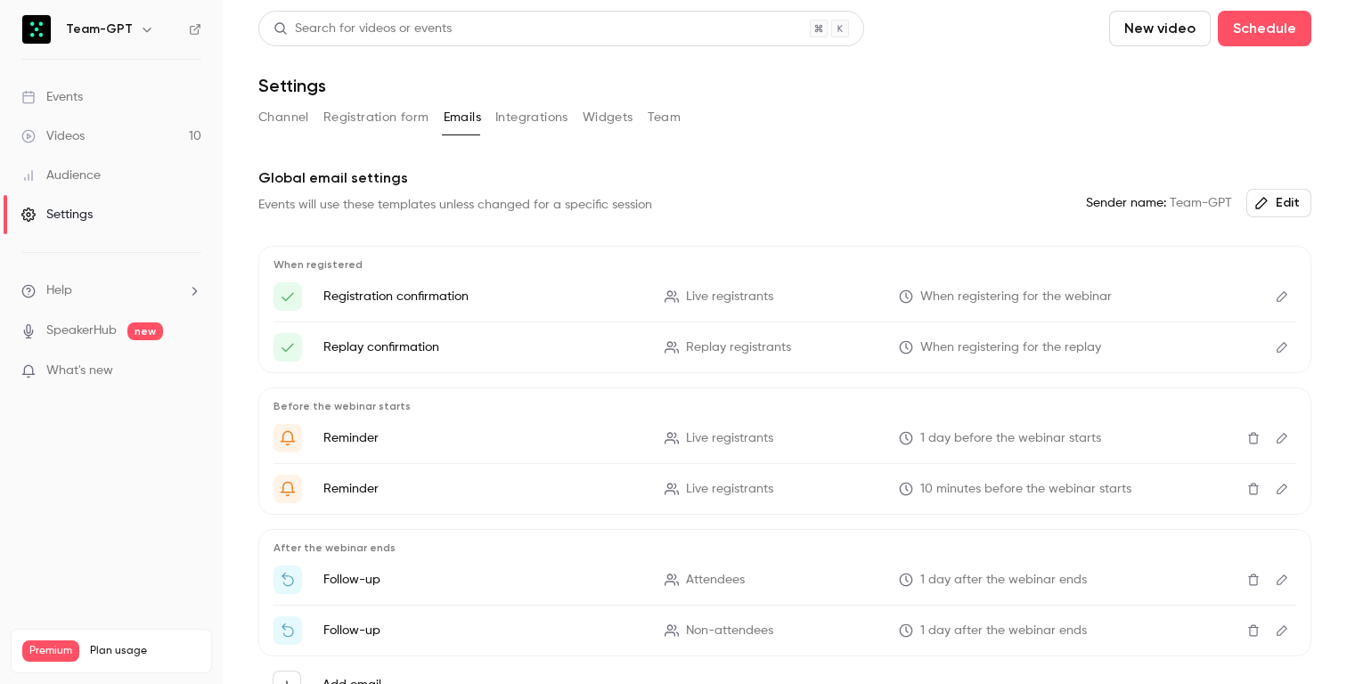
click at [552, 115] on button "Integrations" at bounding box center [531, 117] width 73 height 29
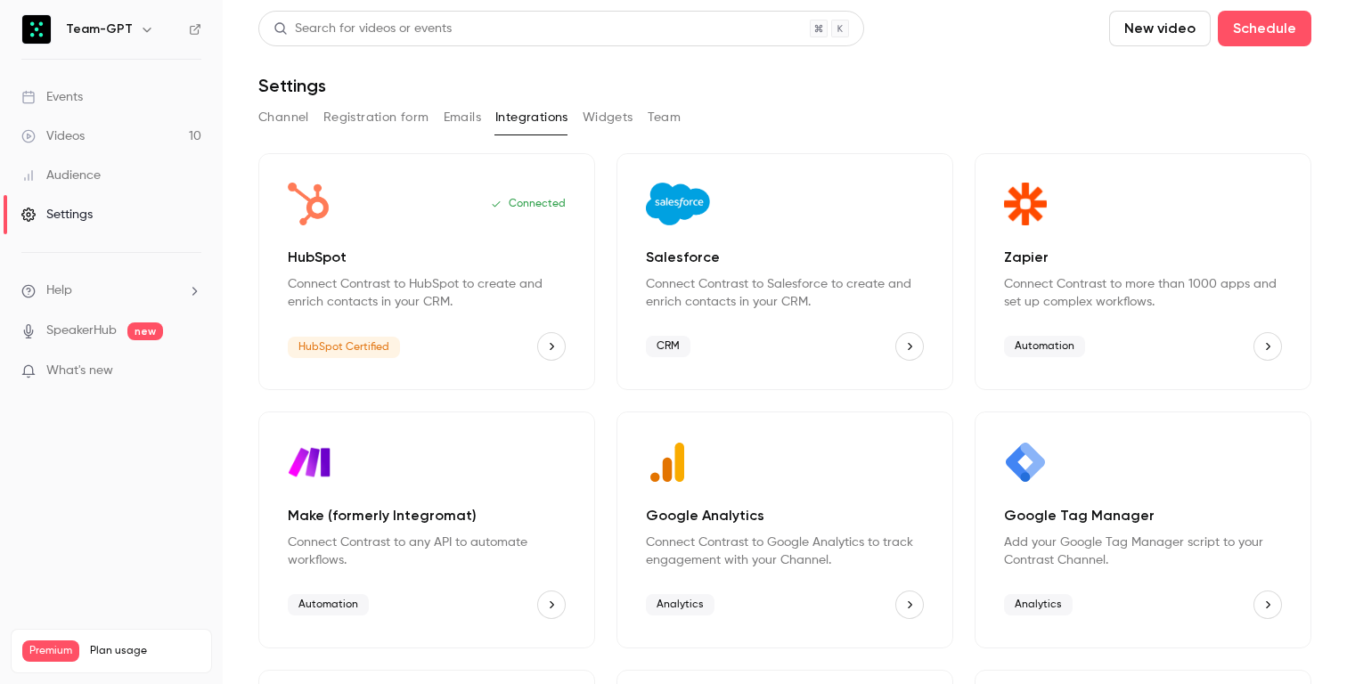
click at [609, 117] on button "Widgets" at bounding box center [608, 117] width 51 height 29
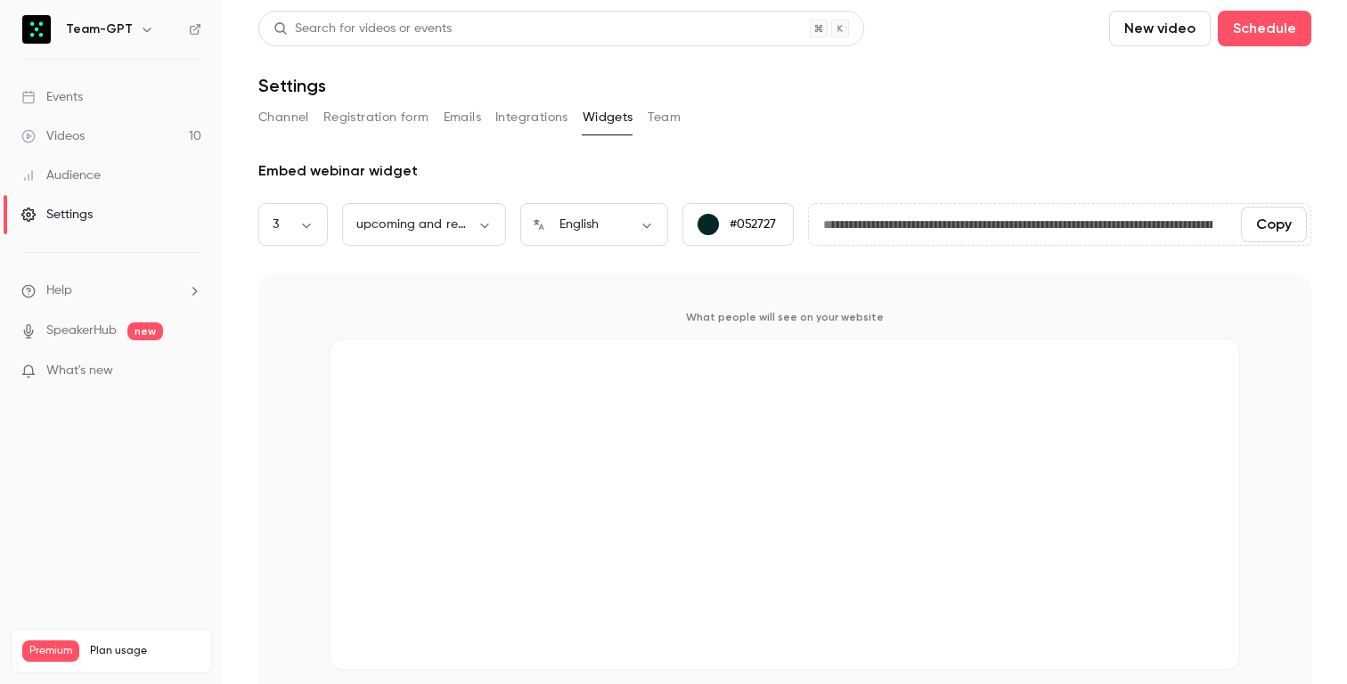
click at [667, 122] on button "Team" at bounding box center [665, 117] width 34 height 29
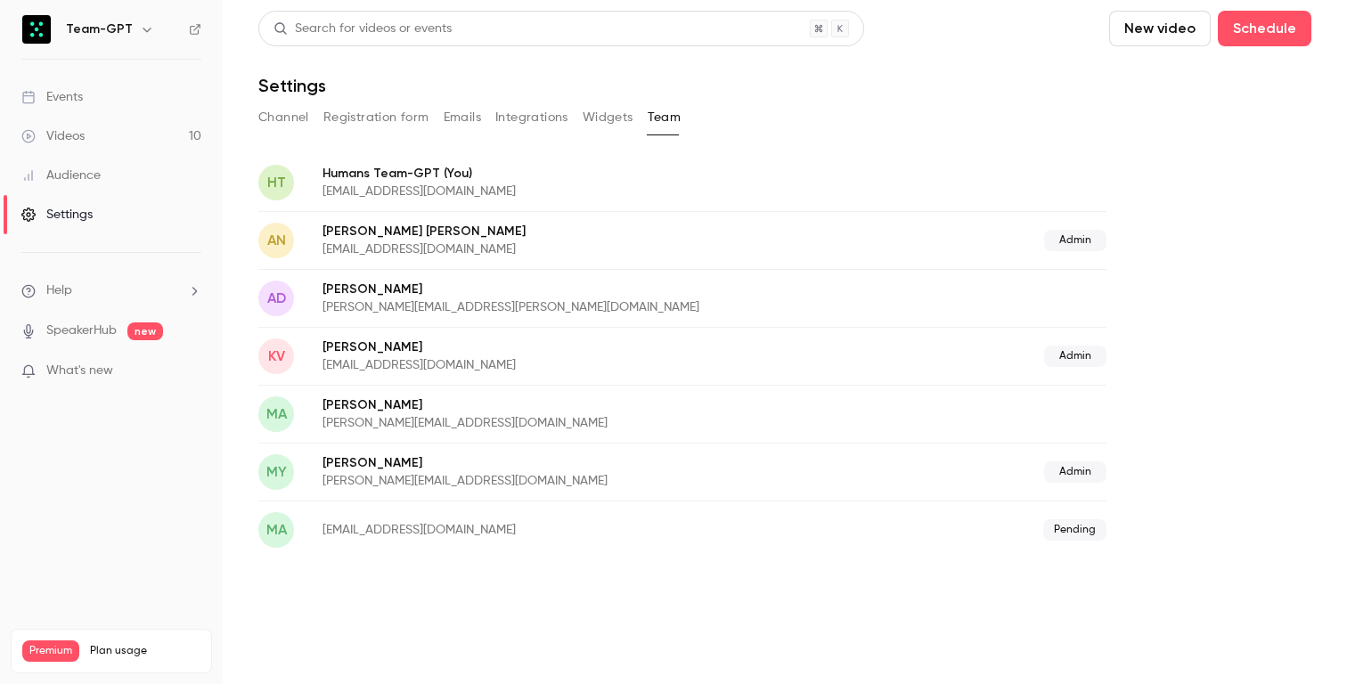
click at [296, 115] on button "Channel" at bounding box center [283, 117] width 51 height 29
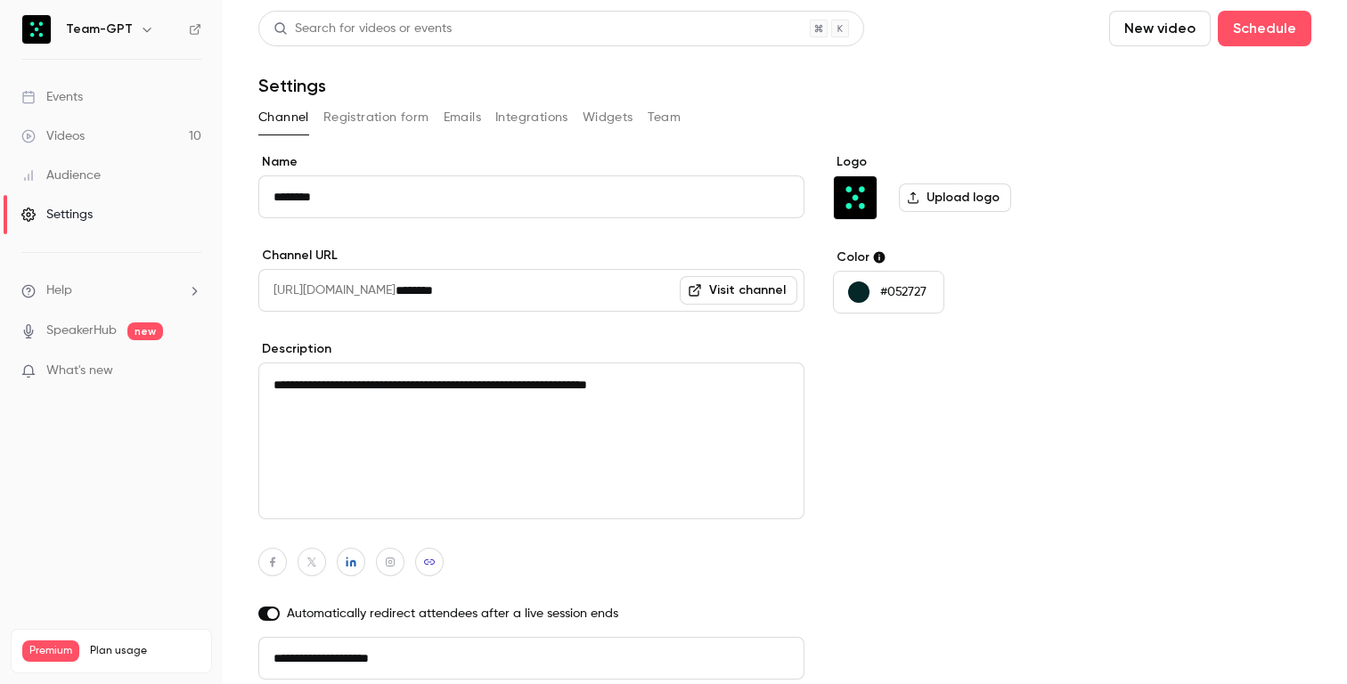
click at [376, 120] on button "Registration form" at bounding box center [376, 117] width 106 height 29
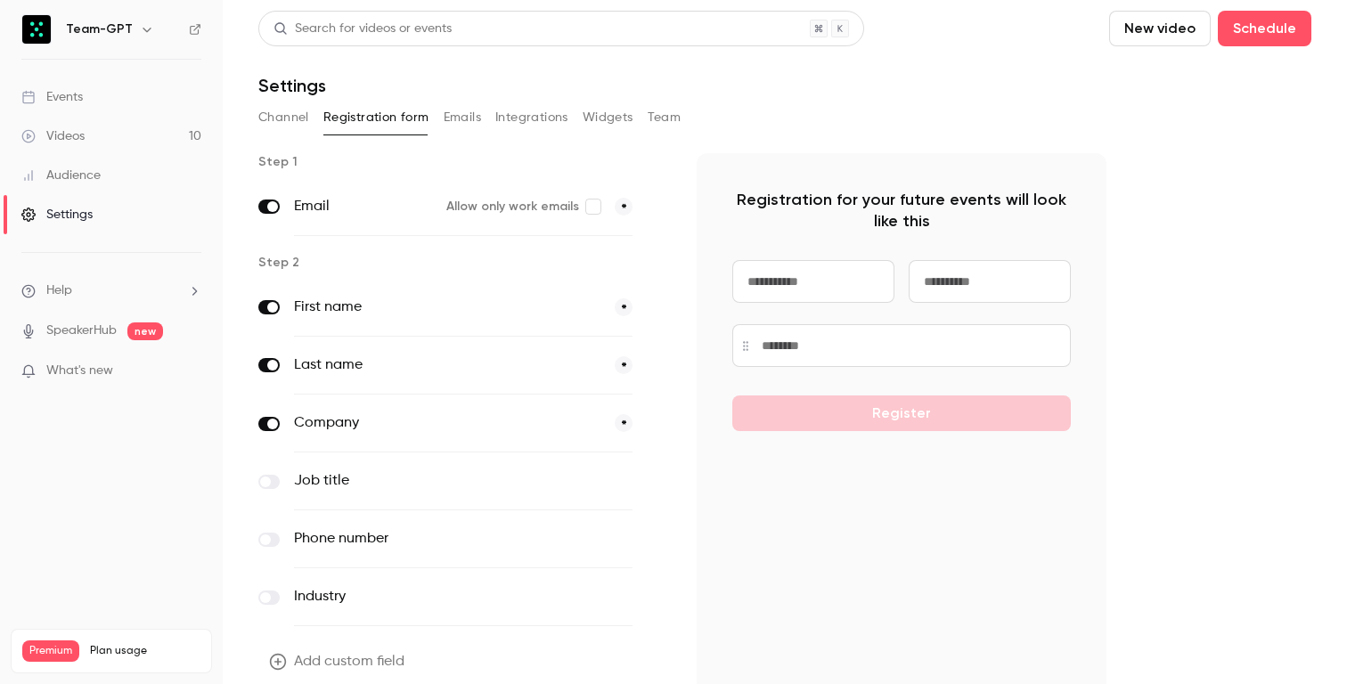
click at [489, 119] on div "Channel Registration form Emails Integrations Widgets Team" at bounding box center [784, 117] width 1053 height 29
click at [473, 119] on button "Emails" at bounding box center [462, 117] width 37 height 29
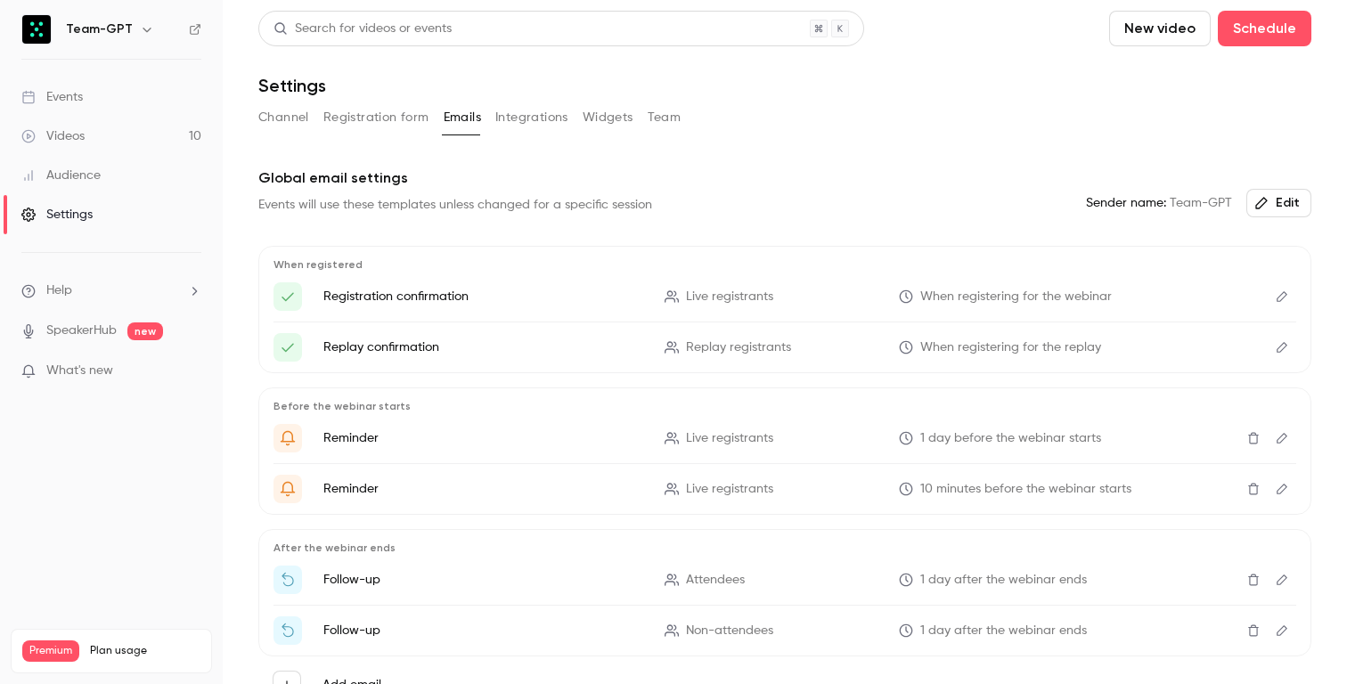
click at [527, 119] on button "Integrations" at bounding box center [531, 117] width 73 height 29
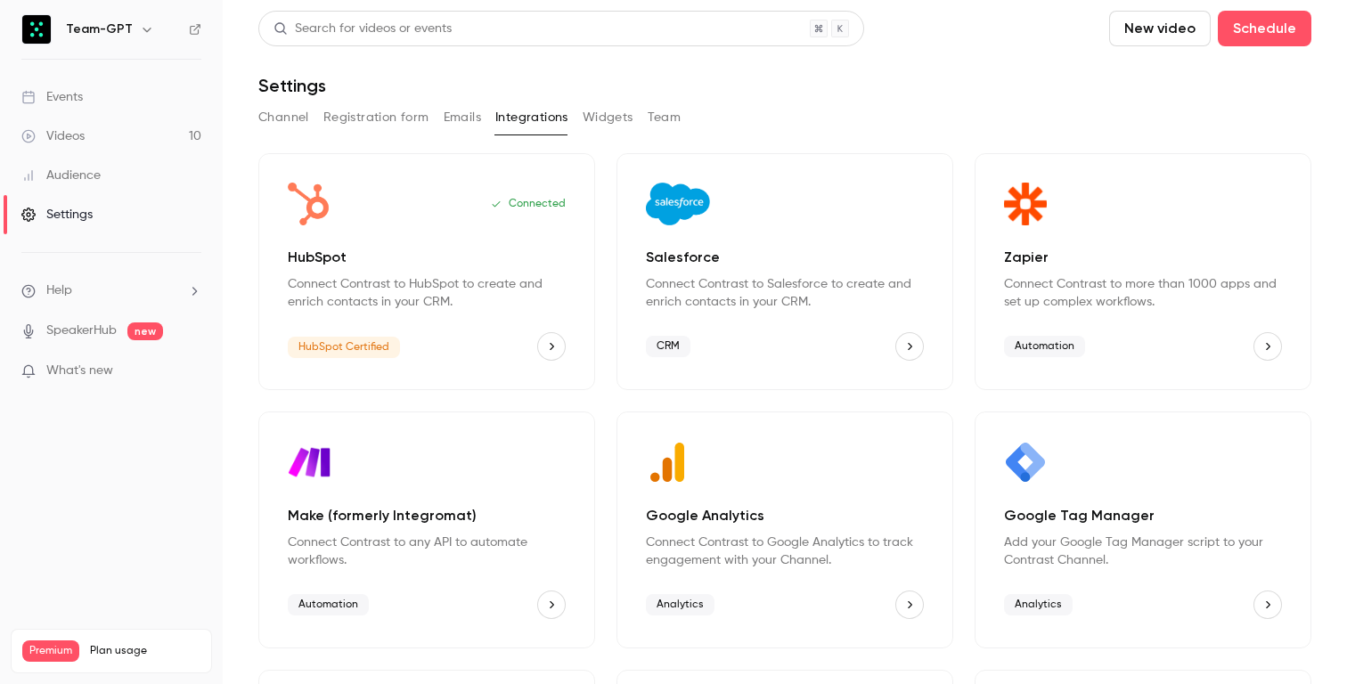
click at [609, 126] on button "Widgets" at bounding box center [608, 117] width 51 height 29
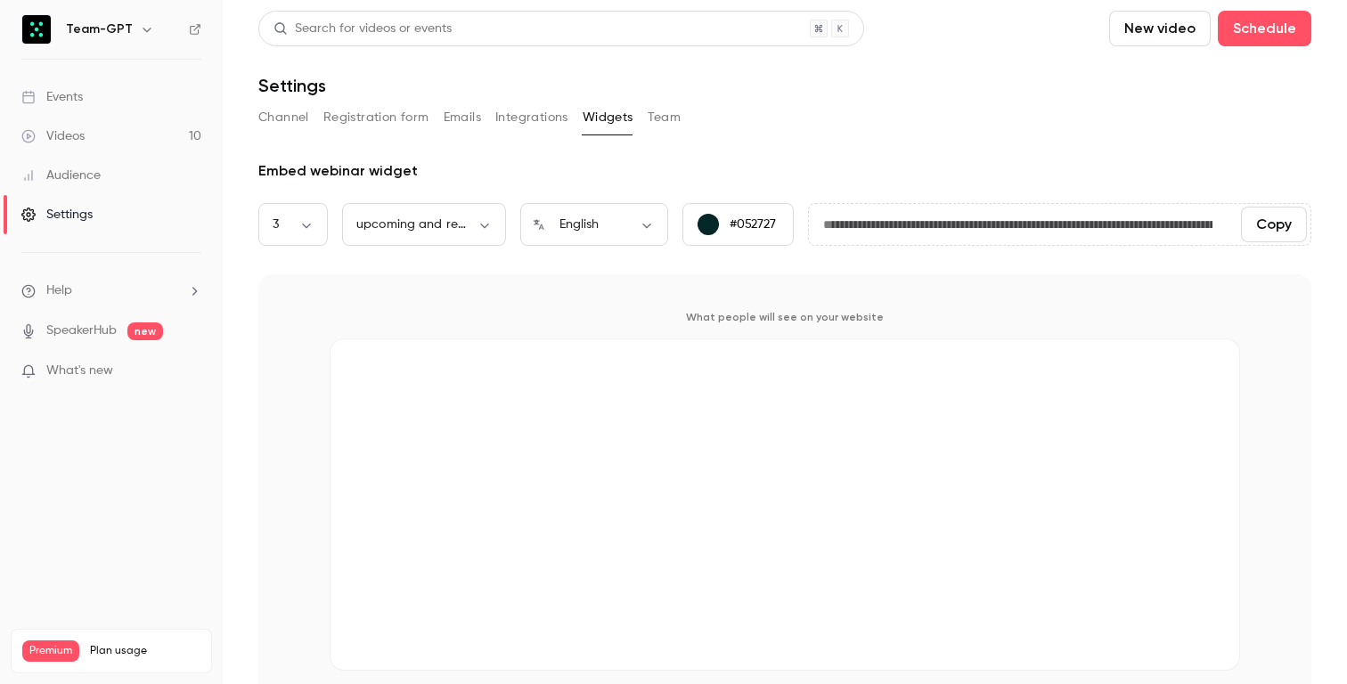
click at [678, 118] on button "Team" at bounding box center [665, 117] width 34 height 29
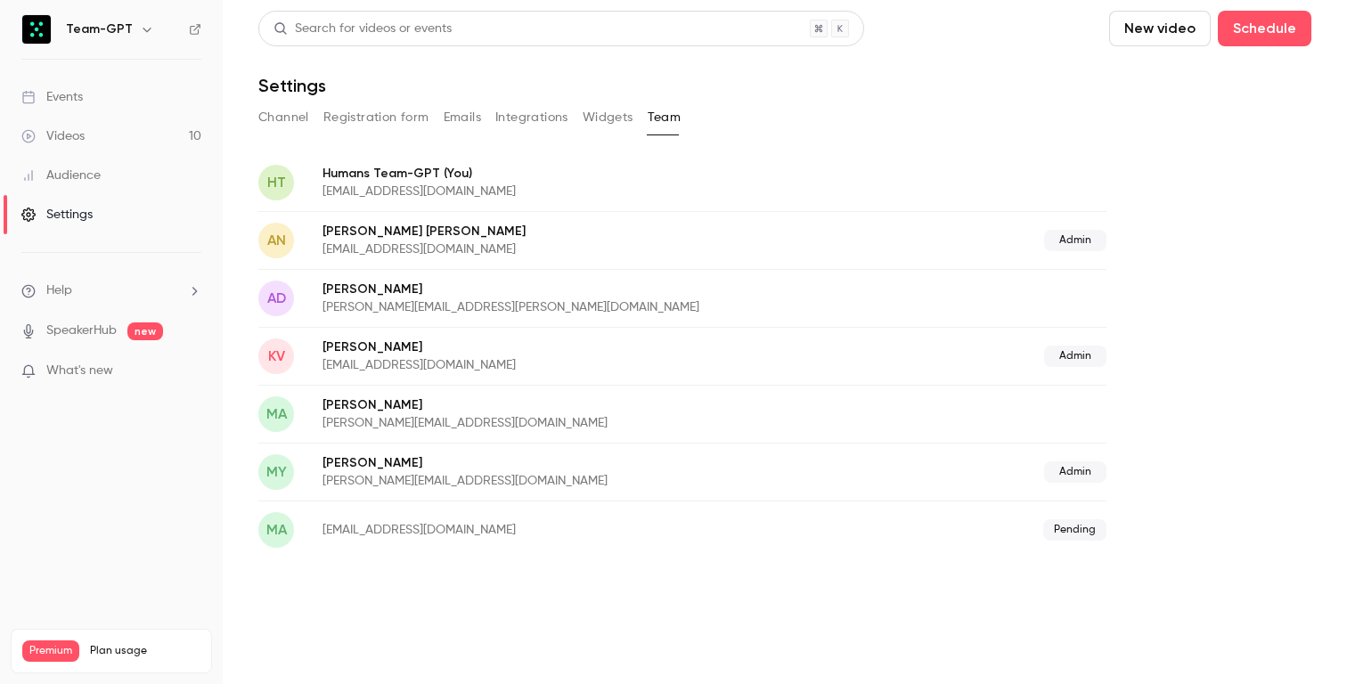
click at [616, 119] on button "Widgets" at bounding box center [608, 117] width 51 height 29
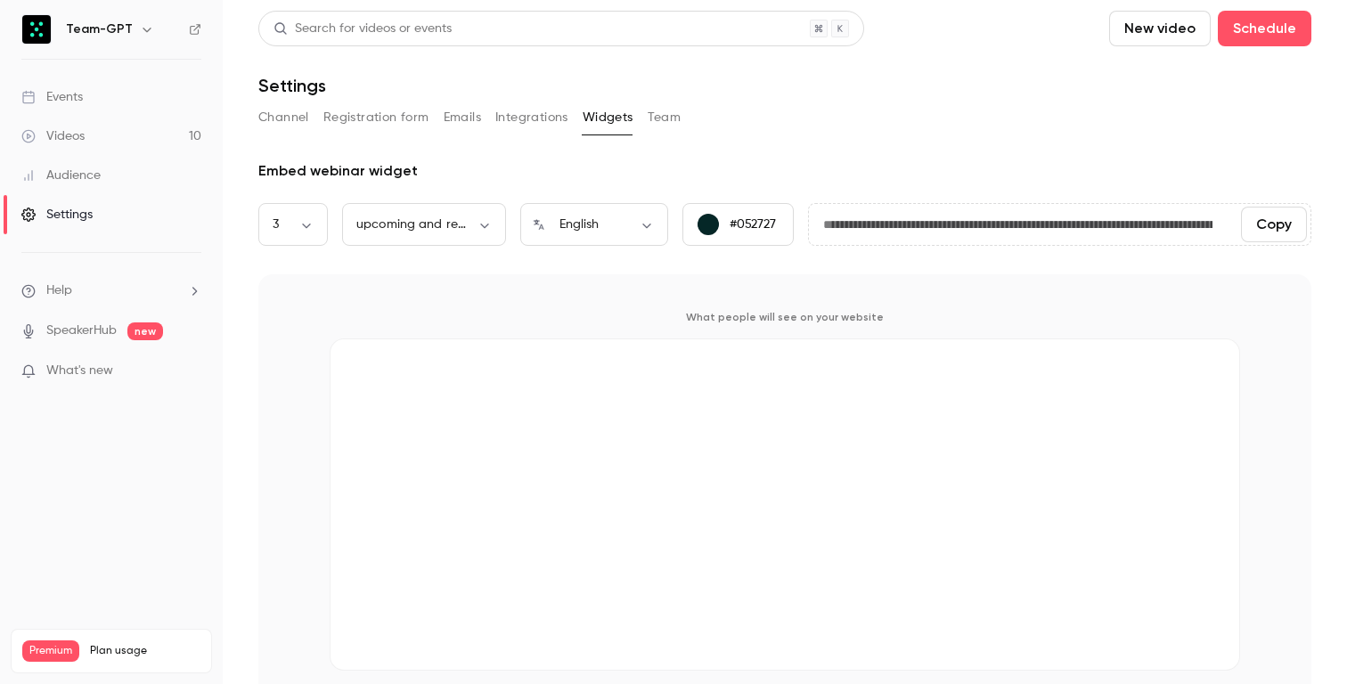
click at [536, 117] on button "Integrations" at bounding box center [531, 117] width 73 height 29
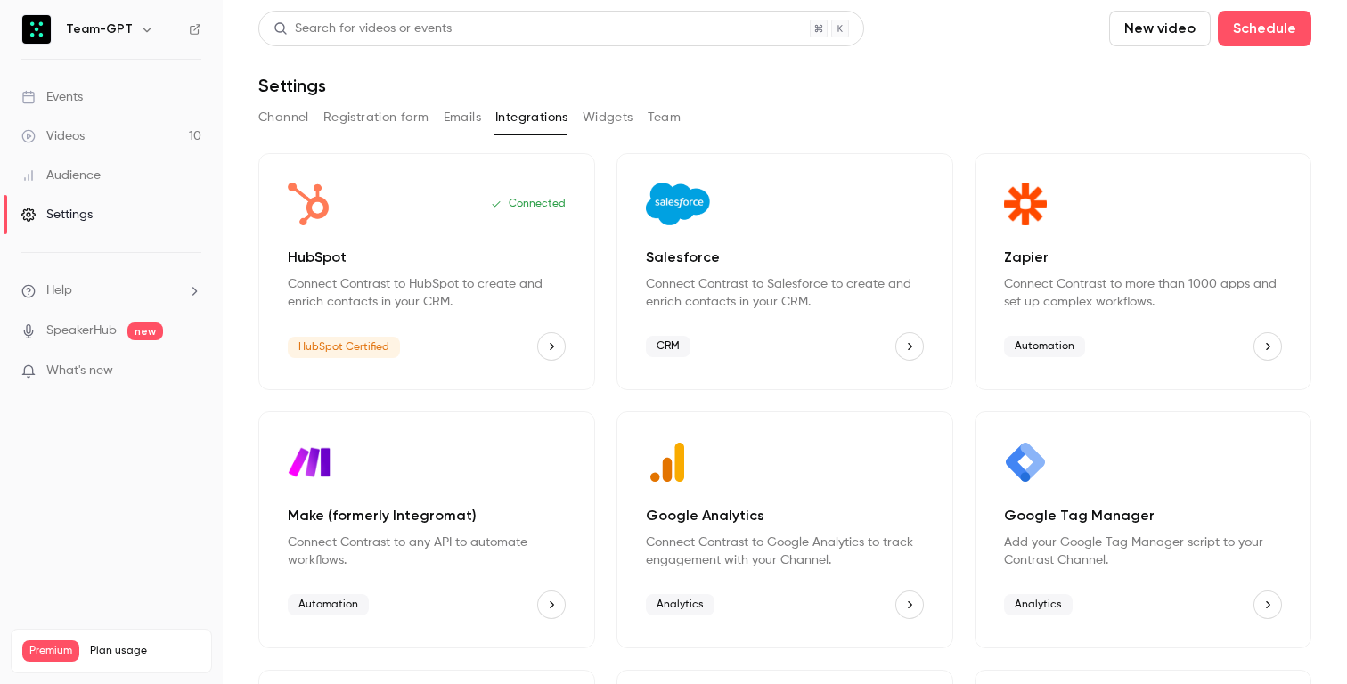
click at [452, 115] on button "Emails" at bounding box center [462, 117] width 37 height 29
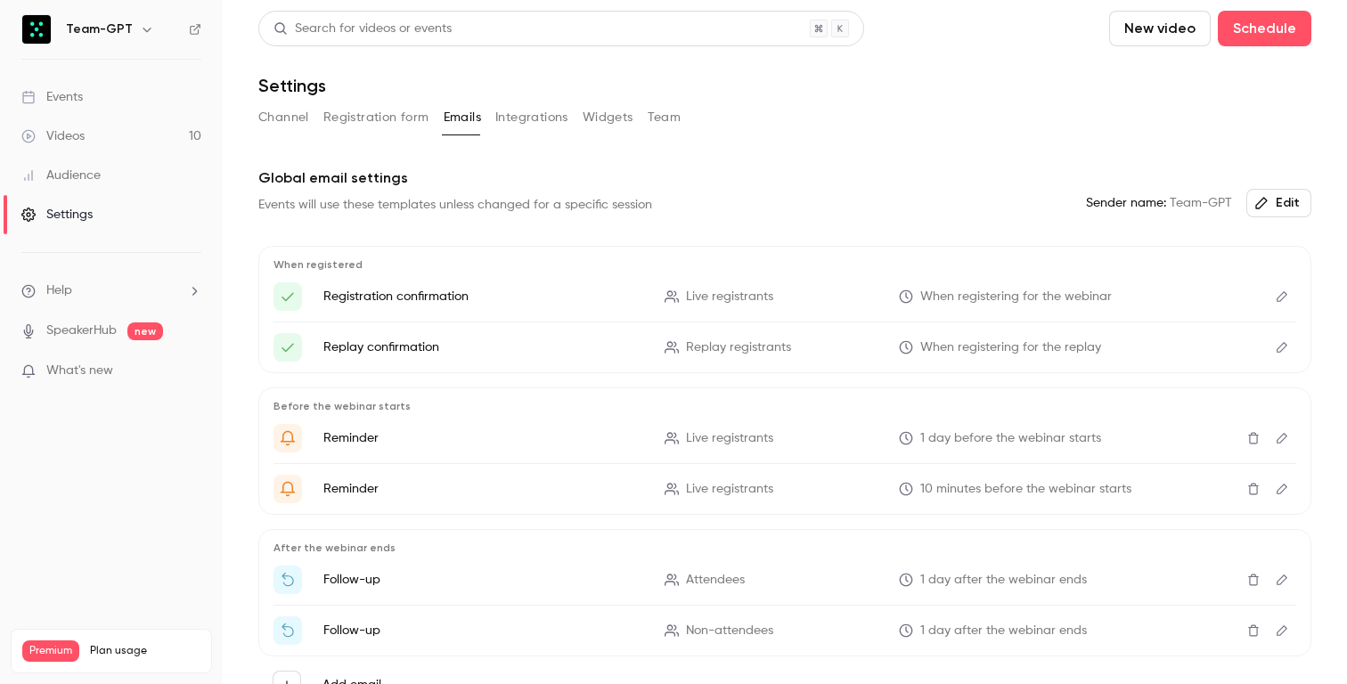
click at [386, 117] on button "Registration form" at bounding box center [376, 117] width 106 height 29
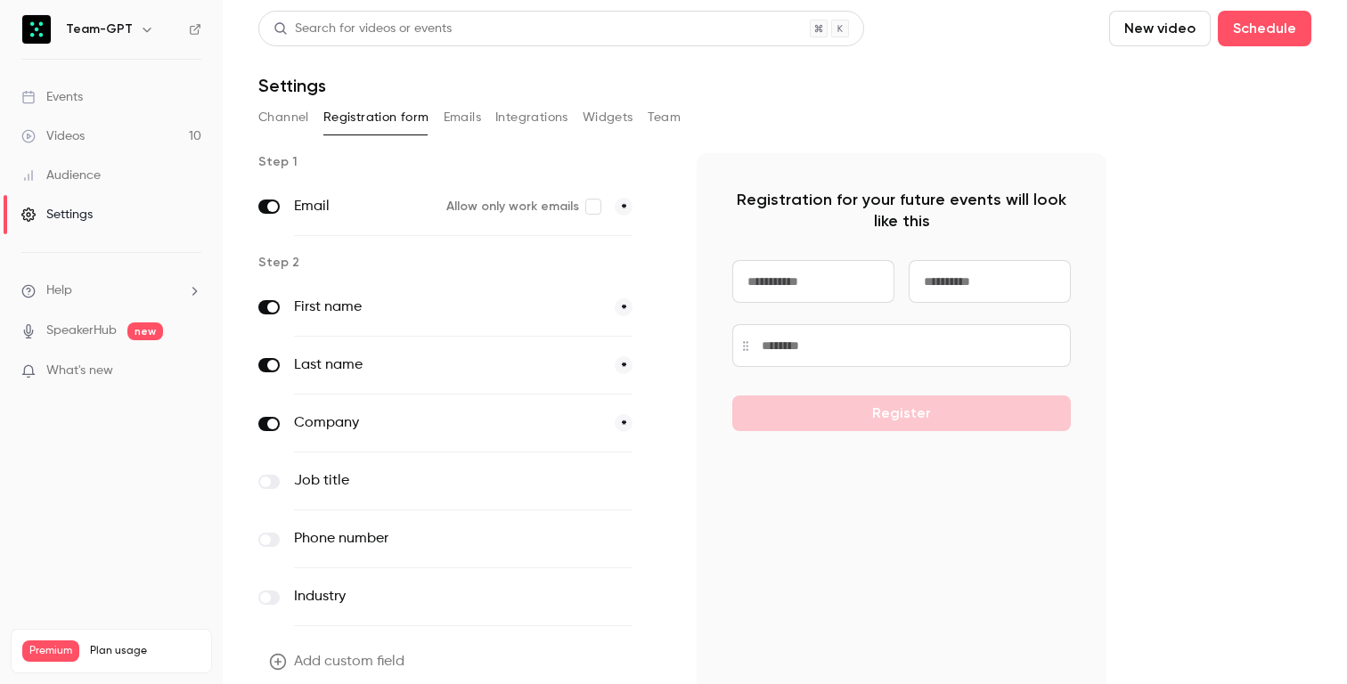
click at [270, 118] on button "Channel" at bounding box center [283, 117] width 51 height 29
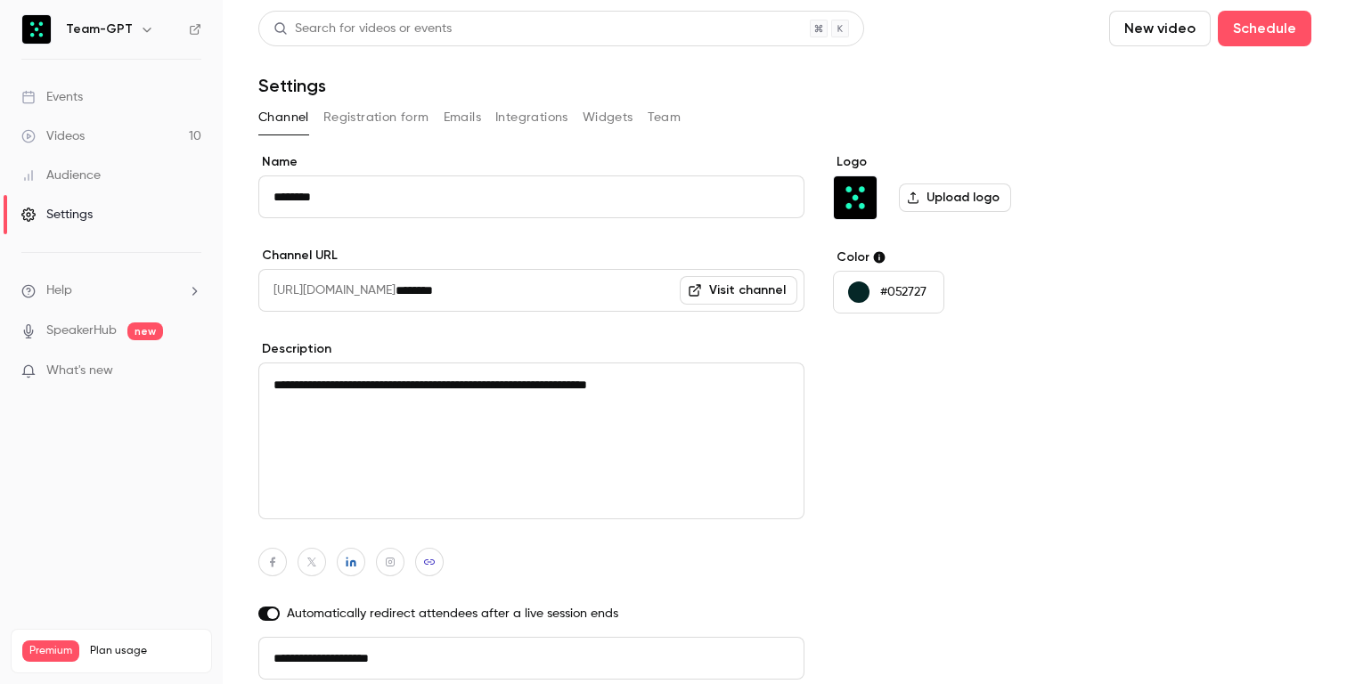
click at [649, 122] on button "Team" at bounding box center [665, 117] width 34 height 29
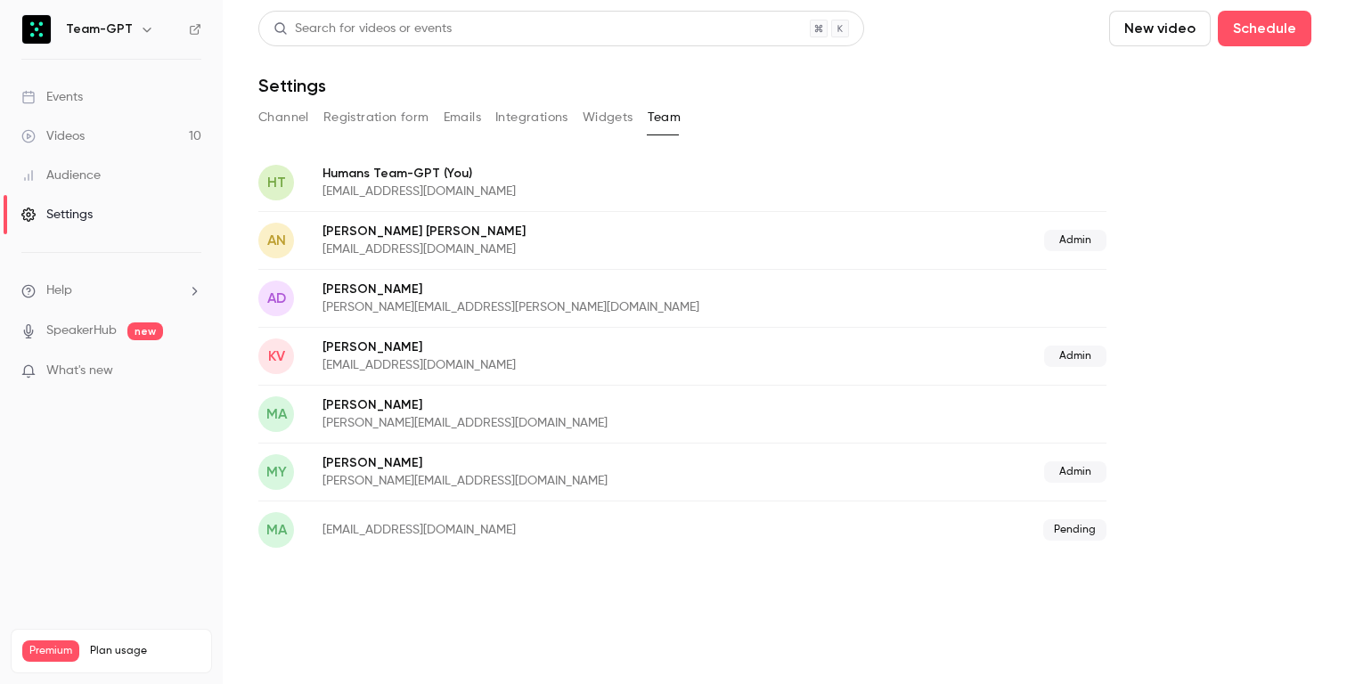
click at [502, 603] on main "Search for videos or events New video Schedule Settings Channel Registration fo…" at bounding box center [785, 342] width 1125 height 684
click at [536, 593] on main "Search for videos or events New video Schedule Settings Channel Registration fo…" at bounding box center [785, 342] width 1125 height 684
